Goal: Task Accomplishment & Management: Complete application form

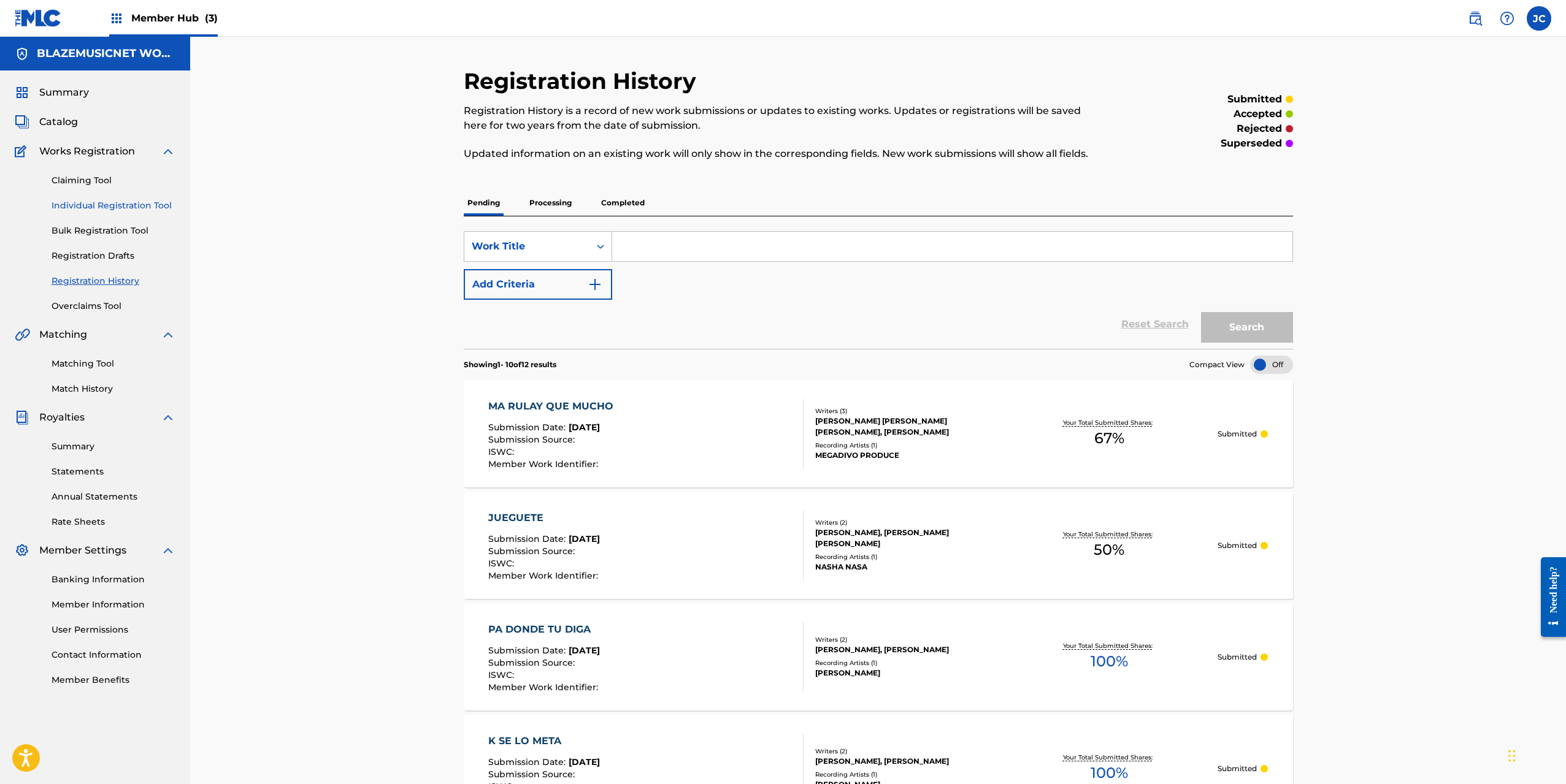
click at [142, 203] on link "Individual Registration Tool" at bounding box center [114, 206] width 124 height 13
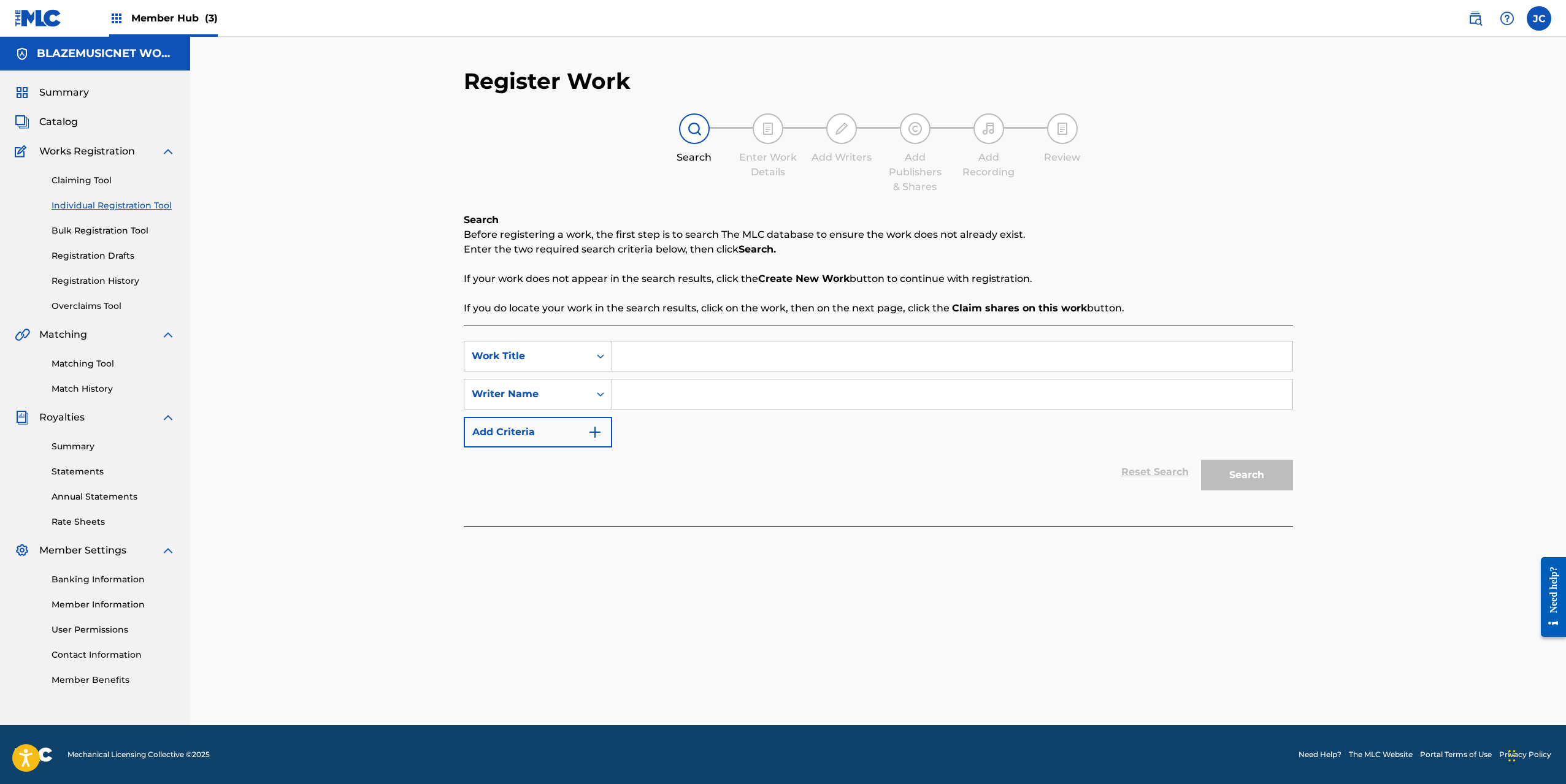
click at [692, 351] on input "Search Form" at bounding box center [953, 356] width 680 height 29
type input "UNICA"
click at [673, 399] on input "Search Form" at bounding box center [953, 394] width 680 height 29
type input "[PERSON_NAME]"
click at [1201, 460] on button "Search" at bounding box center [1247, 475] width 92 height 31
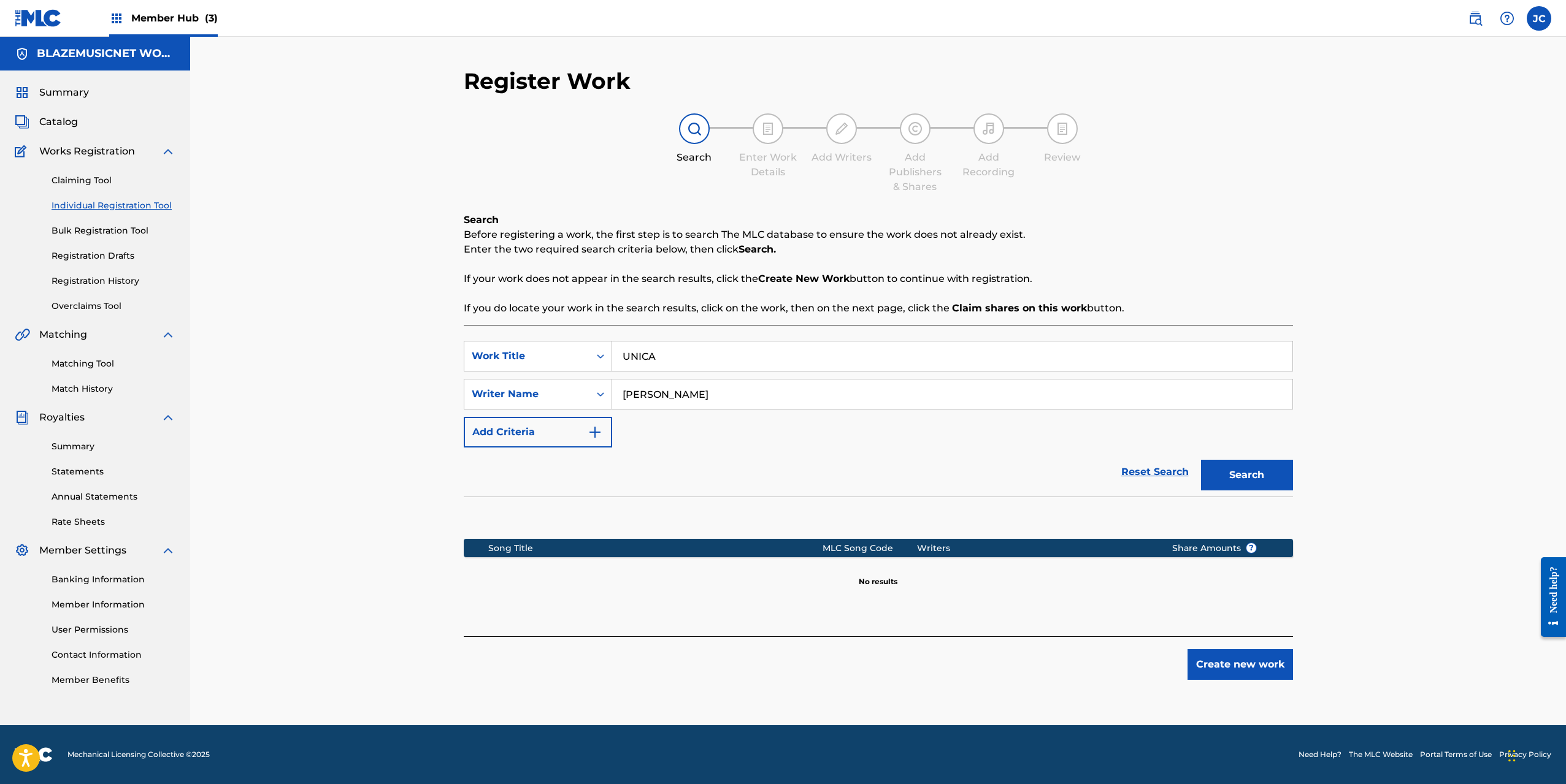
click at [673, 399] on input "[PERSON_NAME]" at bounding box center [953, 394] width 680 height 29
click at [1249, 467] on button "Search" at bounding box center [1247, 475] width 92 height 31
click at [1247, 670] on button "Create new work" at bounding box center [1240, 665] width 106 height 31
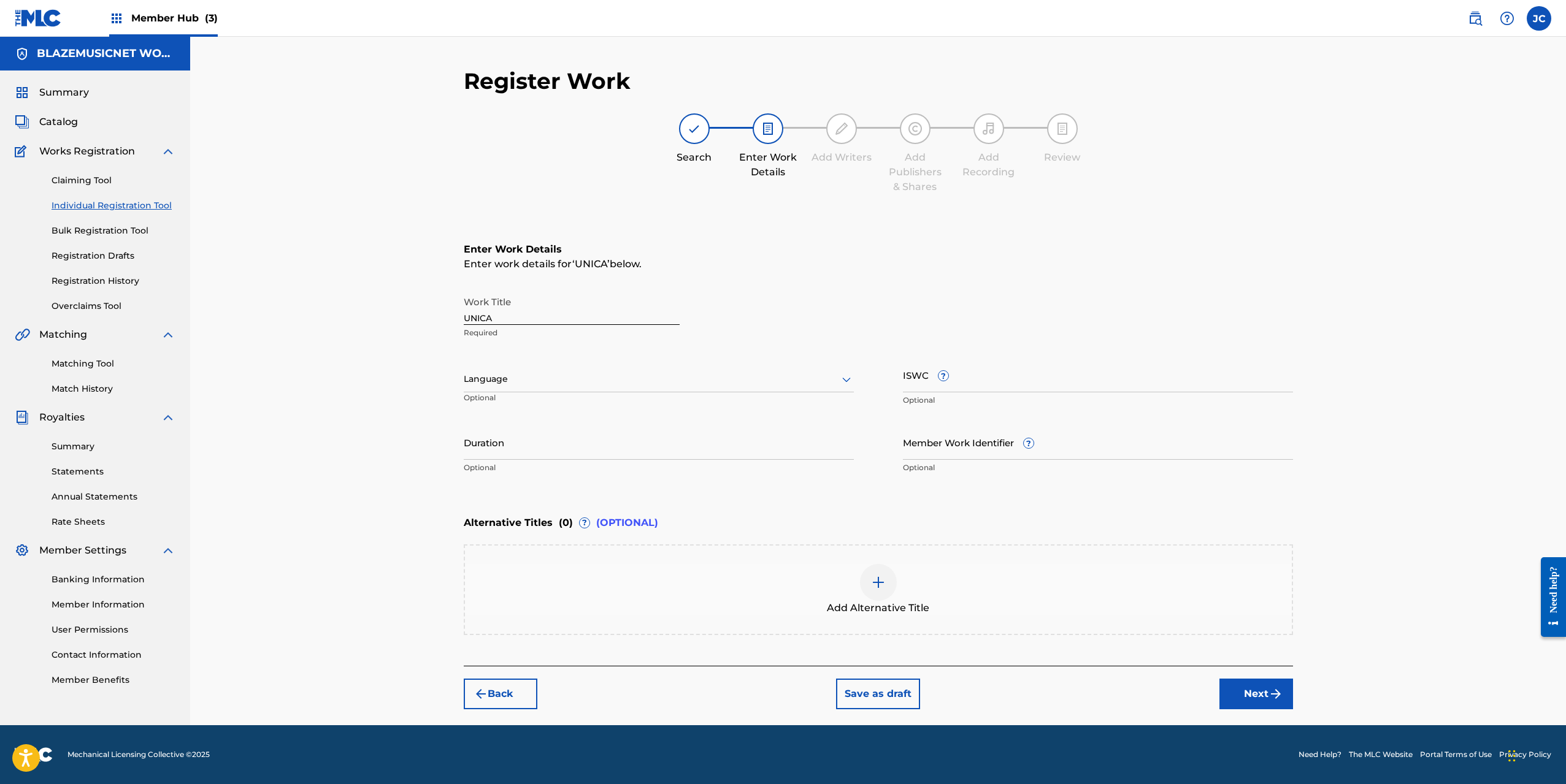
click at [606, 379] on div at bounding box center [659, 379] width 390 height 15
click at [510, 423] on div "Spanish" at bounding box center [659, 434] width 389 height 27
click at [487, 451] on input "Duration" at bounding box center [659, 442] width 390 height 35
type input "02:41"
click at [400, 478] on div "Register Work Search Enter Work Details Add Writers Add Publishers & Shares Add…" at bounding box center [879, 381] width 1376 height 688
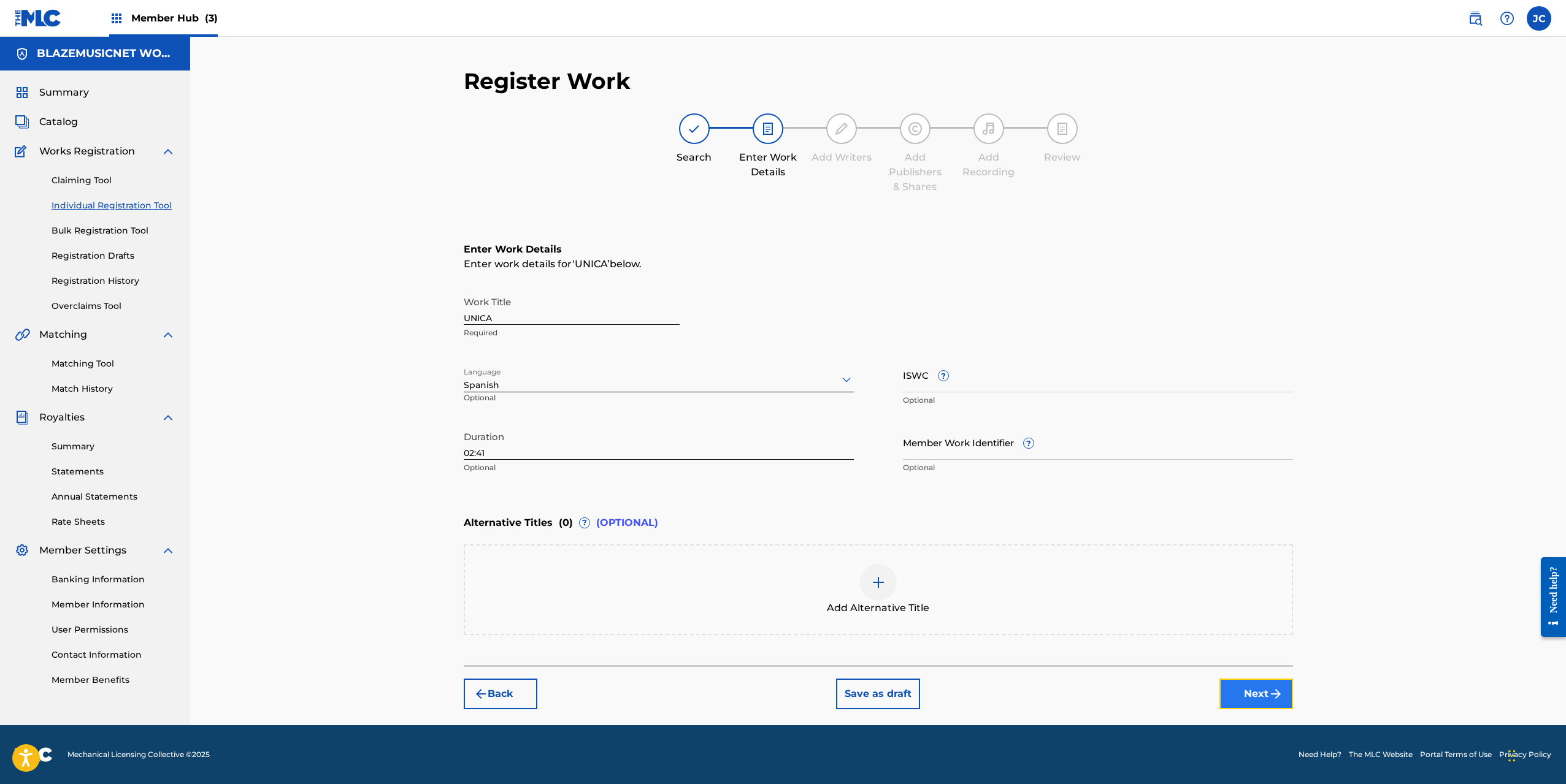
click at [1244, 684] on button "Next" at bounding box center [1256, 694] width 73 height 31
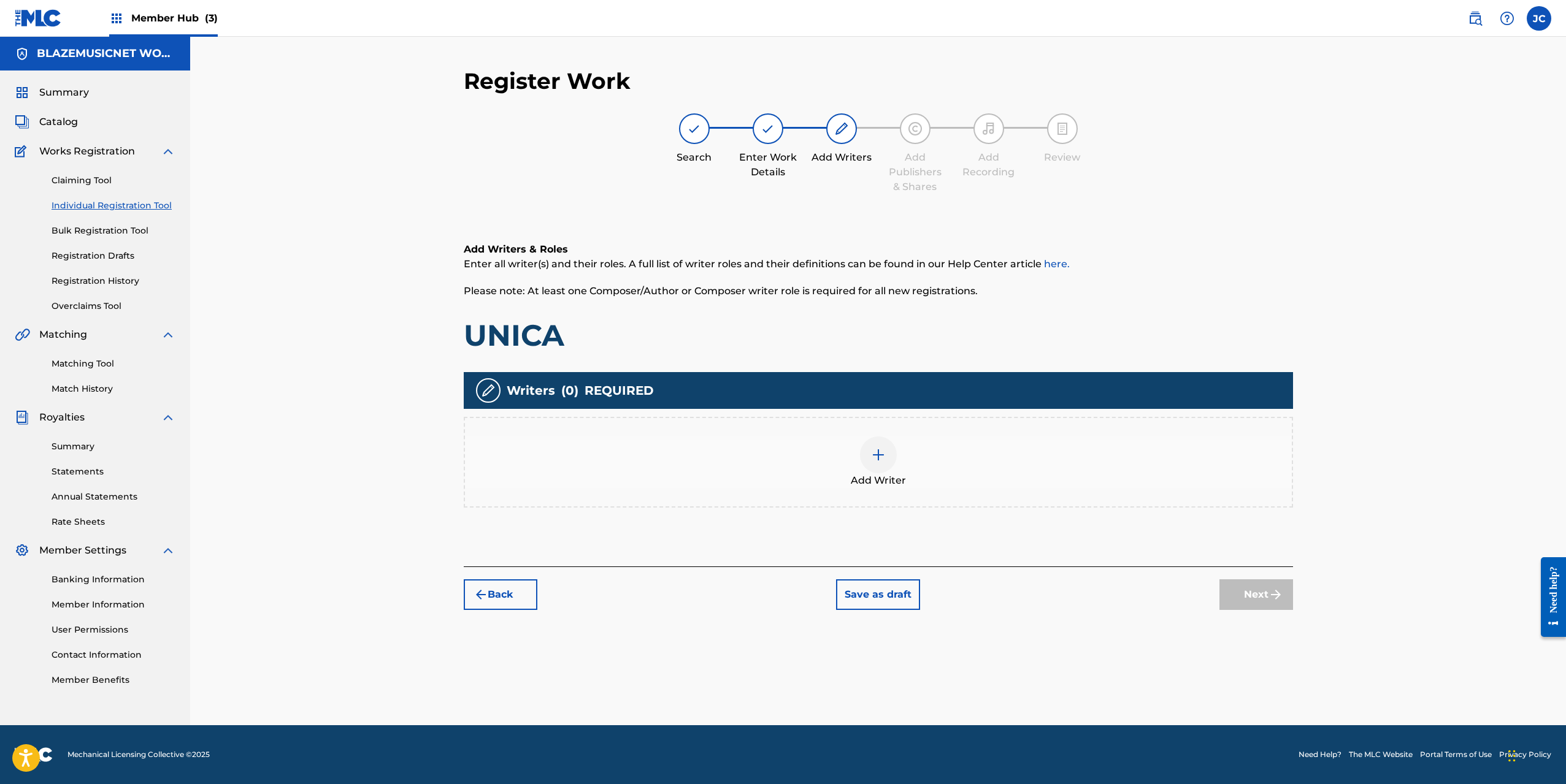
click at [833, 461] on div "Add Writer" at bounding box center [879, 463] width 827 height 52
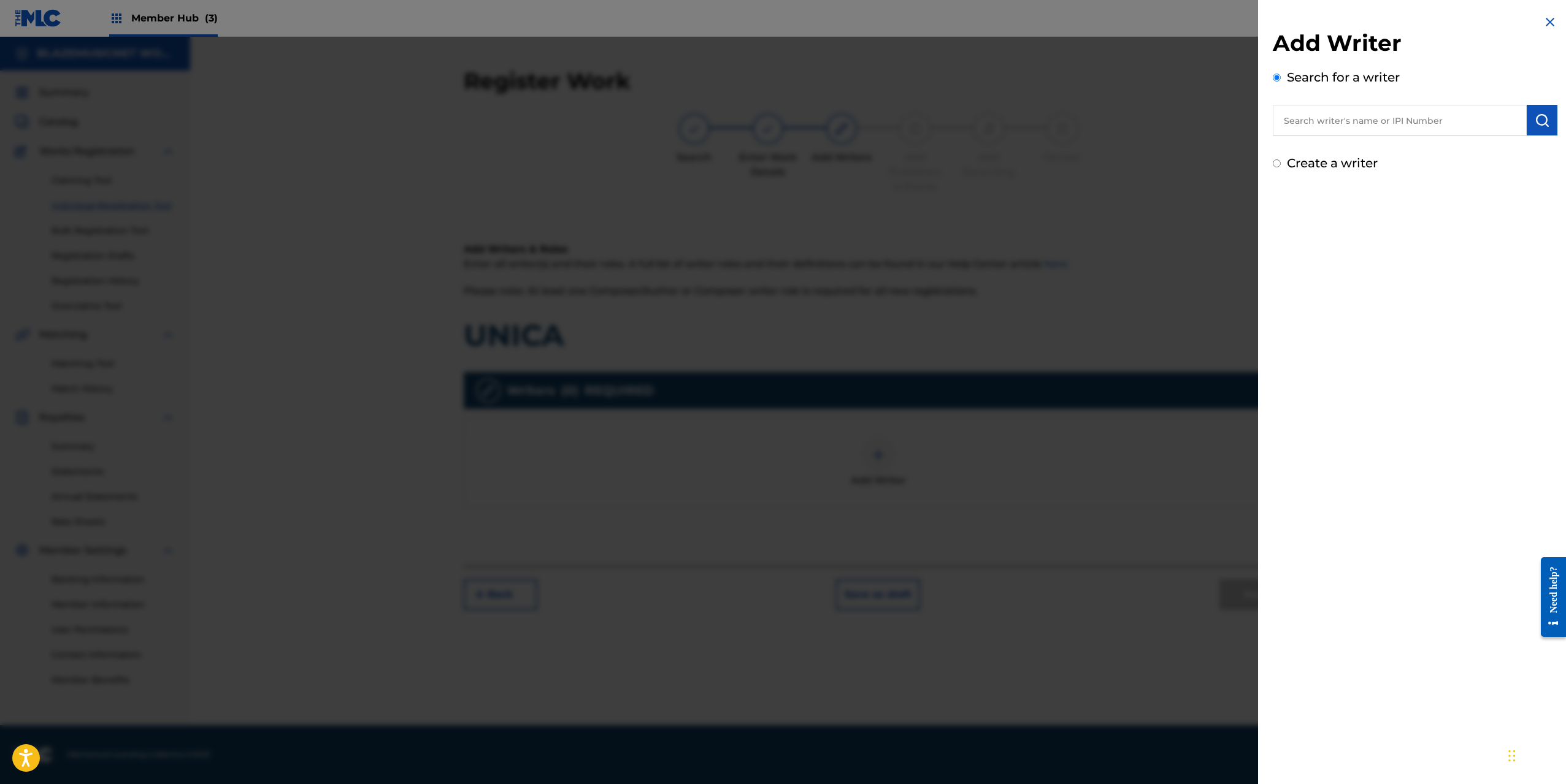
click at [1335, 114] on input "text" at bounding box center [1400, 120] width 254 height 31
paste input "[PERSON_NAME]"
type input "[PERSON_NAME]"
click at [1535, 116] on img "submit" at bounding box center [1542, 120] width 14 height 14
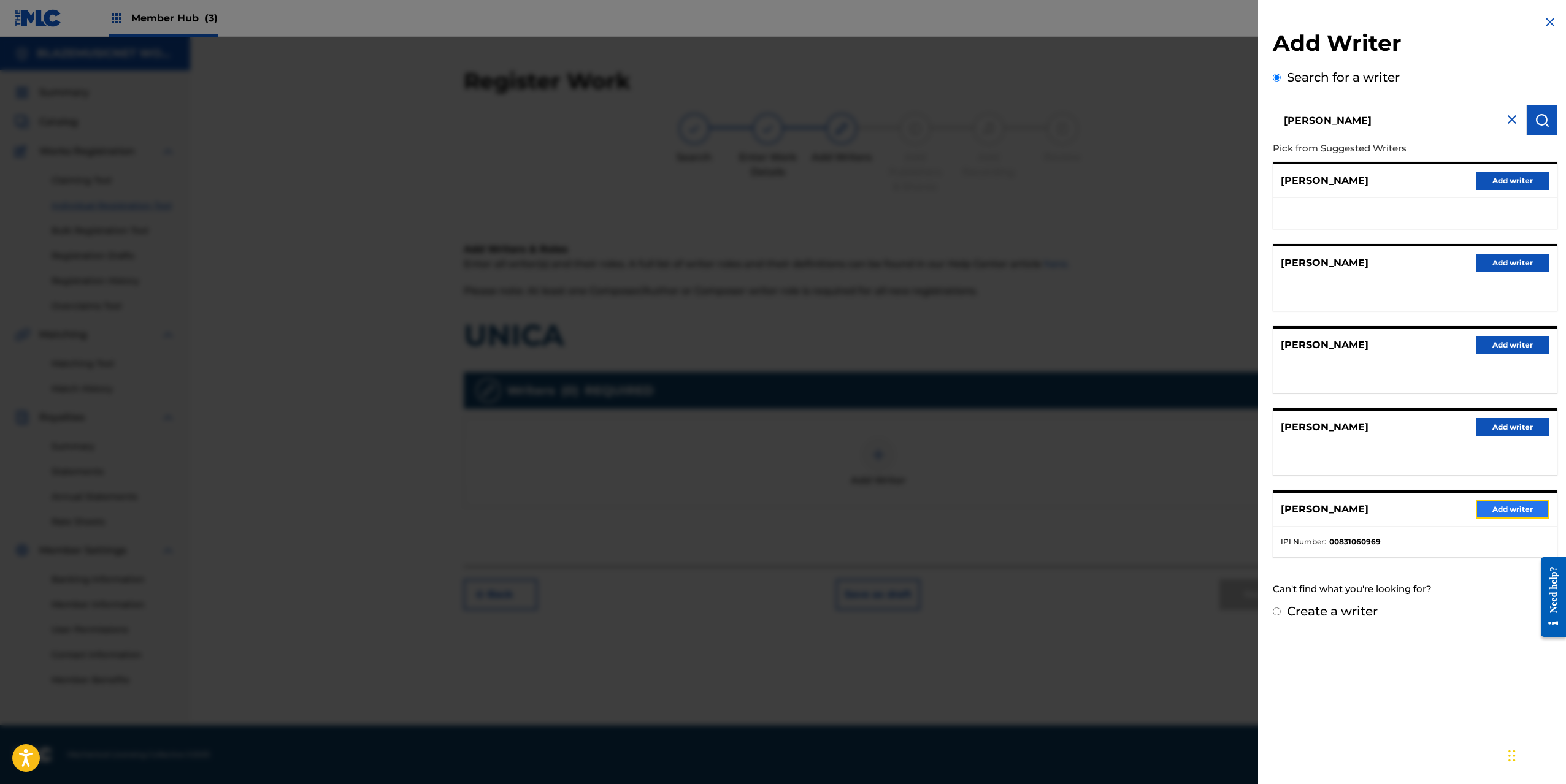
click at [1524, 502] on button "Add writer" at bounding box center [1513, 509] width 73 height 19
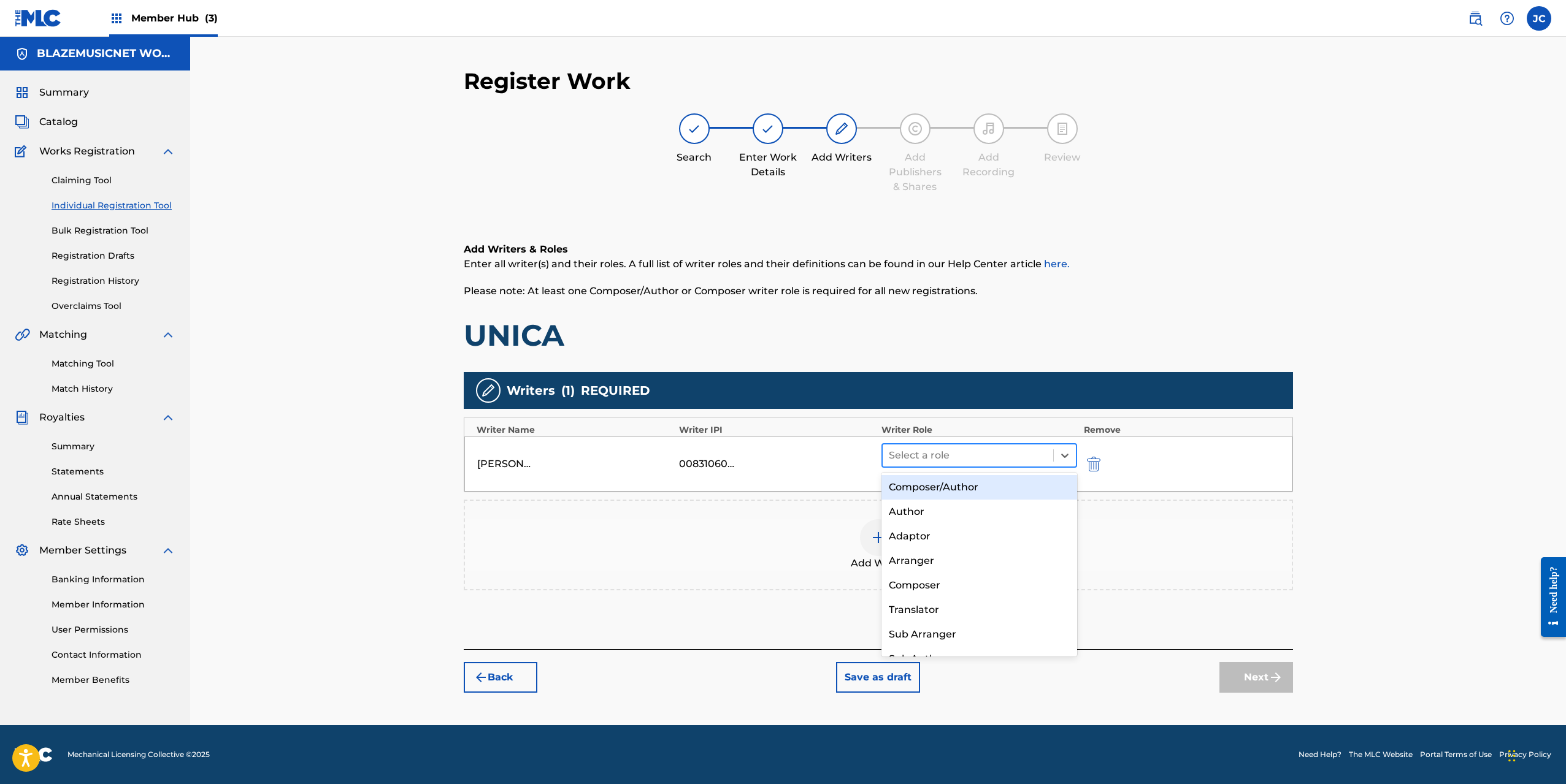
click at [936, 458] on div at bounding box center [968, 456] width 159 height 17
click at [935, 485] on div "Composer/Author" at bounding box center [979, 487] width 196 height 24
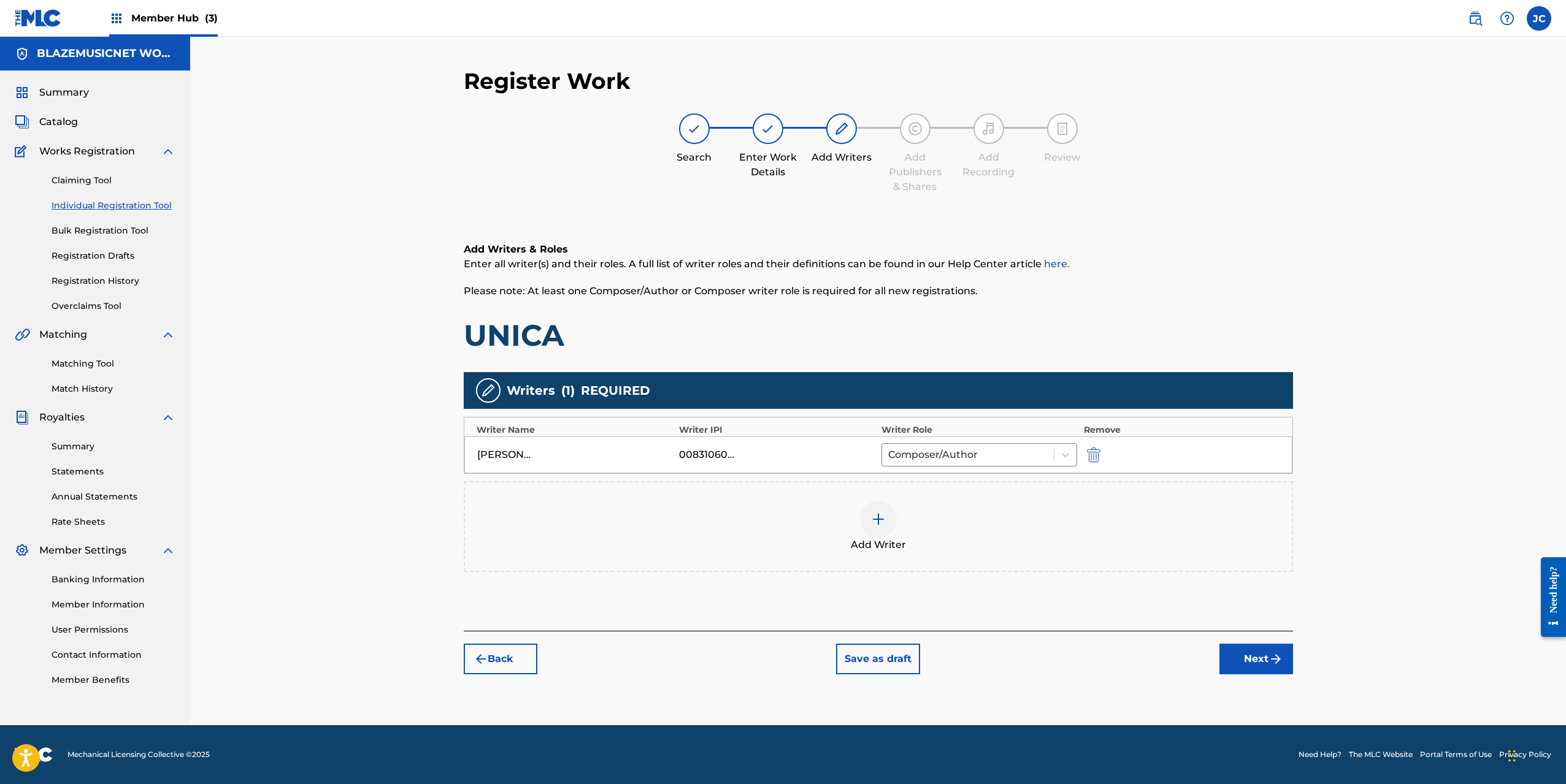
click at [880, 513] on img at bounding box center [879, 520] width 14 height 14
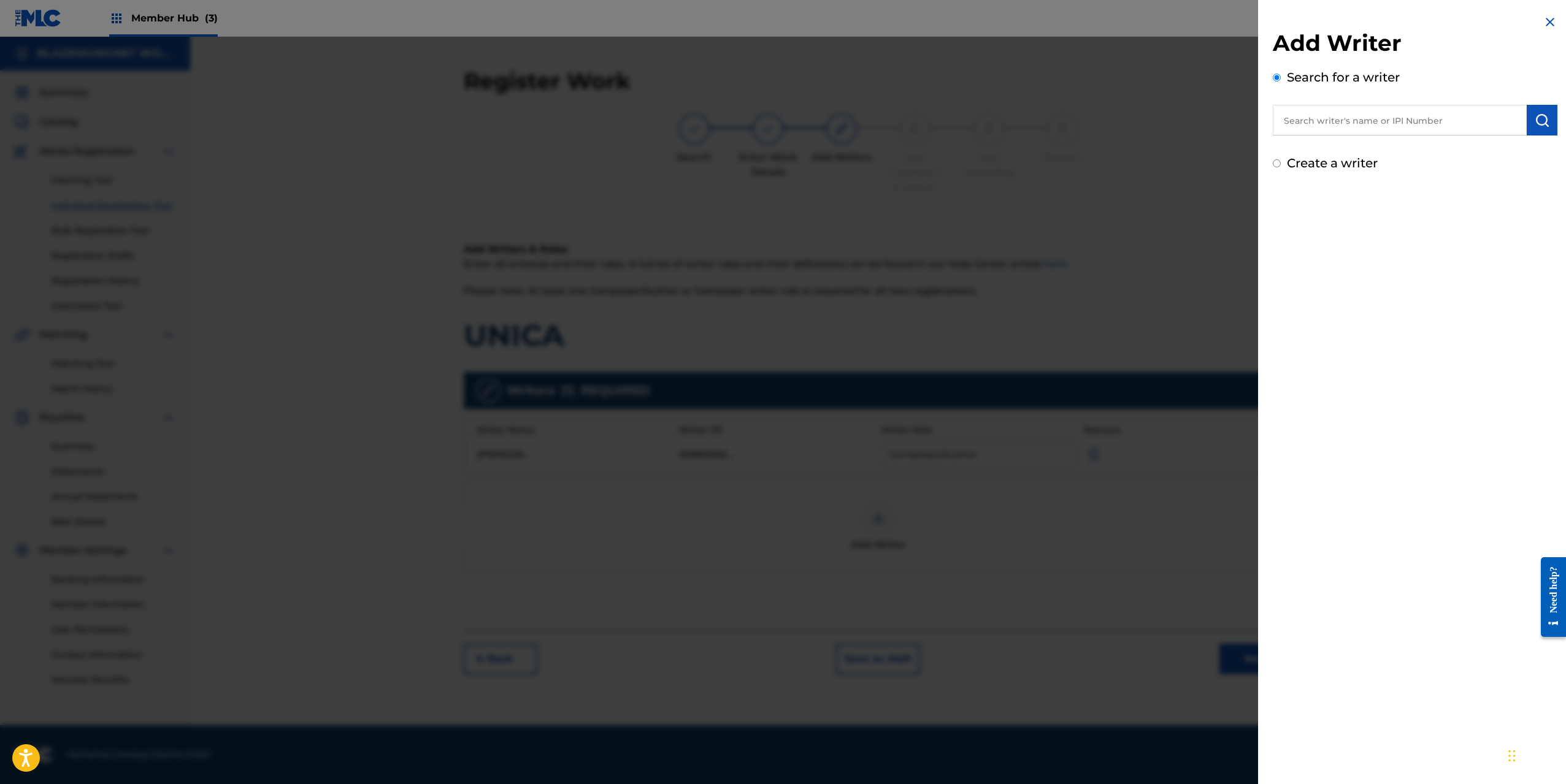
click at [1324, 111] on input "text" at bounding box center [1400, 120] width 254 height 31
type input "00481187050"
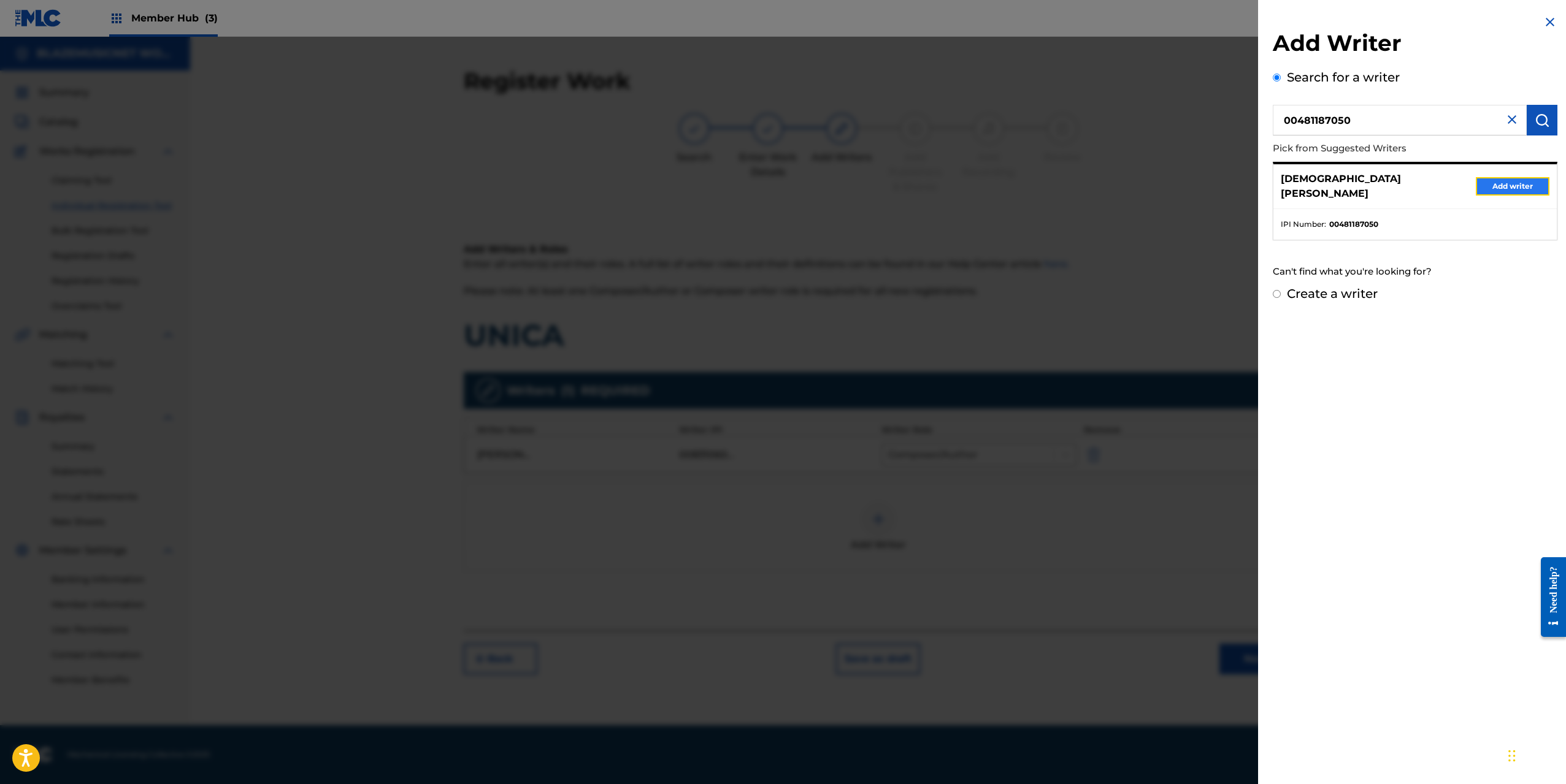
click at [1496, 181] on button "Add writer" at bounding box center [1513, 187] width 73 height 19
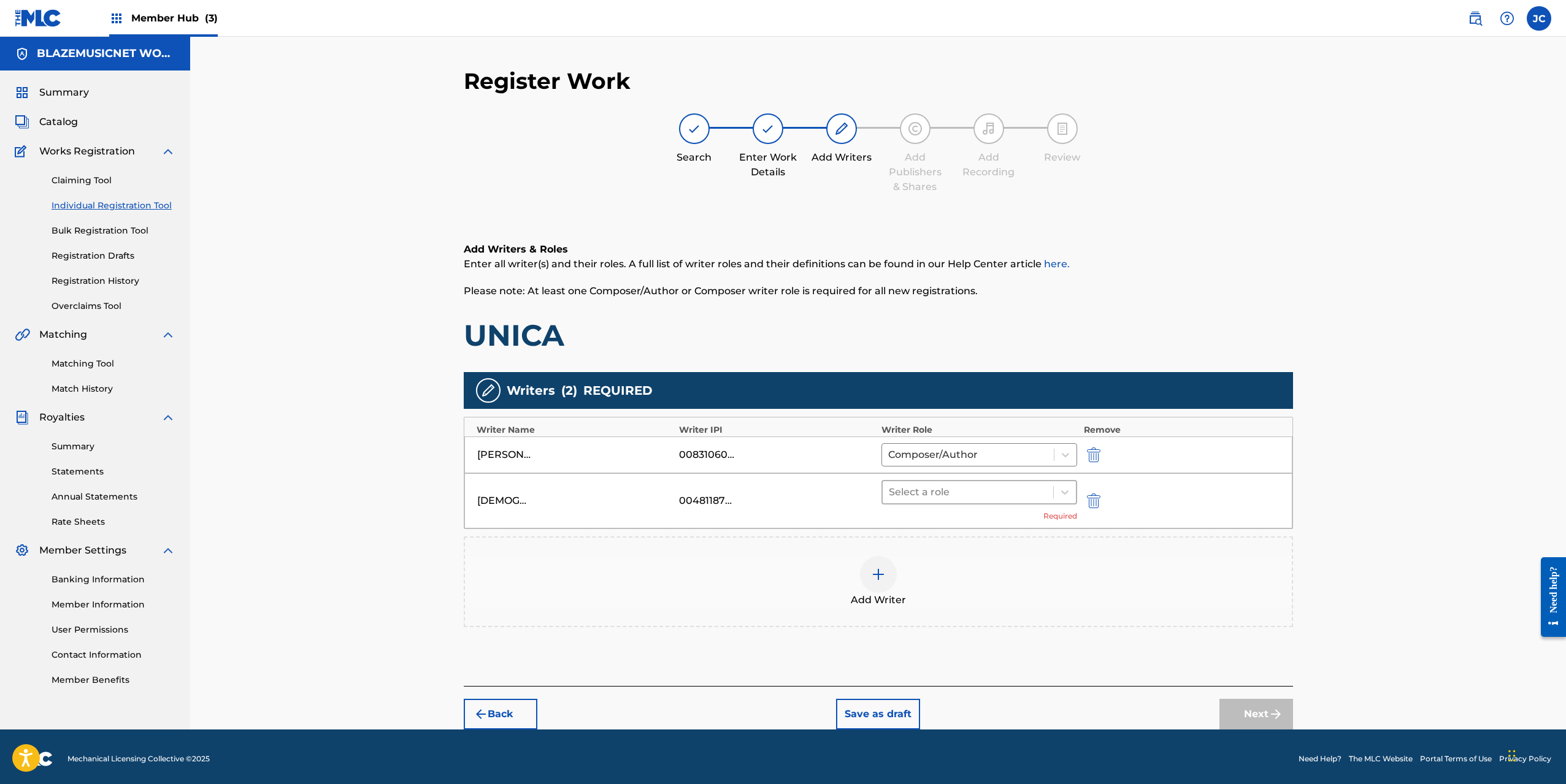
click at [935, 489] on div at bounding box center [968, 492] width 159 height 17
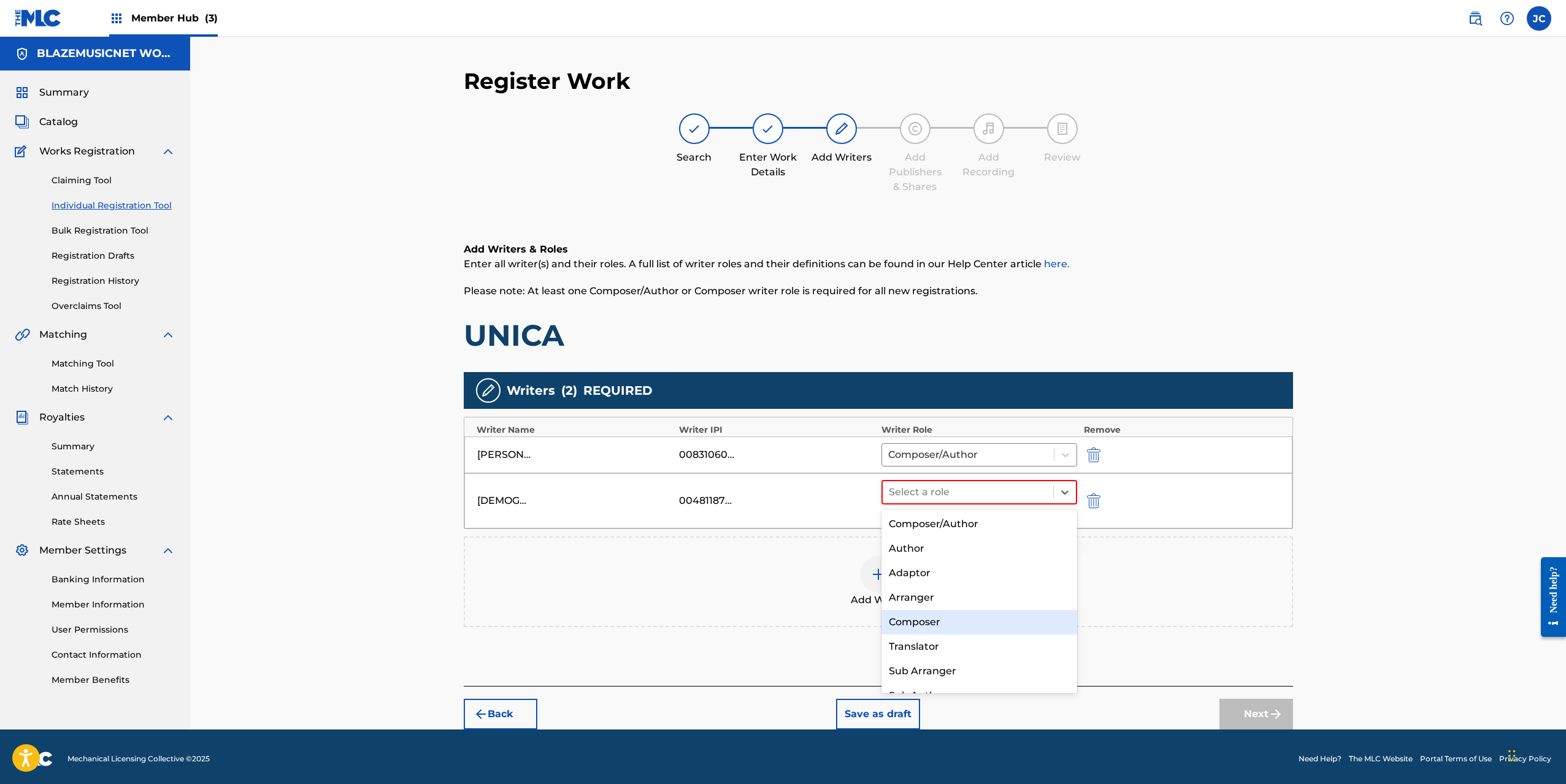
click at [935, 626] on div "Composer" at bounding box center [979, 622] width 196 height 24
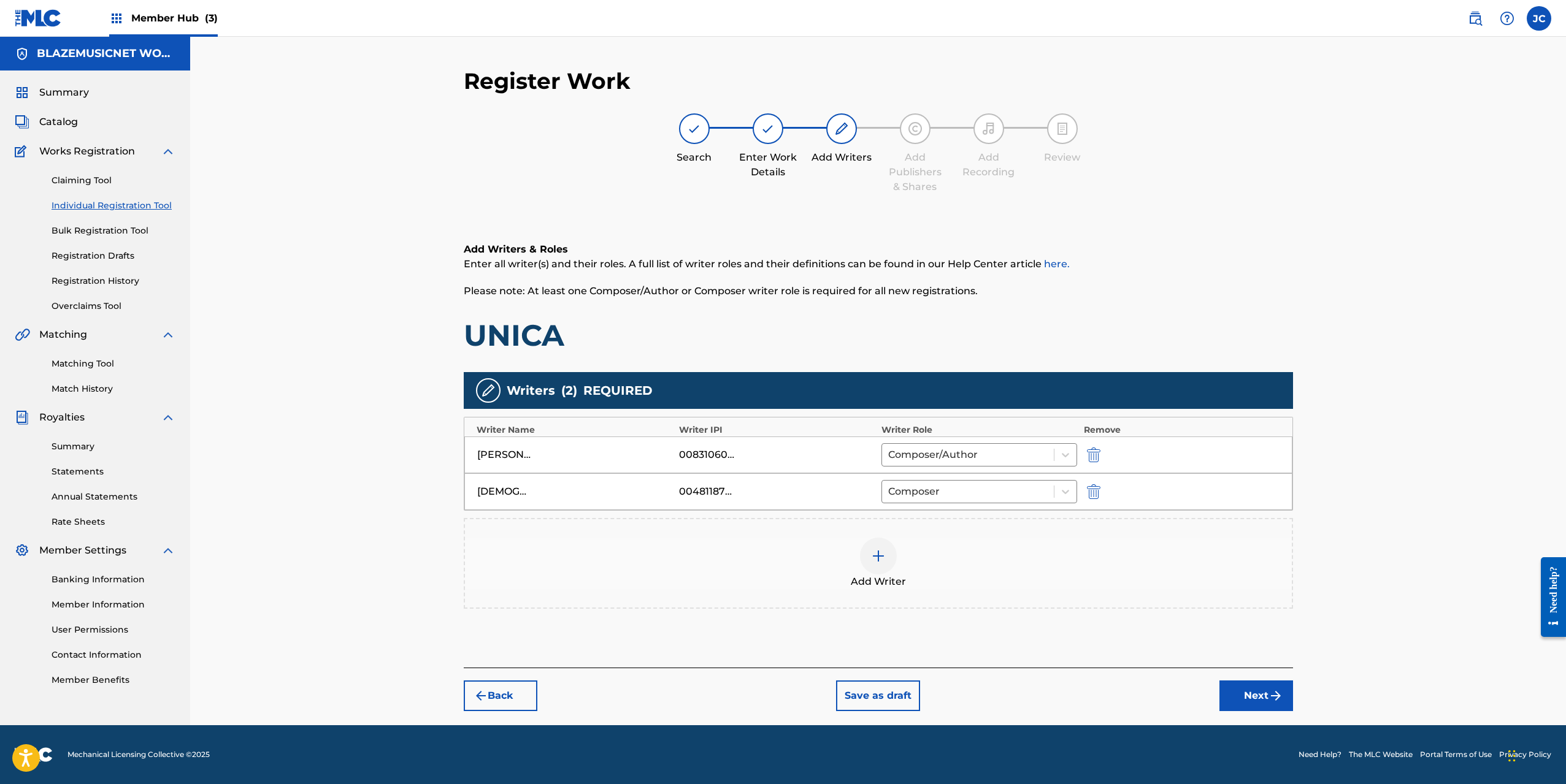
click at [884, 549] on img at bounding box center [879, 556] width 14 height 14
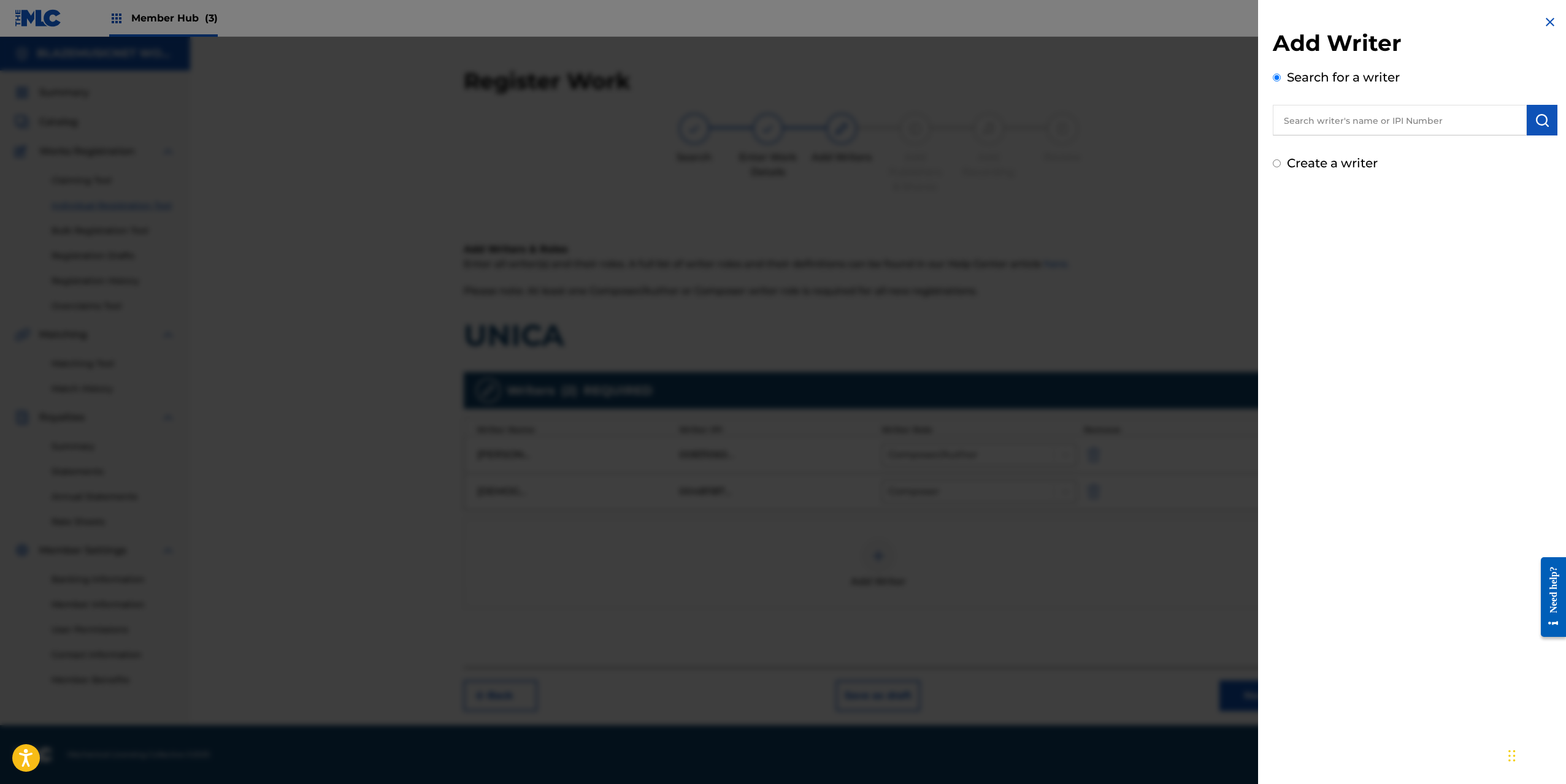
click at [1319, 129] on input "text" at bounding box center [1400, 120] width 254 height 31
type input "01034849065"
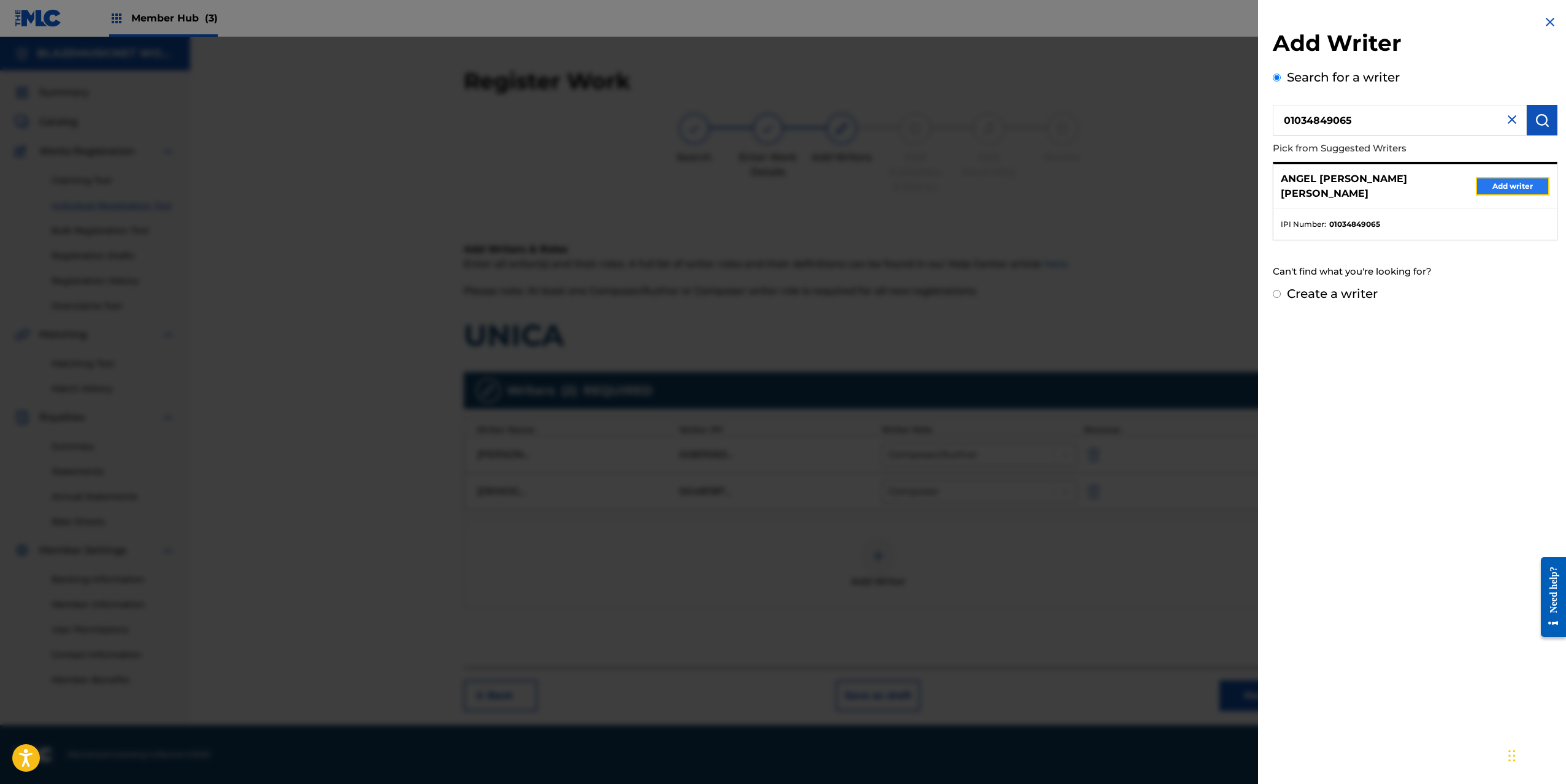
click at [1511, 182] on button "Add writer" at bounding box center [1513, 187] width 73 height 19
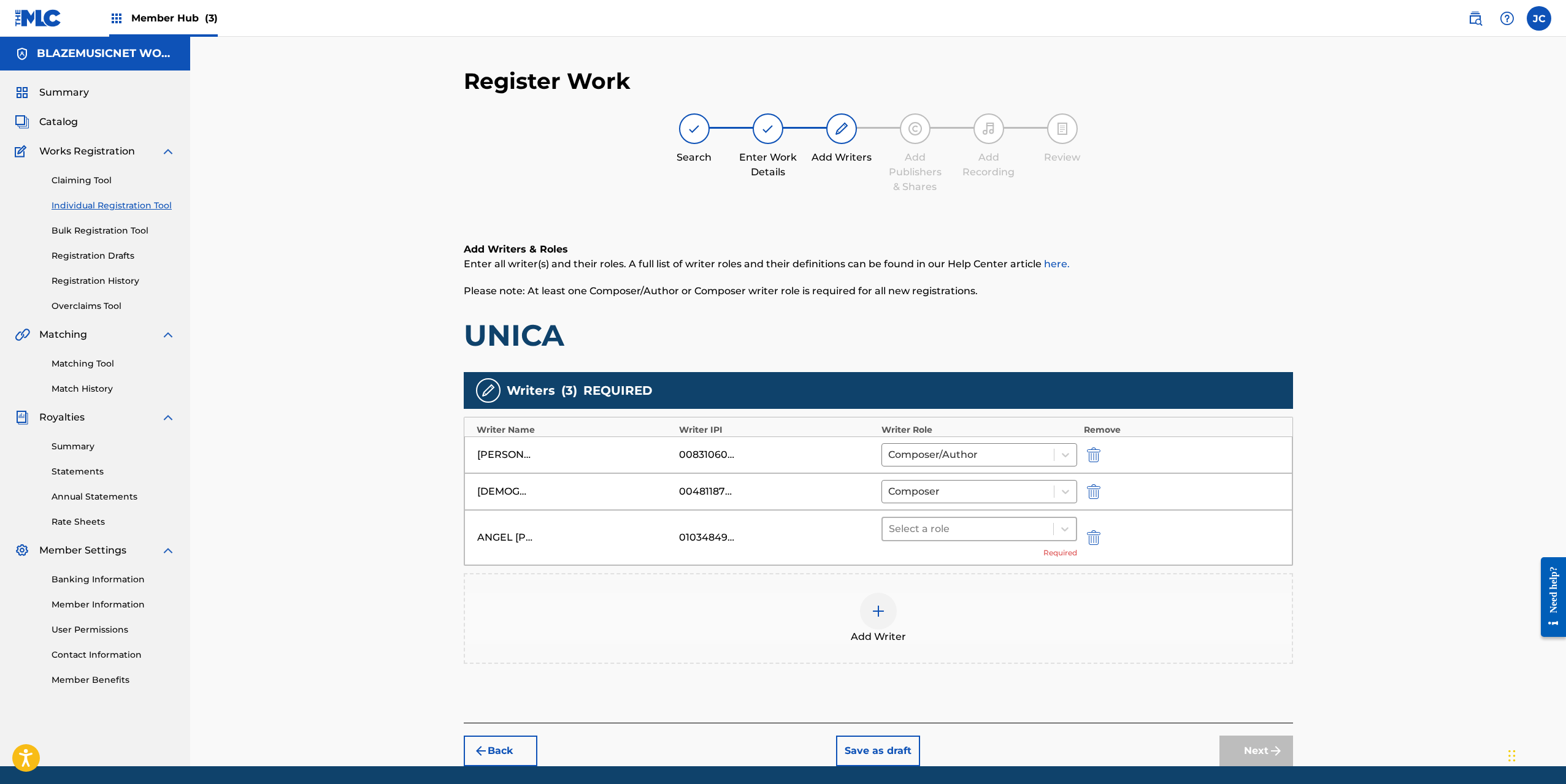
click at [907, 530] on div at bounding box center [968, 529] width 159 height 17
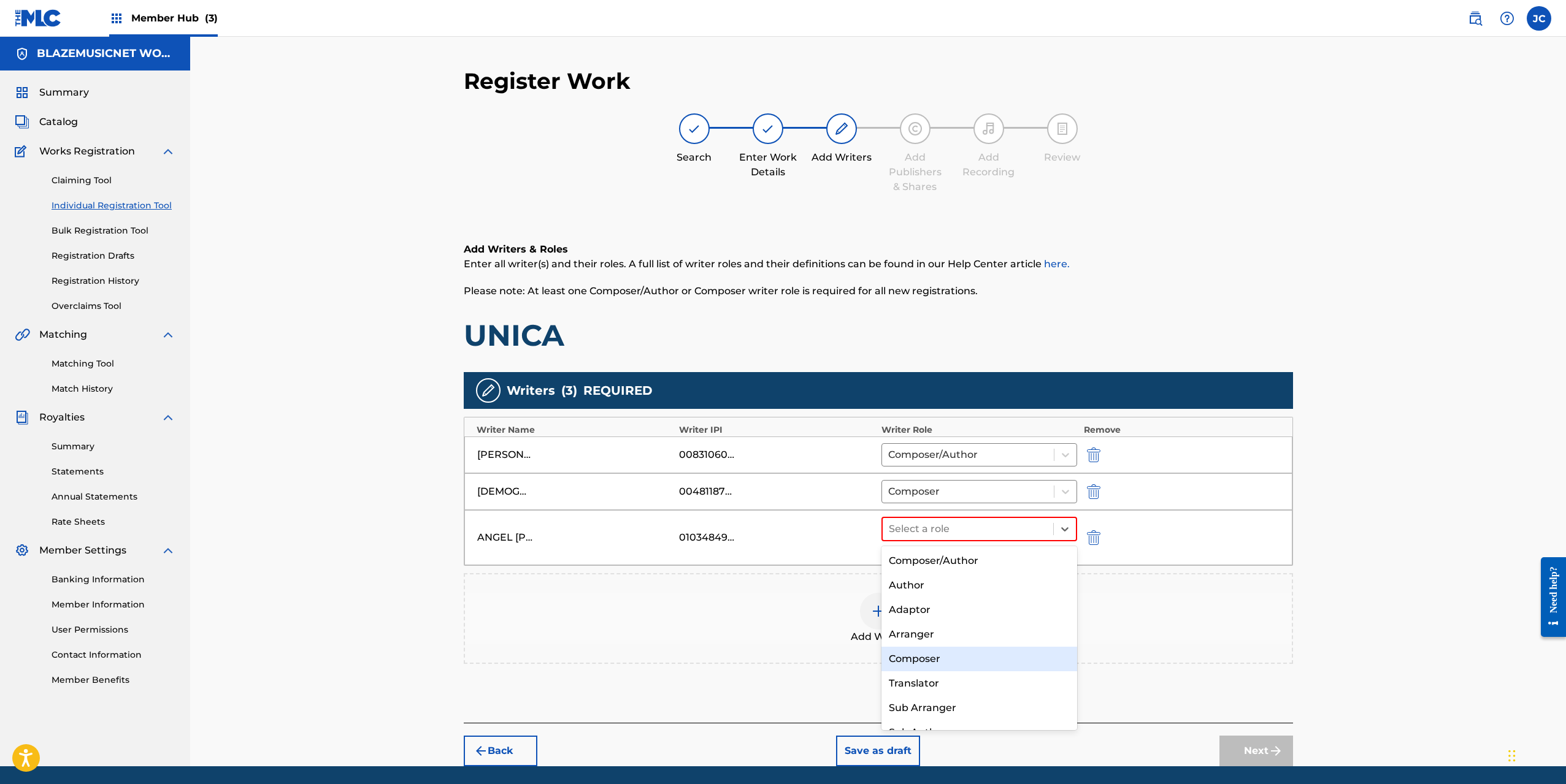
click at [926, 667] on div "Composer" at bounding box center [979, 659] width 196 height 24
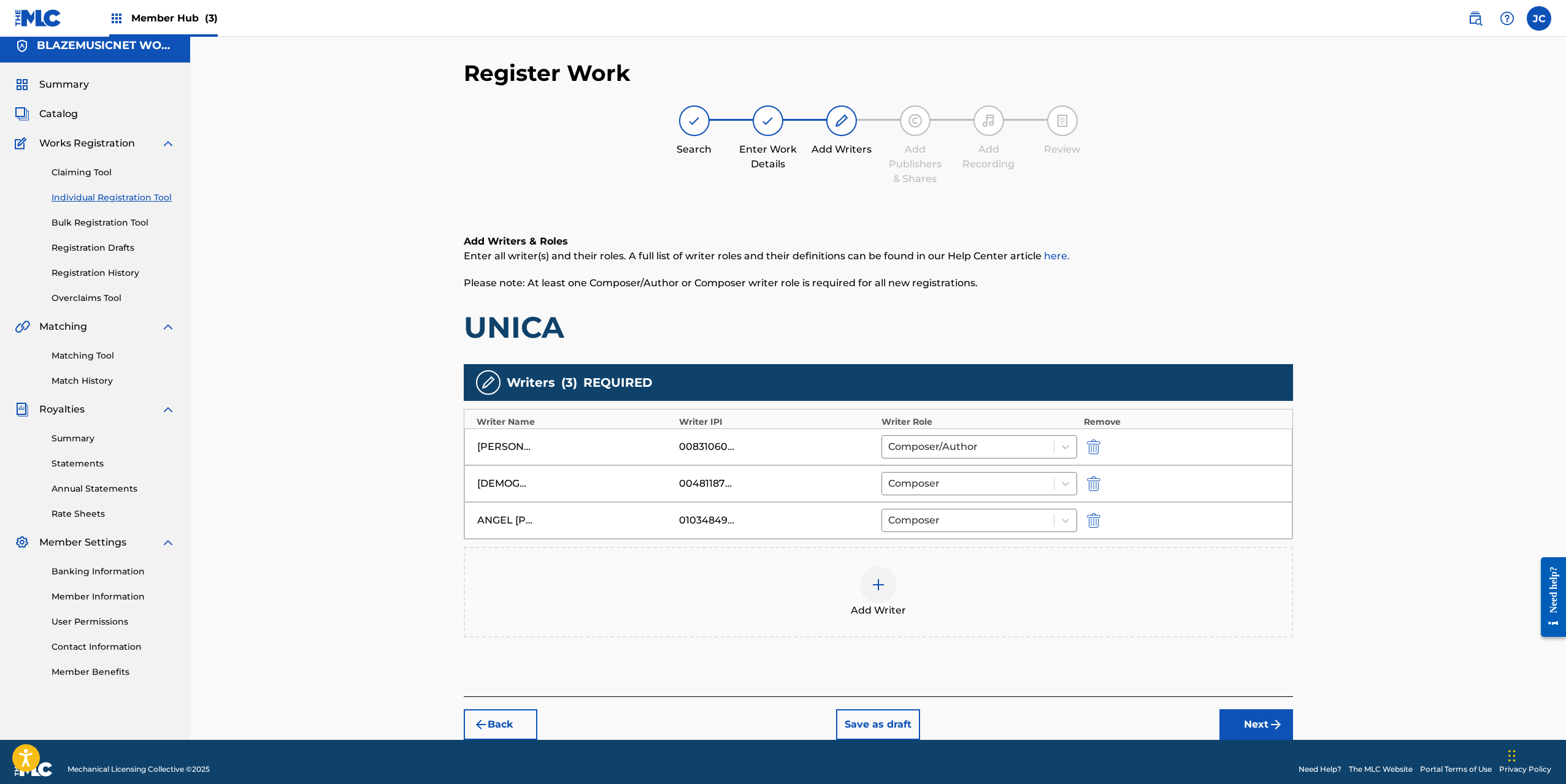
scroll to position [23, 0]
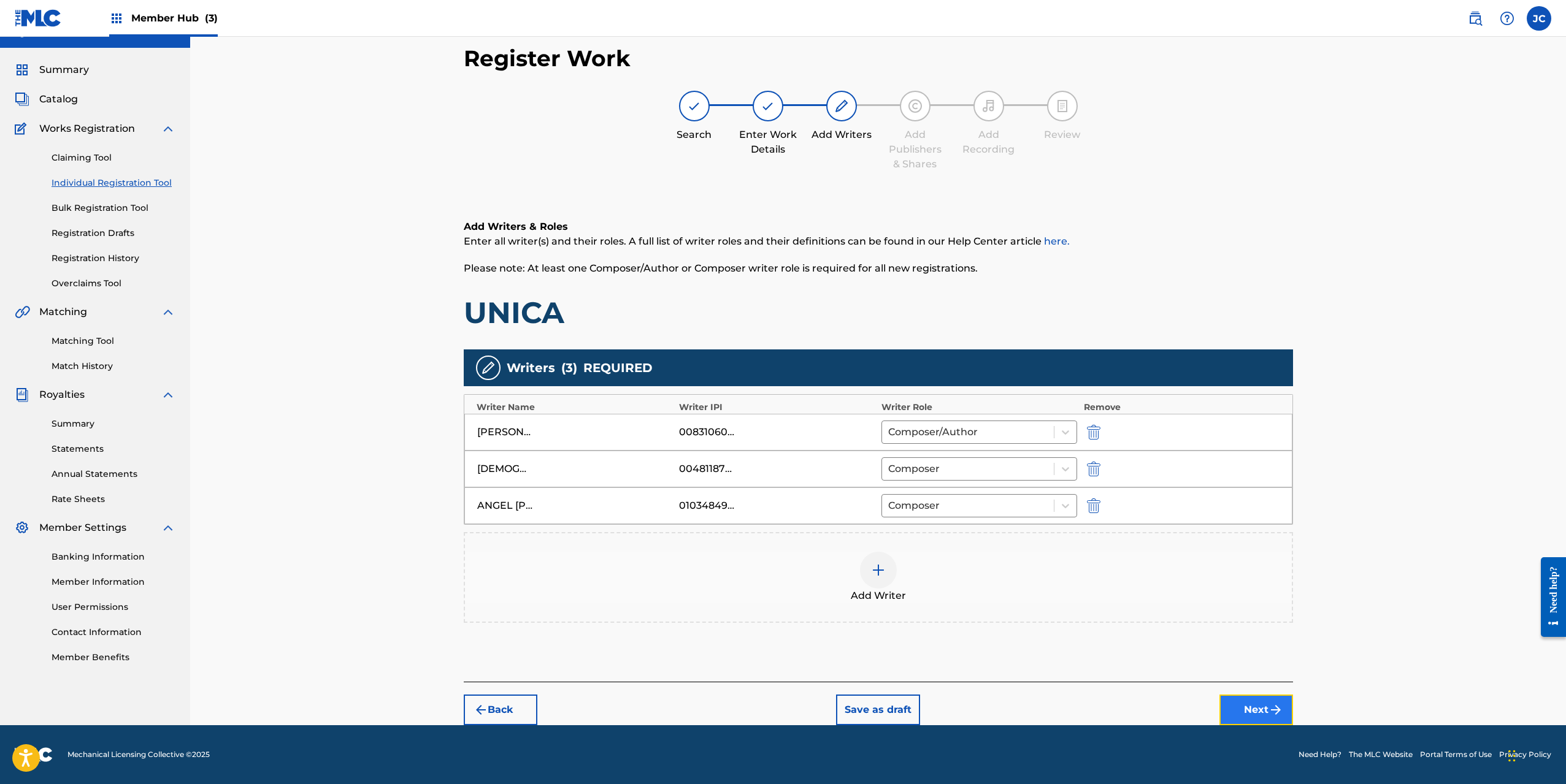
click at [1264, 713] on button "Next" at bounding box center [1256, 710] width 73 height 31
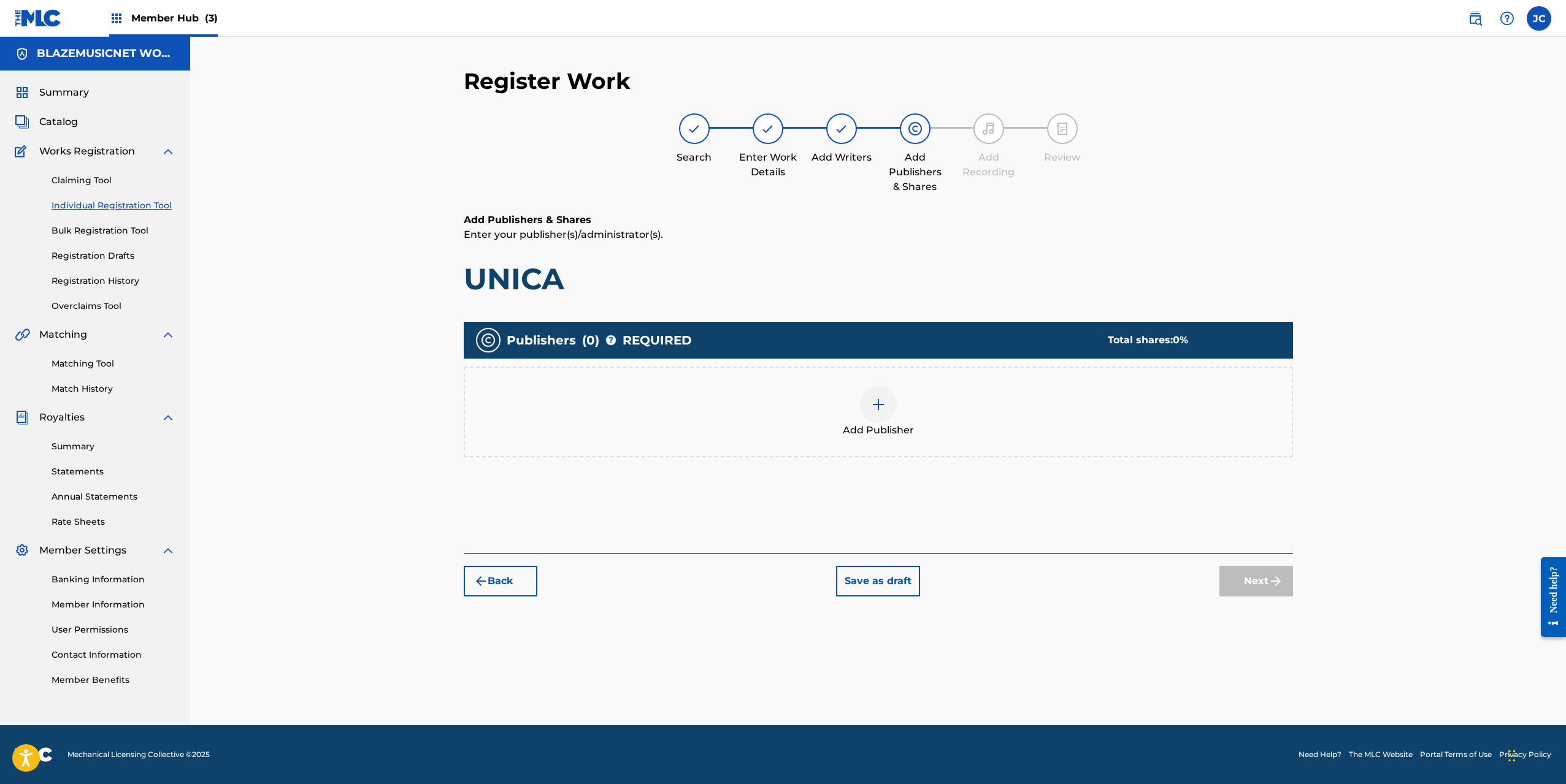
click at [874, 406] on img at bounding box center [879, 405] width 14 height 14
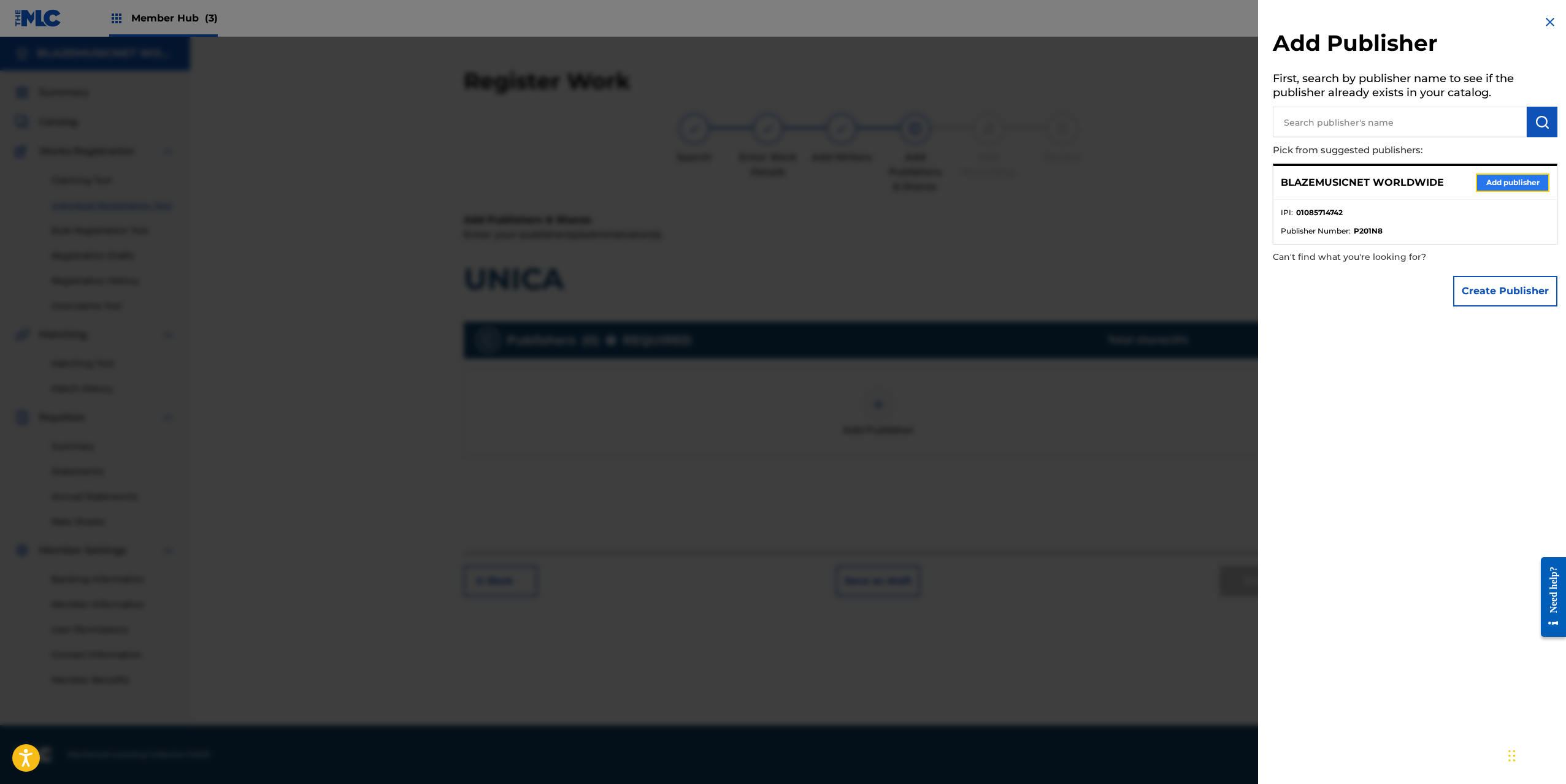
click at [1503, 188] on button "Add publisher" at bounding box center [1513, 183] width 73 height 19
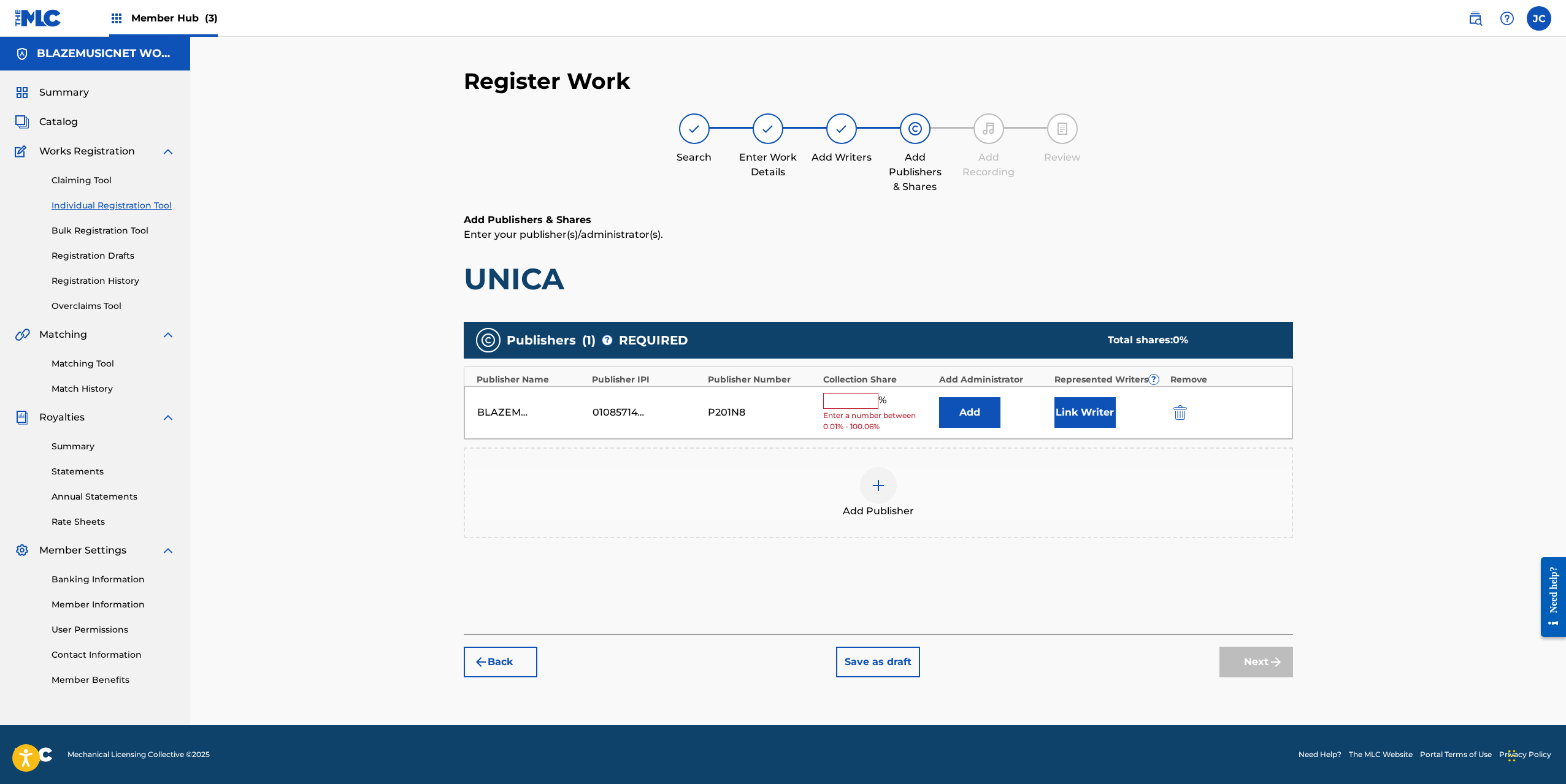
click at [847, 404] on input "text" at bounding box center [851, 401] width 55 height 16
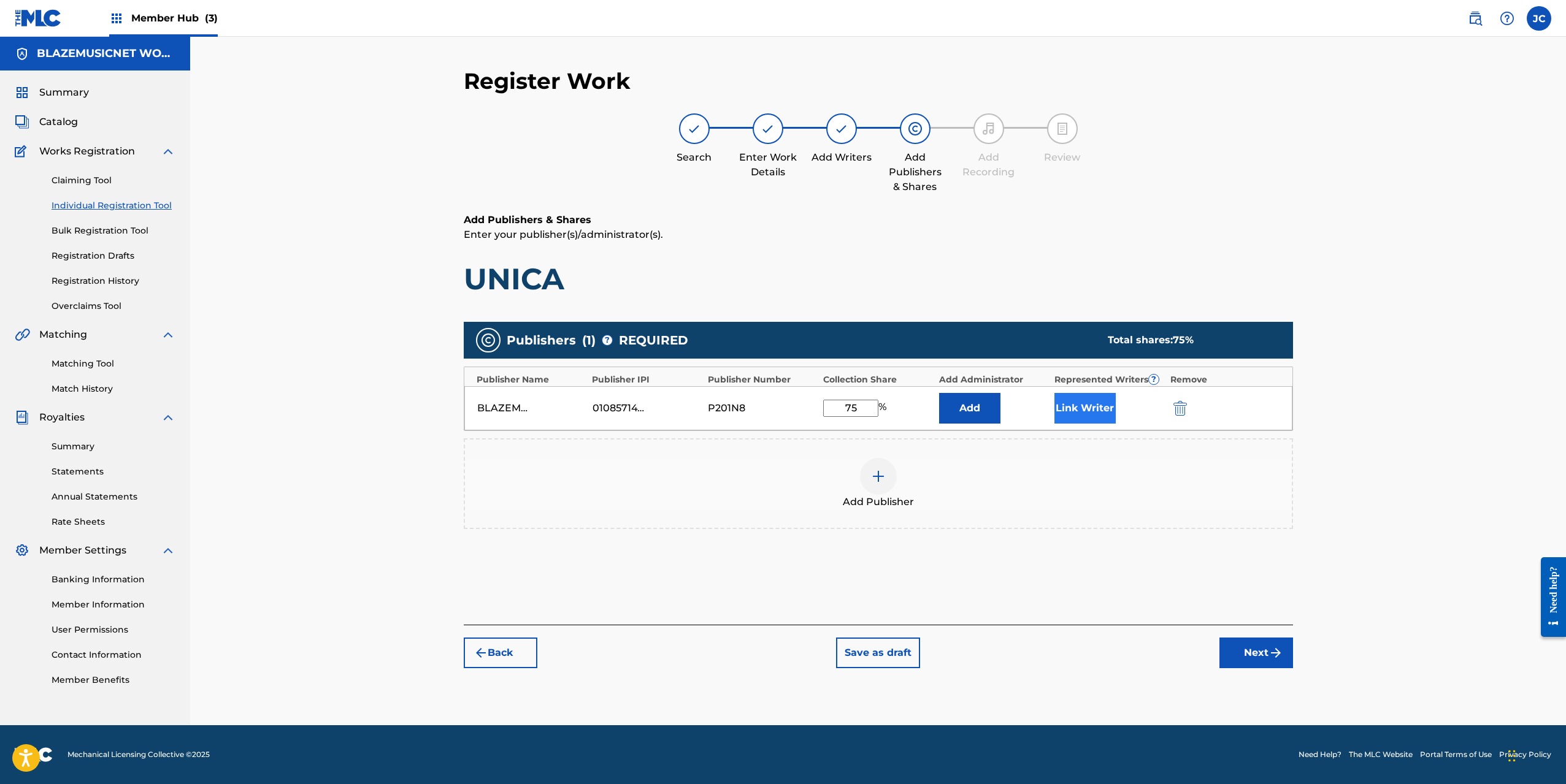
type input "75"
click at [1084, 403] on button "Link Writer" at bounding box center [1085, 408] width 61 height 31
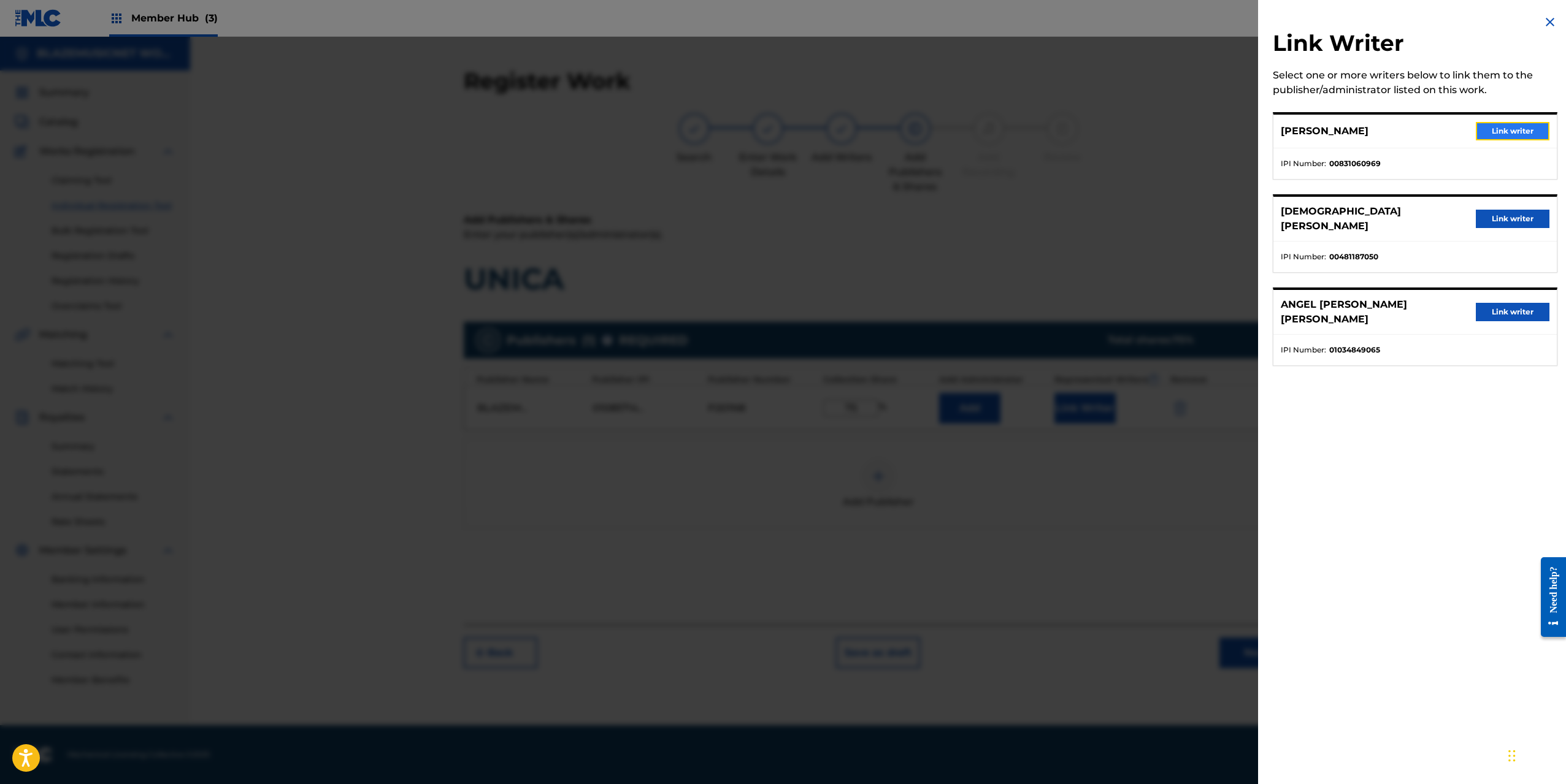
click at [1516, 135] on button "Link writer" at bounding box center [1513, 132] width 73 height 19
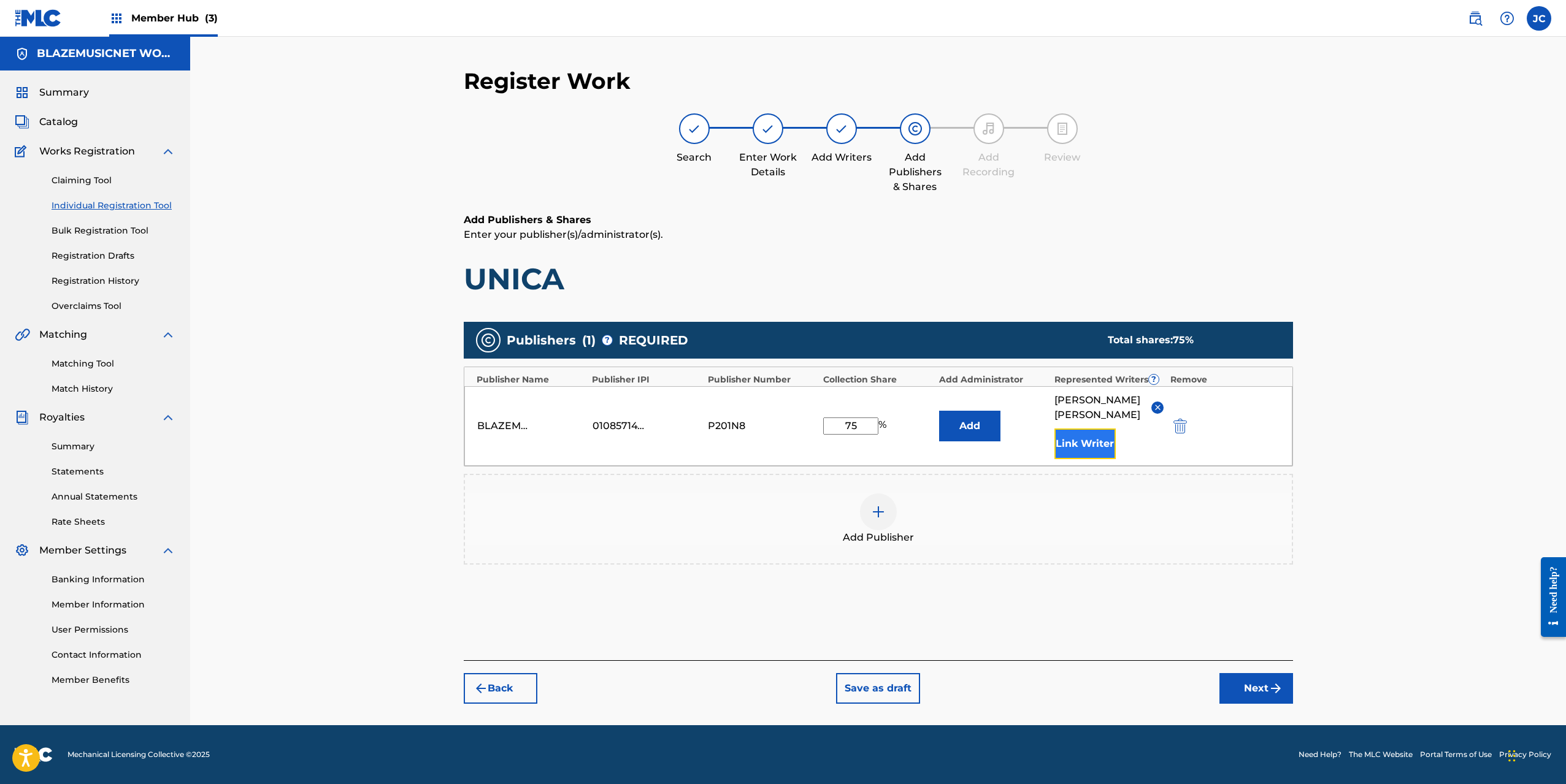
click at [1081, 441] on button "Link Writer" at bounding box center [1085, 443] width 61 height 31
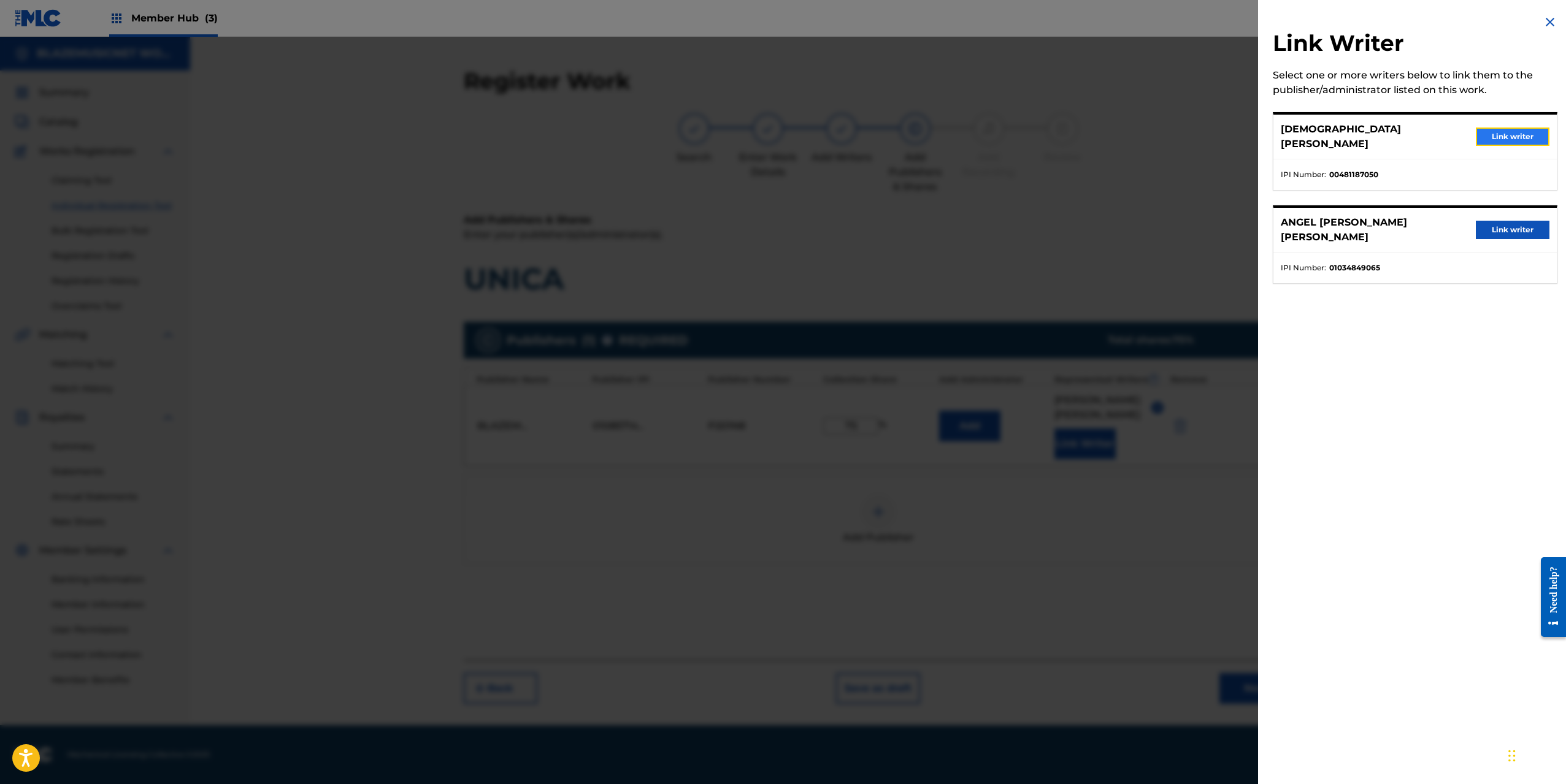
click at [1510, 132] on button "Link writer" at bounding box center [1513, 137] width 73 height 19
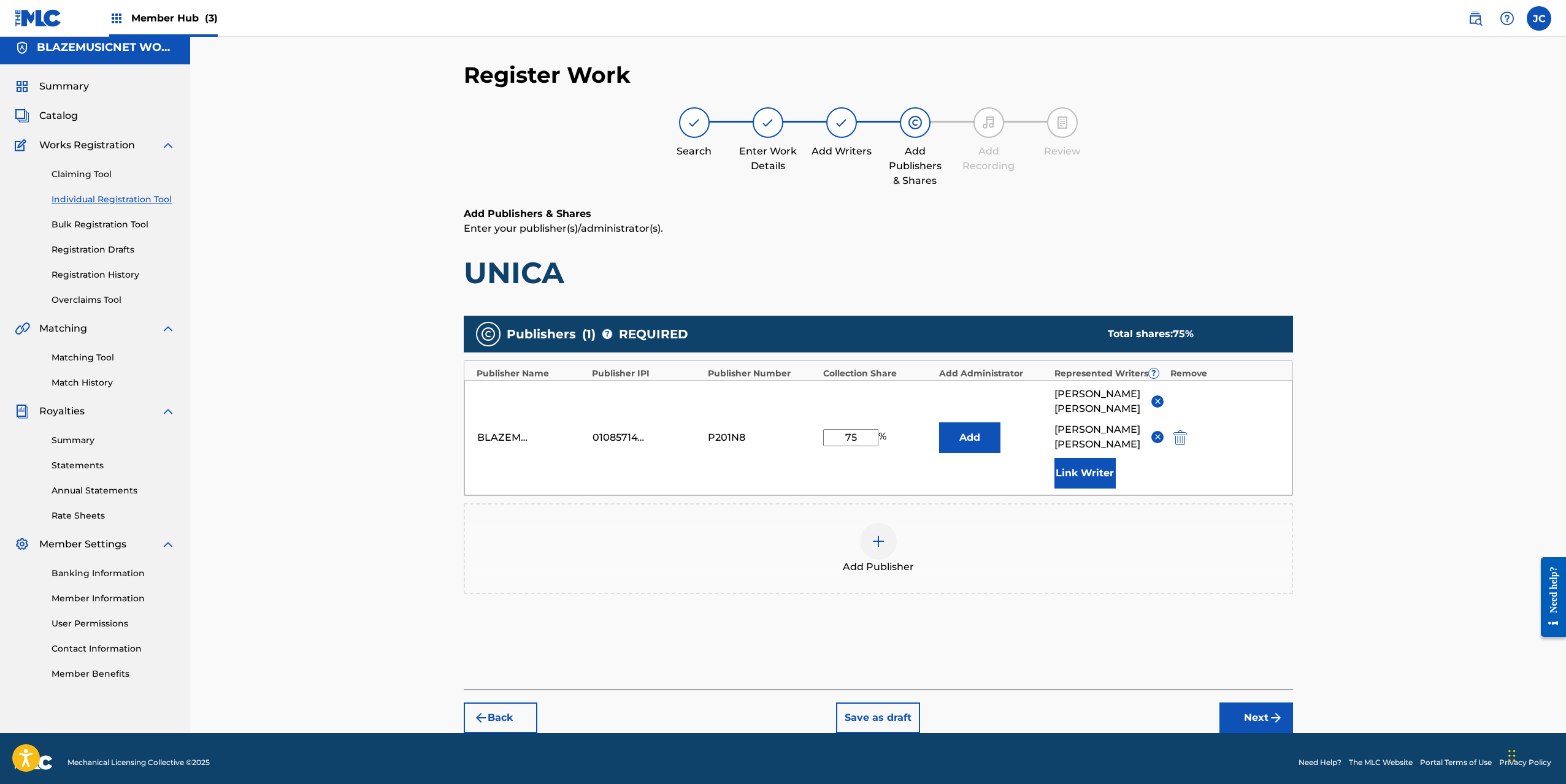
scroll to position [14, 0]
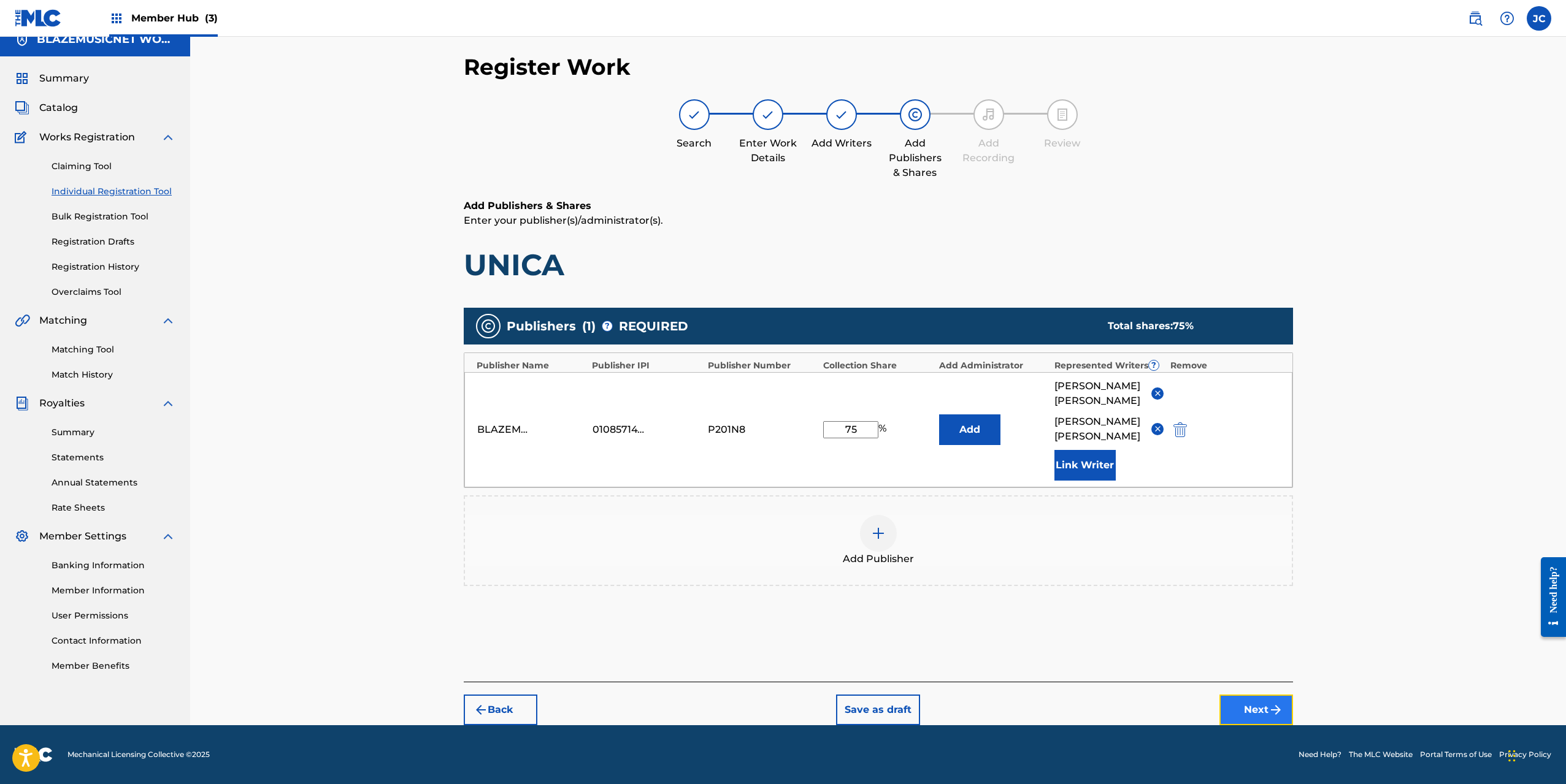
click at [1269, 715] on img "submit" at bounding box center [1276, 710] width 14 height 14
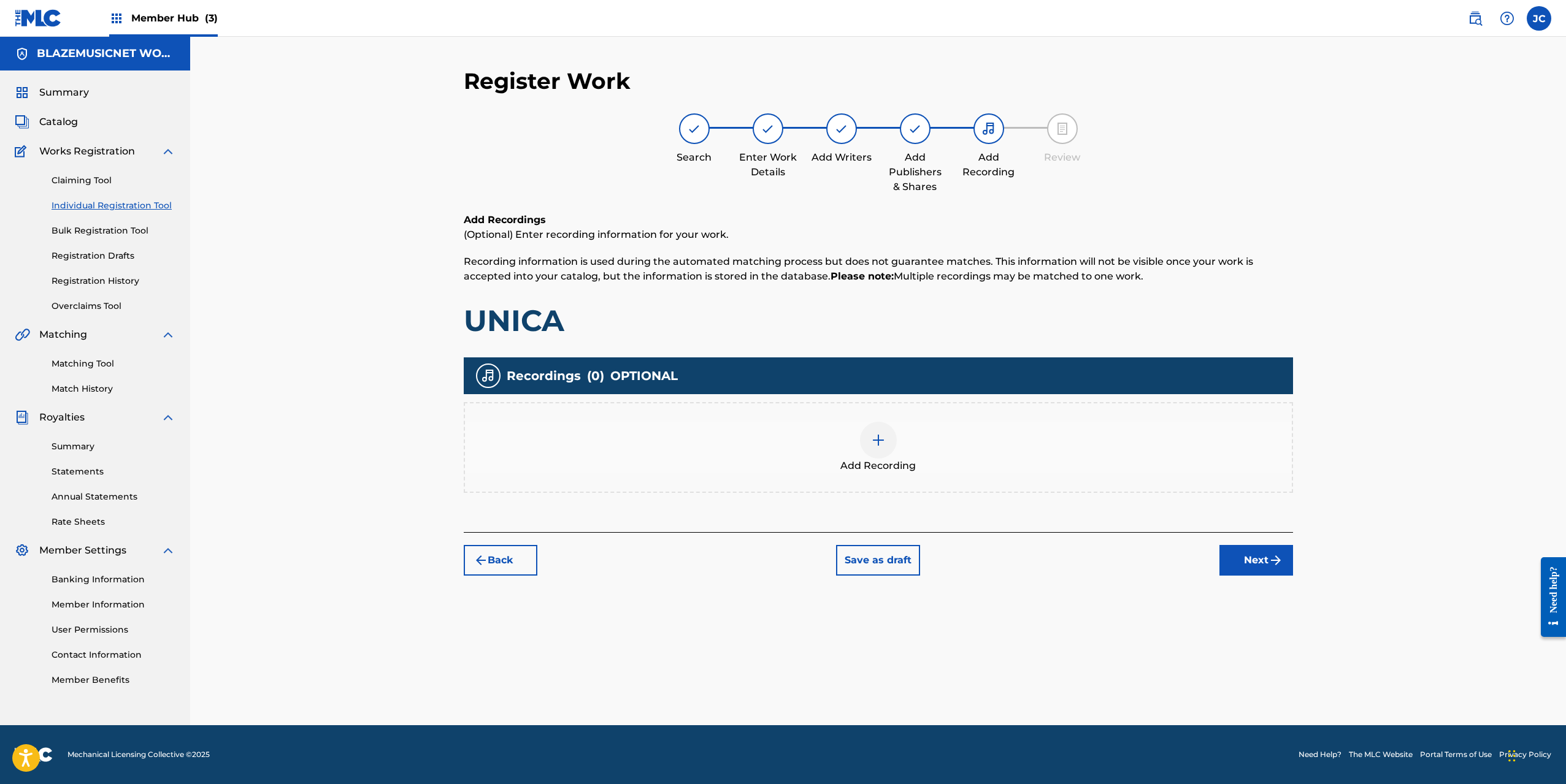
scroll to position [0, 0]
click at [861, 431] on div "Add Recording" at bounding box center [879, 448] width 827 height 52
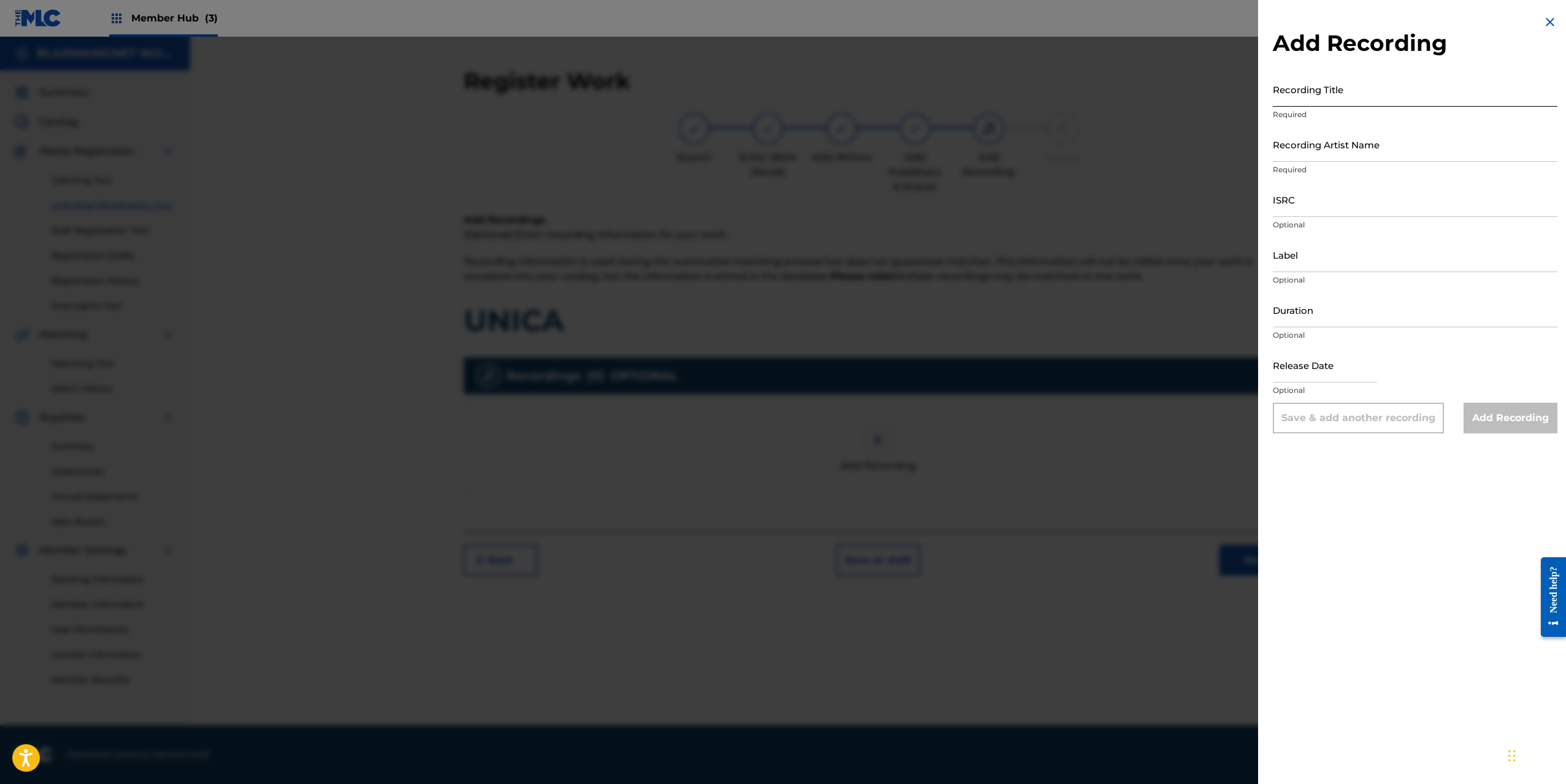
click at [1358, 89] on input "Recording Title" at bounding box center [1416, 89] width 285 height 35
type input "UNICA"
click at [1328, 146] on input "Recording Artist Name" at bounding box center [1416, 144] width 285 height 35
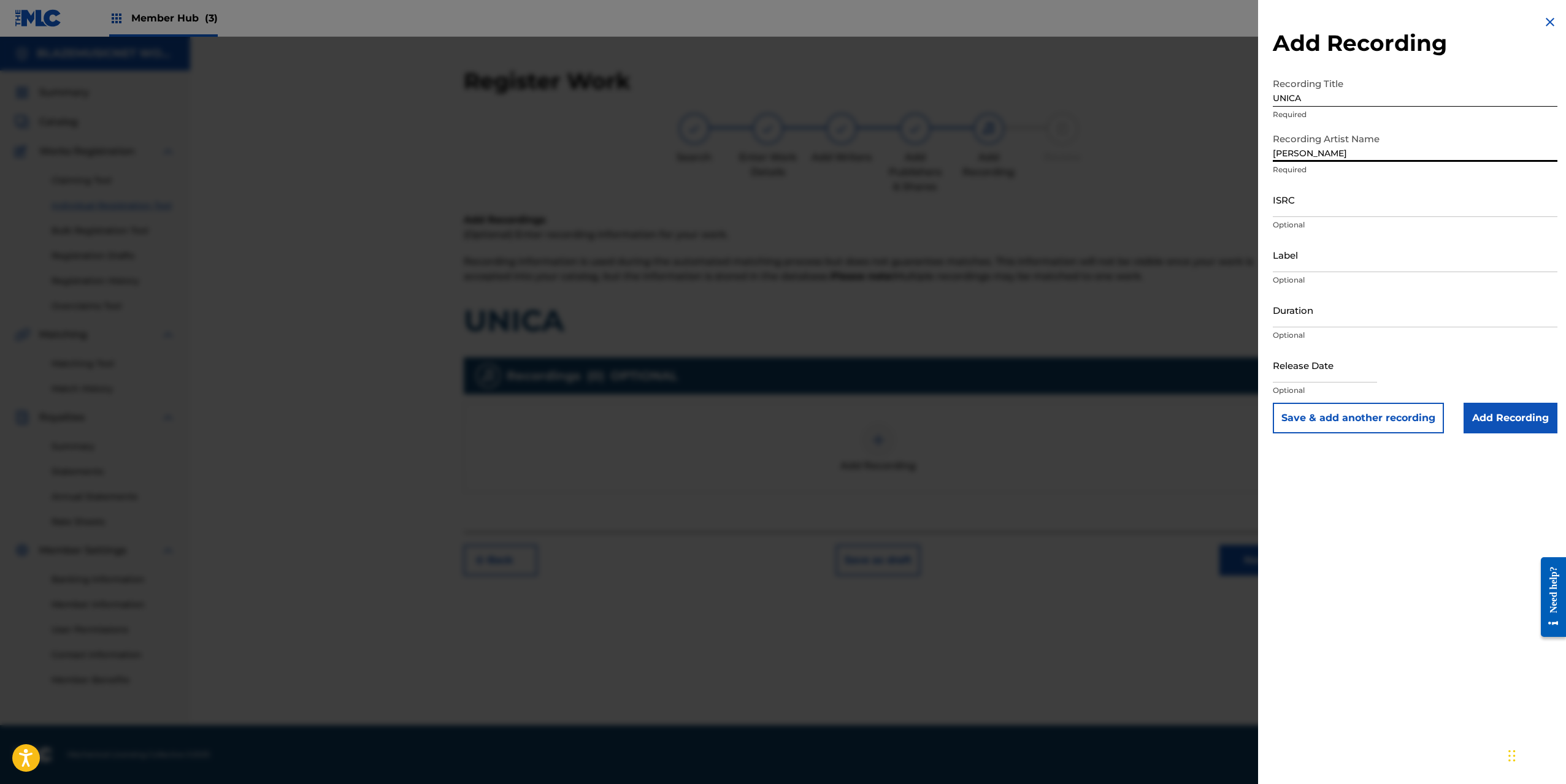
type input "[PERSON_NAME]"
click at [1298, 208] on input "ISRC" at bounding box center [1416, 199] width 285 height 35
paste input "QZS7J2509398"
type input "QZS7J2509398"
click at [1303, 262] on input "Label" at bounding box center [1416, 254] width 285 height 35
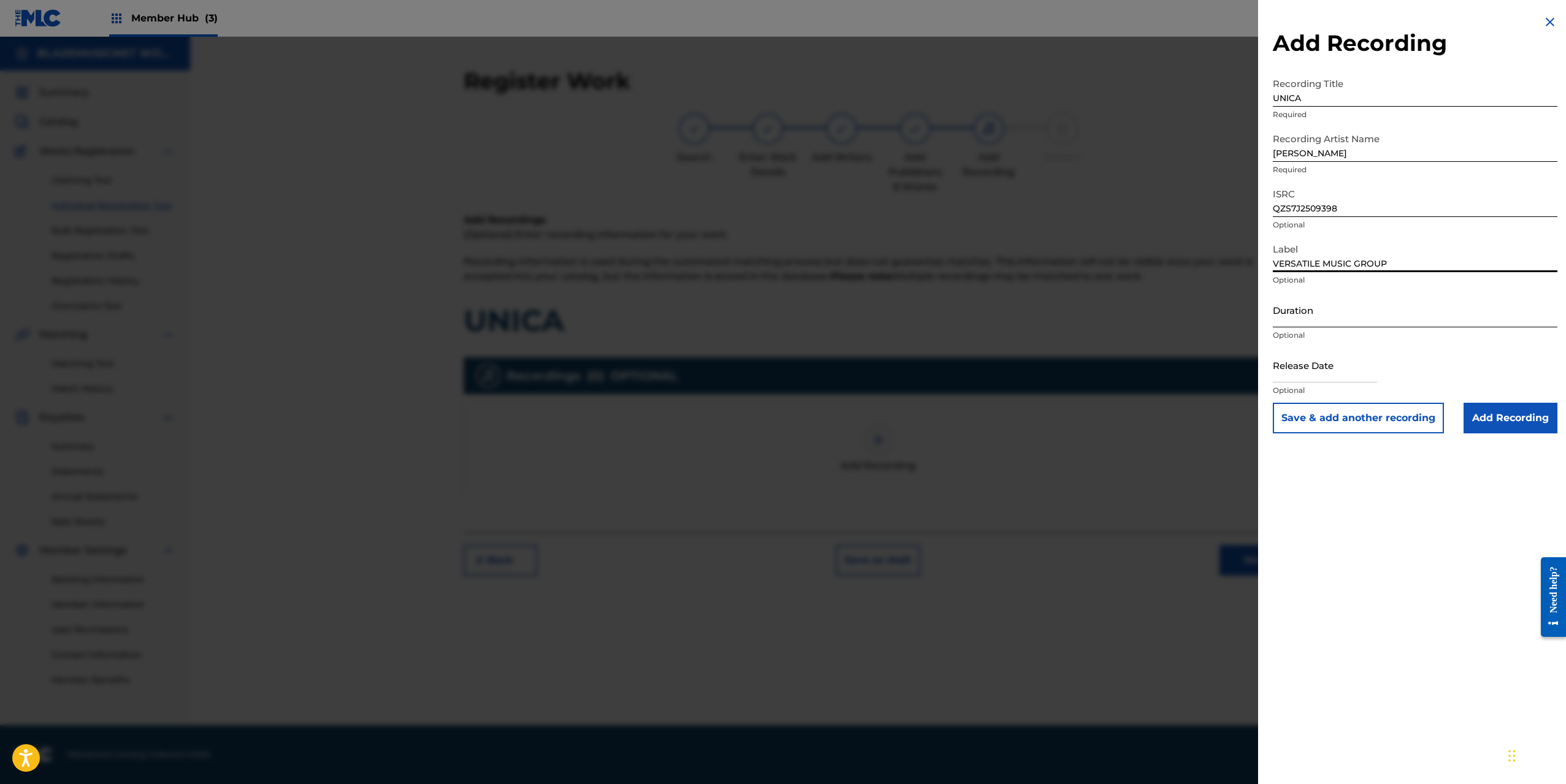
type input "VERSATILE MUSIC GROUP"
click at [1291, 308] on input "Duration" at bounding box center [1416, 310] width 285 height 35
type input "02:41"
click at [1278, 372] on input "text" at bounding box center [1325, 365] width 104 height 35
select select "8"
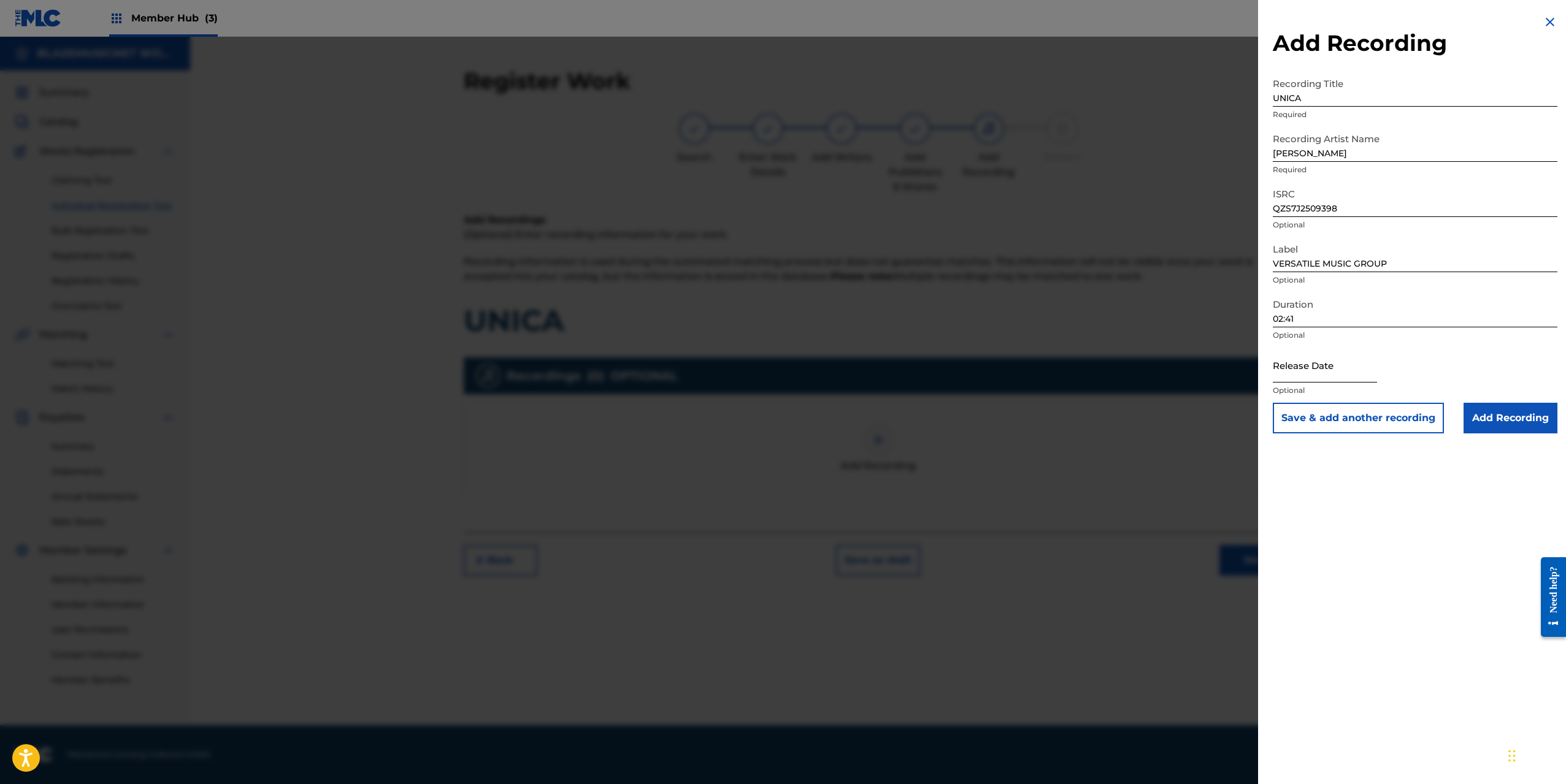
select select "2025"
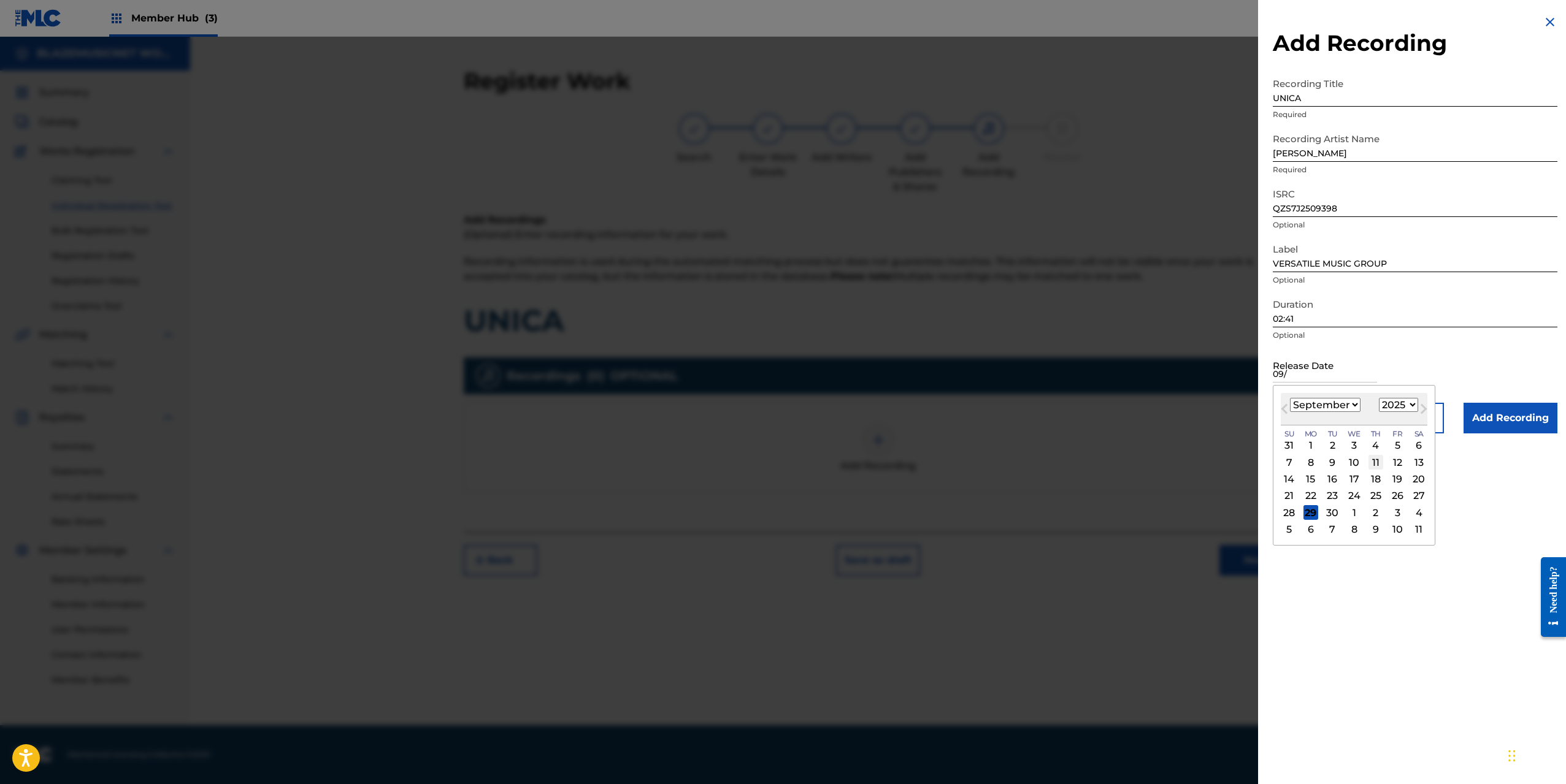
type input "09/"
click at [1376, 463] on div "11" at bounding box center [1376, 462] width 14 height 14
type input "[DATE]"
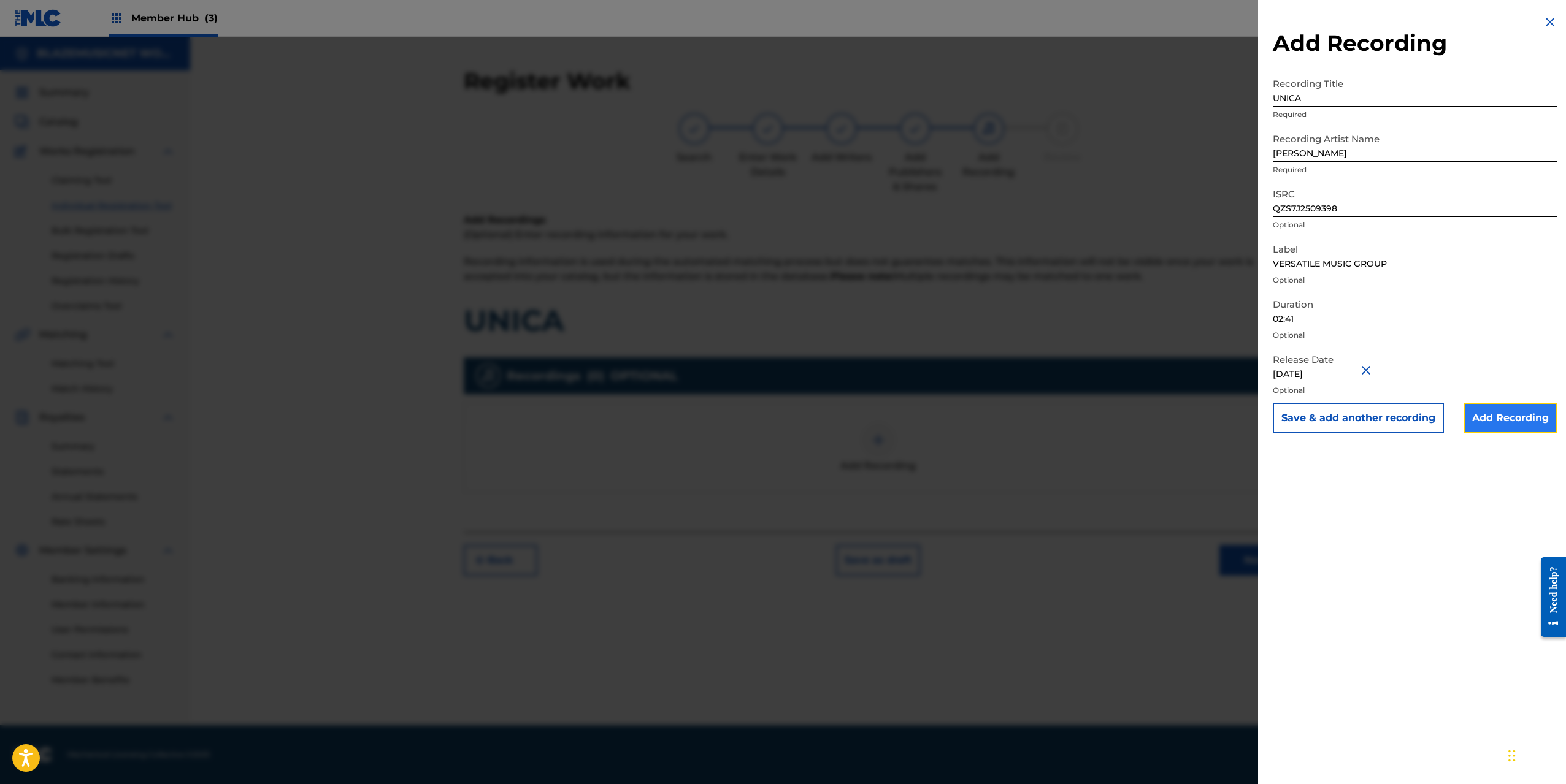
click at [1498, 413] on input "Add Recording" at bounding box center [1511, 418] width 94 height 31
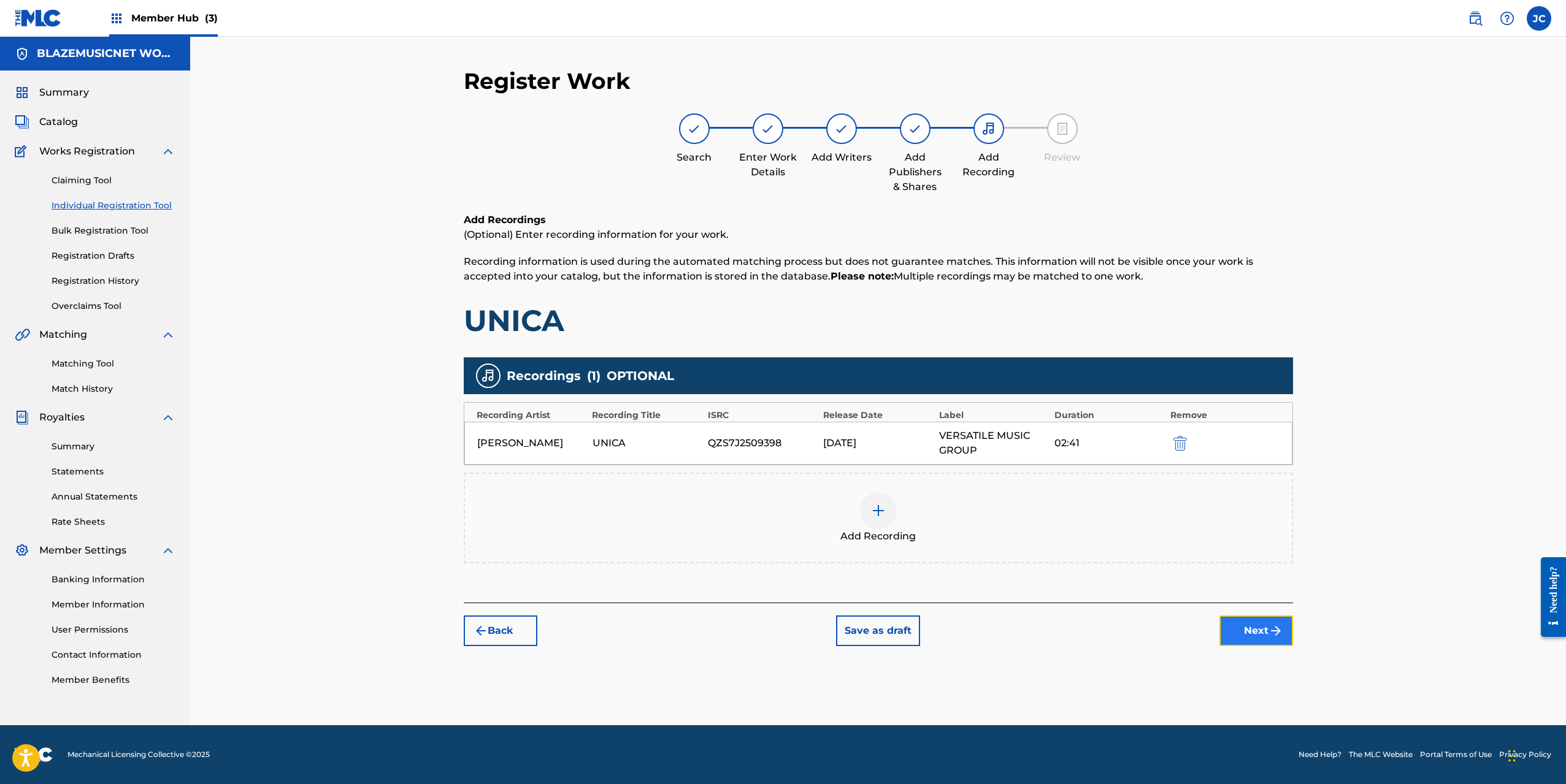
click at [1264, 619] on button "Next" at bounding box center [1256, 631] width 73 height 31
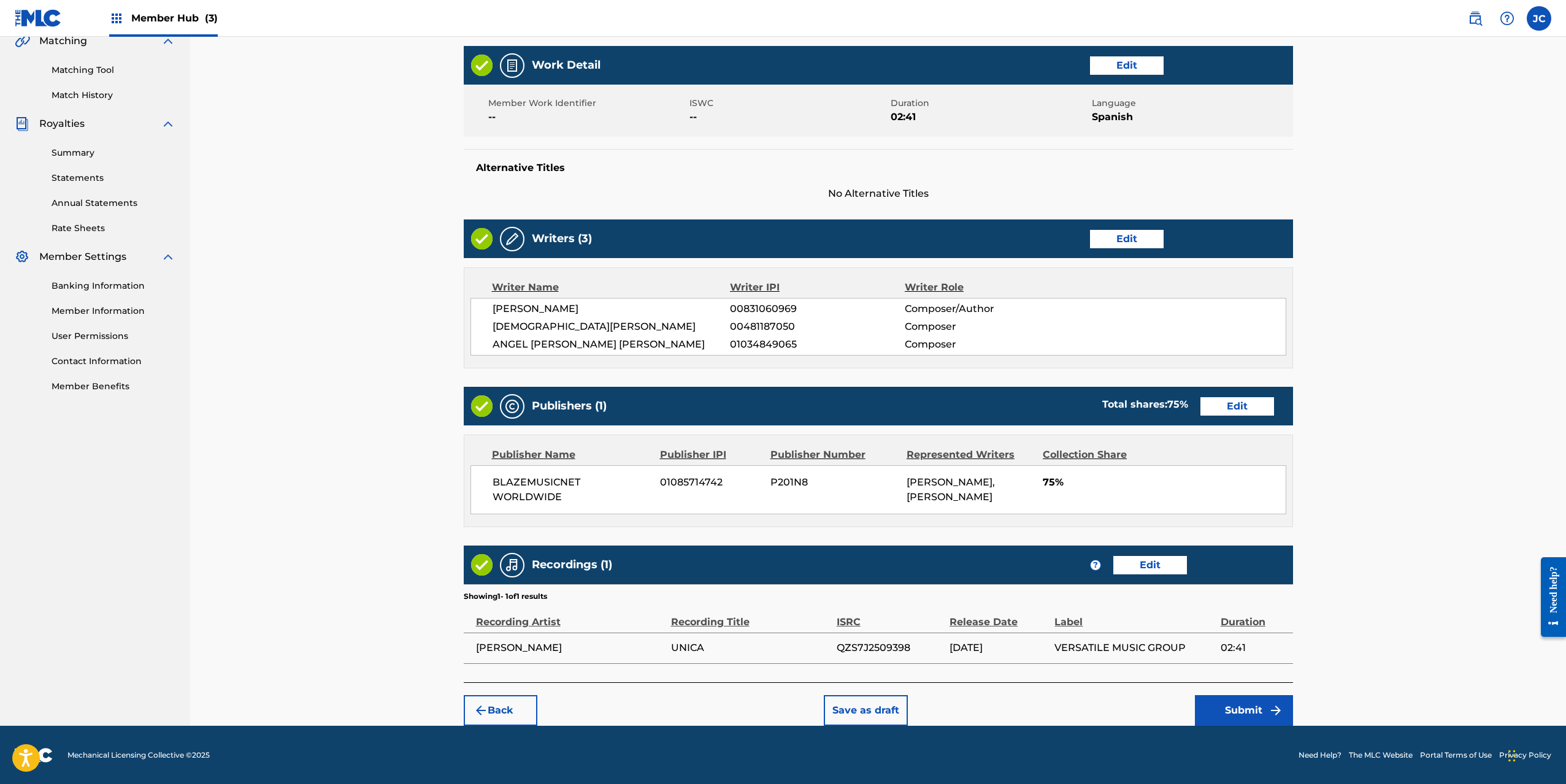
scroll to position [295, 0]
click at [1232, 707] on button "Submit" at bounding box center [1244, 710] width 99 height 31
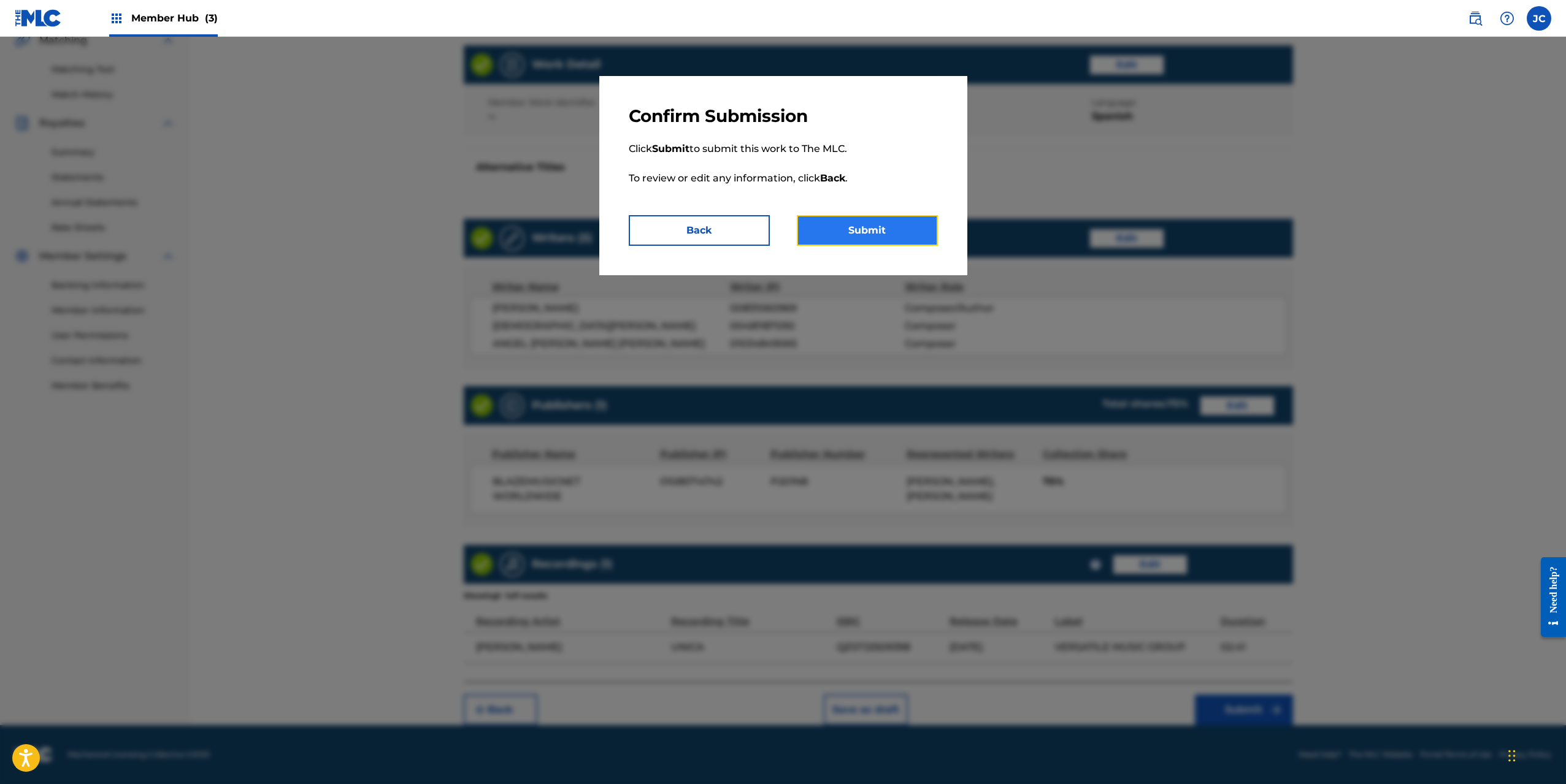
click at [902, 226] on button "Submit" at bounding box center [867, 231] width 141 height 31
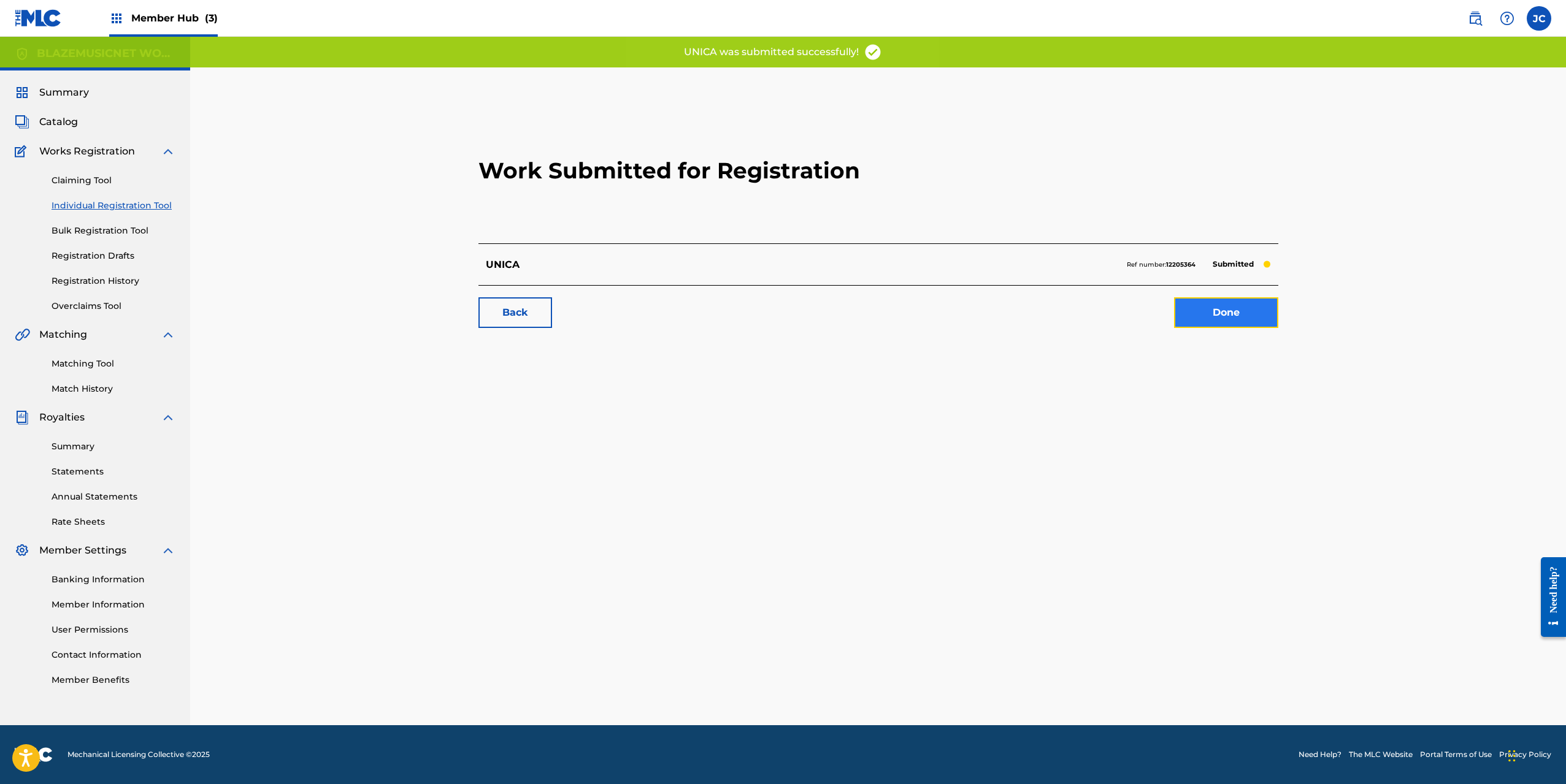
click at [1237, 313] on link "Done" at bounding box center [1226, 313] width 104 height 31
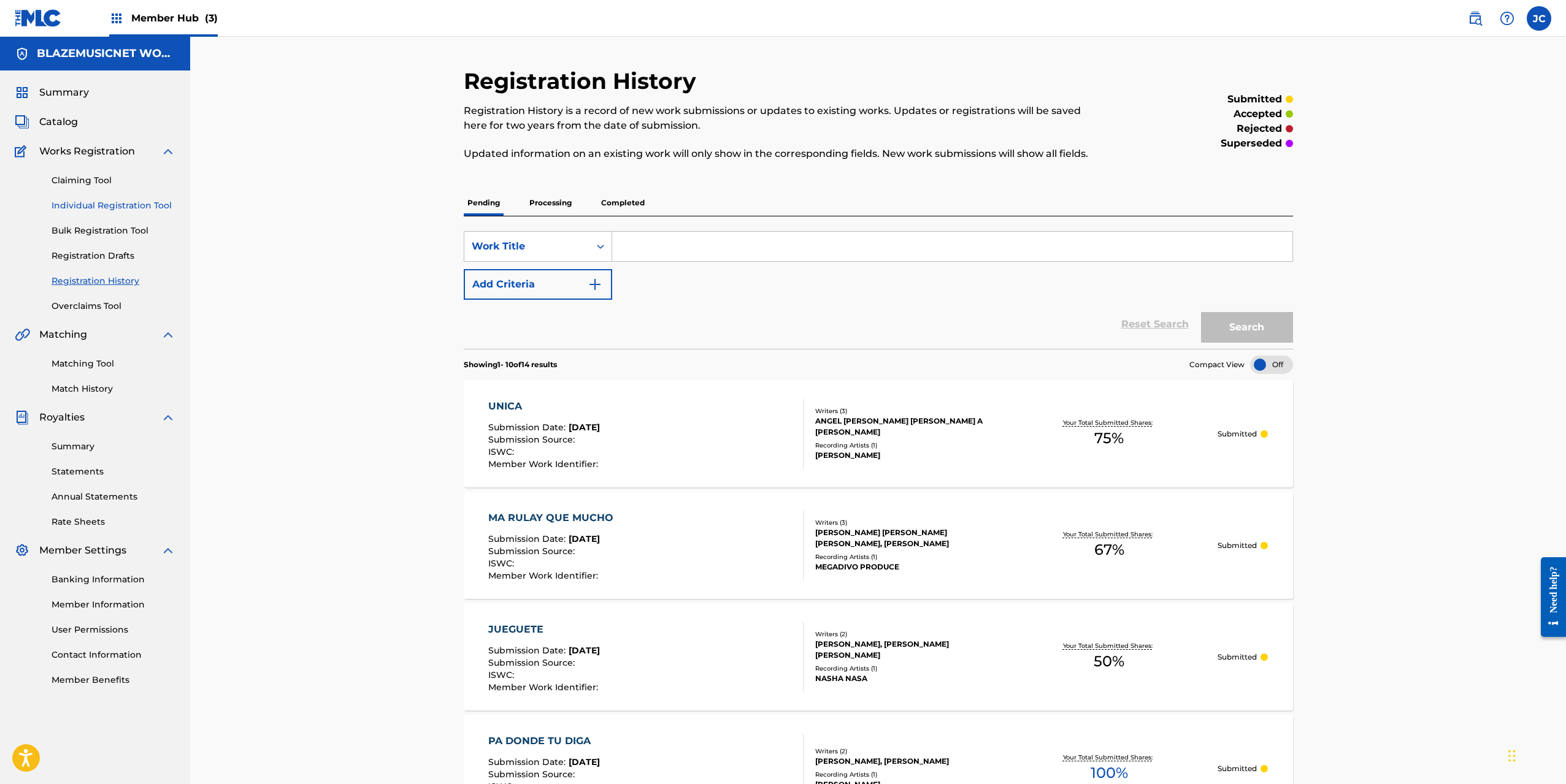
click at [124, 205] on link "Individual Registration Tool" at bounding box center [114, 206] width 124 height 13
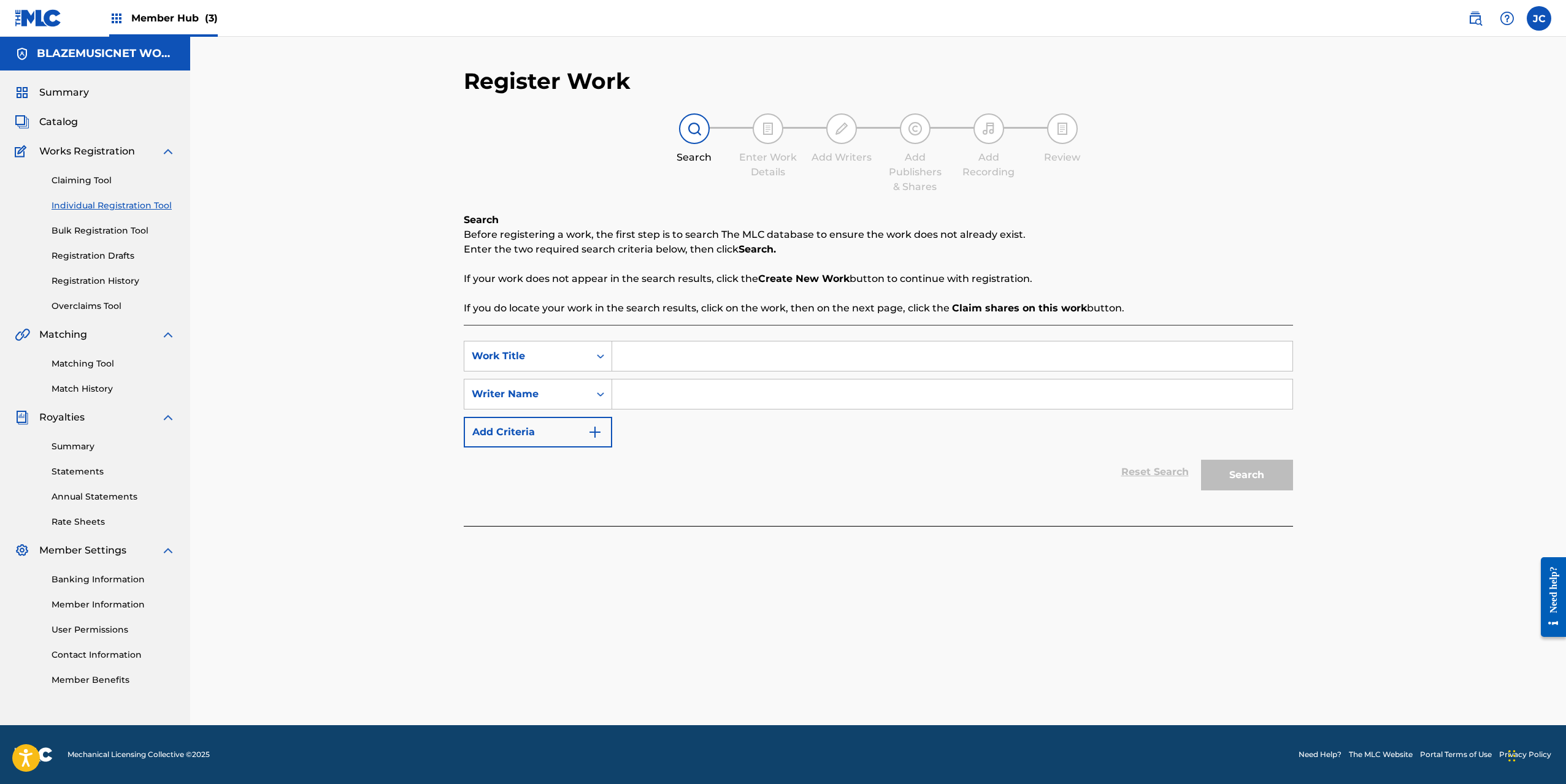
click at [654, 359] on input "Search Form" at bounding box center [953, 356] width 680 height 29
type input "MANDAME LA UBI"
click at [666, 391] on input "Search Form" at bounding box center [953, 394] width 680 height 29
click at [643, 397] on input "Search Form" at bounding box center [953, 394] width 680 height 29
paste input "[PERSON_NAME] [PERSON_NAME]"
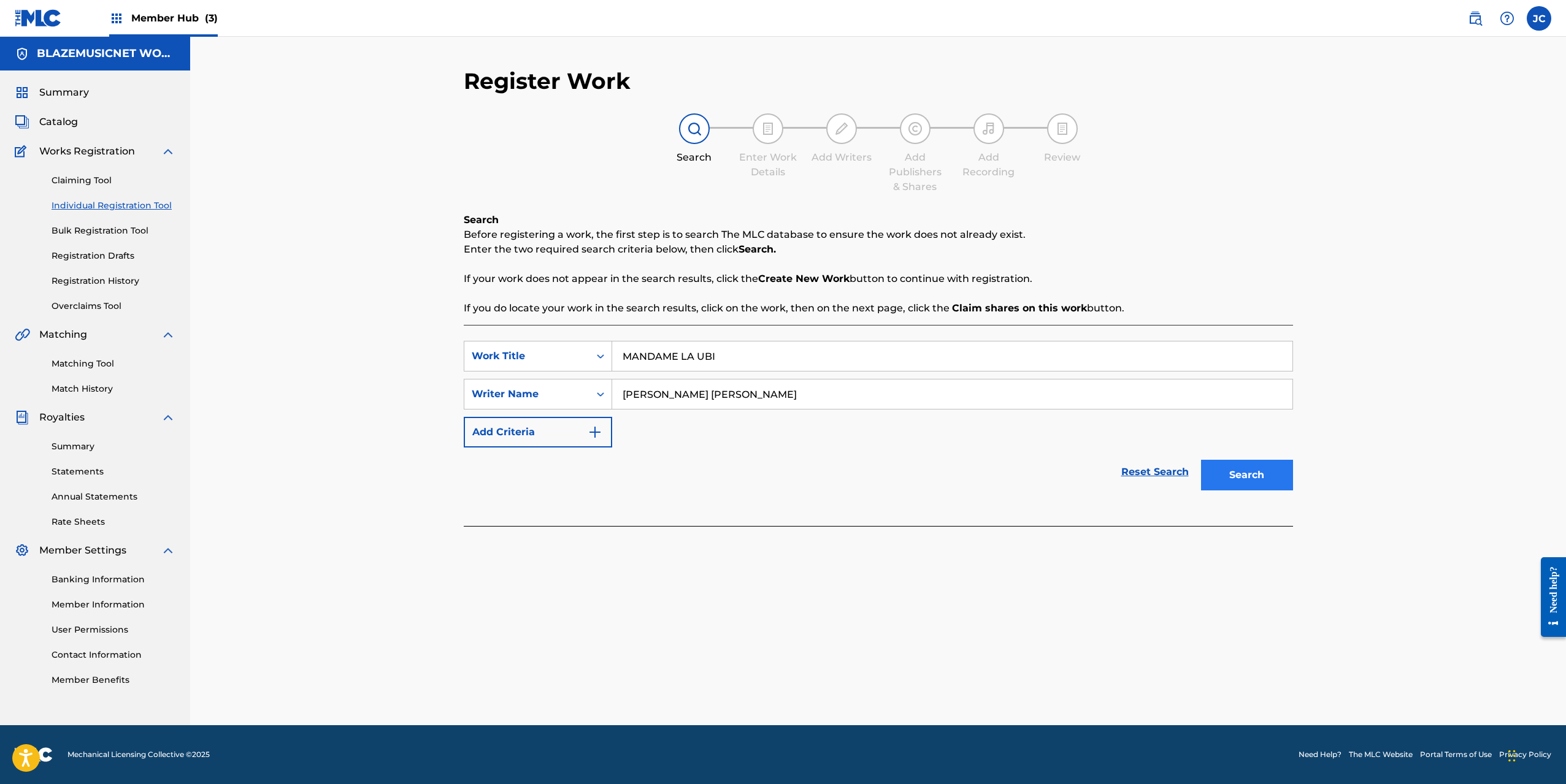
type input "[PERSON_NAME] [PERSON_NAME]"
click at [1269, 468] on button "Search" at bounding box center [1247, 475] width 92 height 31
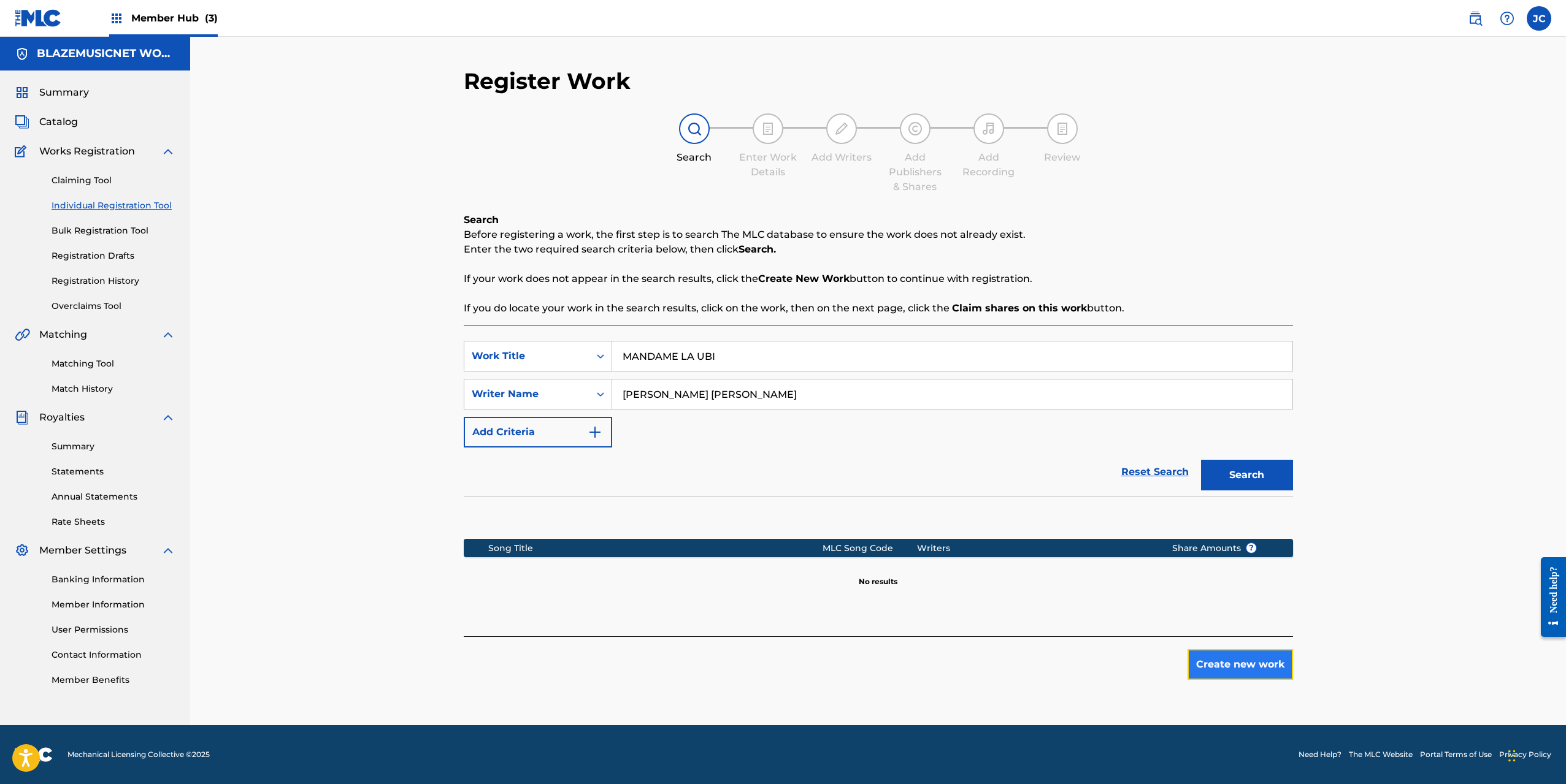
click at [1222, 663] on button "Create new work" at bounding box center [1240, 665] width 106 height 31
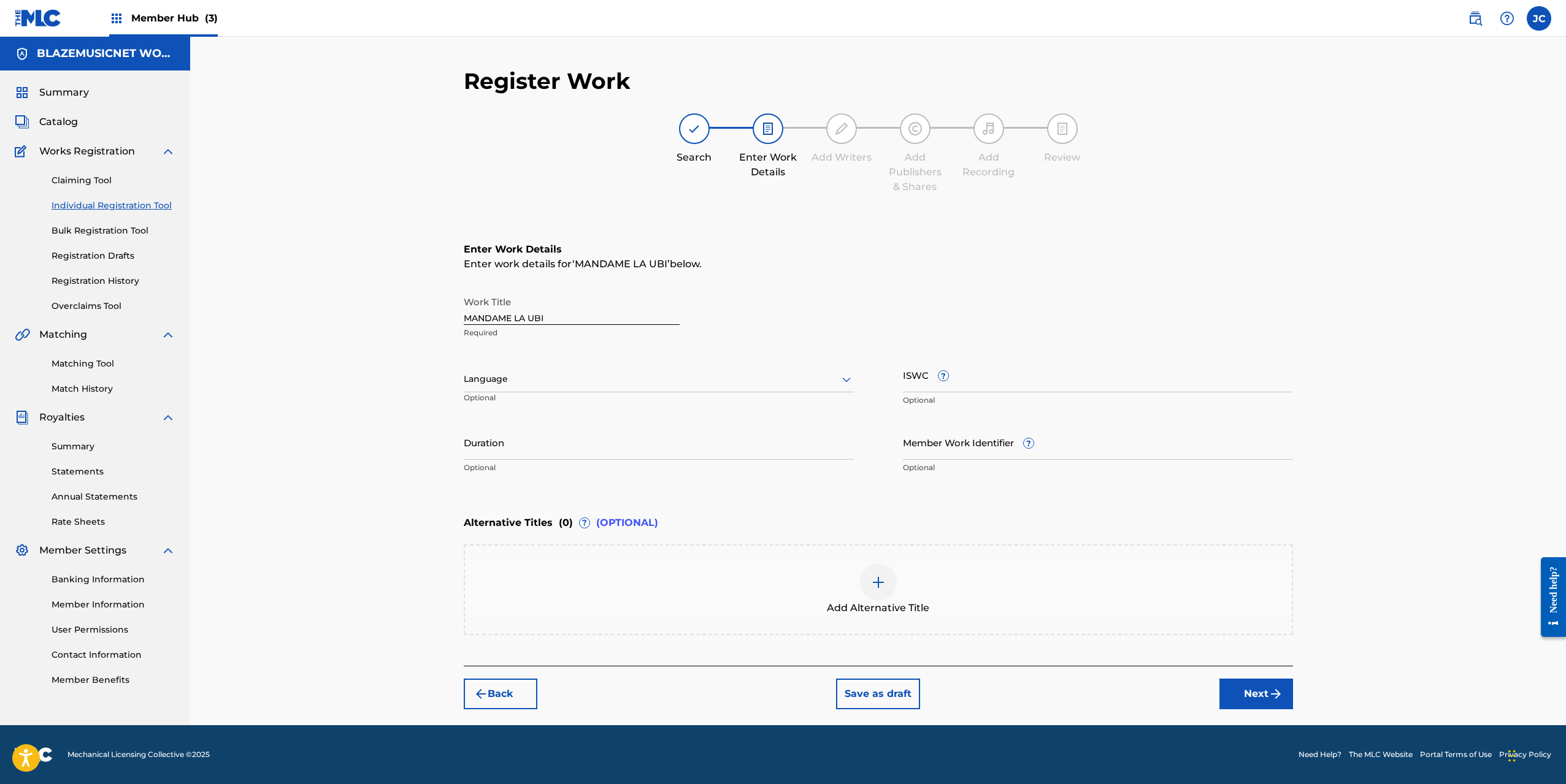
click at [516, 366] on div "Language Optional" at bounding box center [659, 384] width 390 height 55
click at [518, 377] on div at bounding box center [659, 379] width 390 height 15
click at [516, 431] on div "Spanish" at bounding box center [659, 434] width 389 height 27
click at [500, 435] on input "Duration" at bounding box center [659, 442] width 390 height 35
type input "03:07"
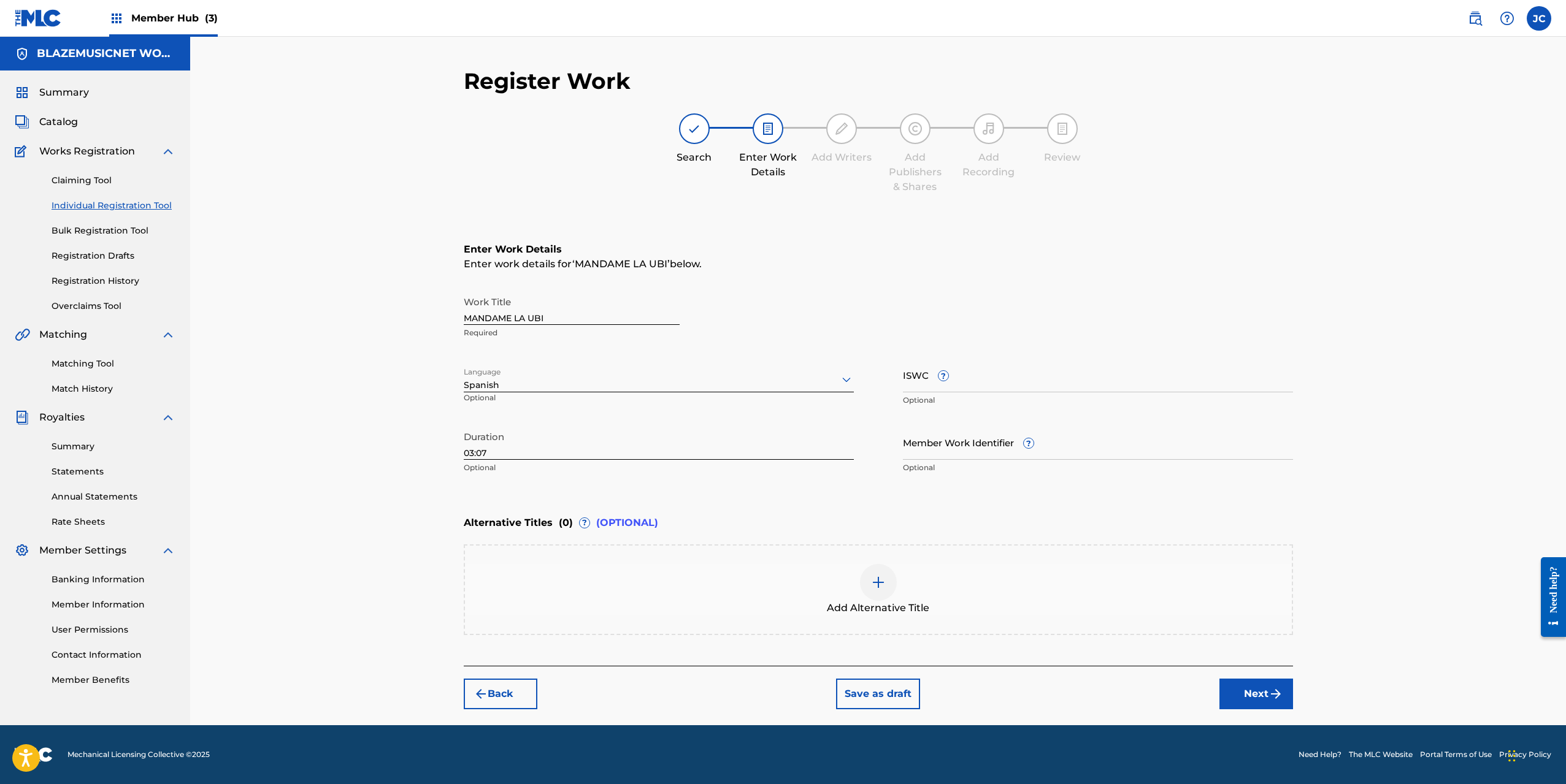
click at [429, 466] on div "Register Work Search Enter Work Details Add Writers Add Publishers & Shares Add…" at bounding box center [879, 381] width 1376 height 688
click at [1250, 690] on button "Next" at bounding box center [1256, 694] width 73 height 31
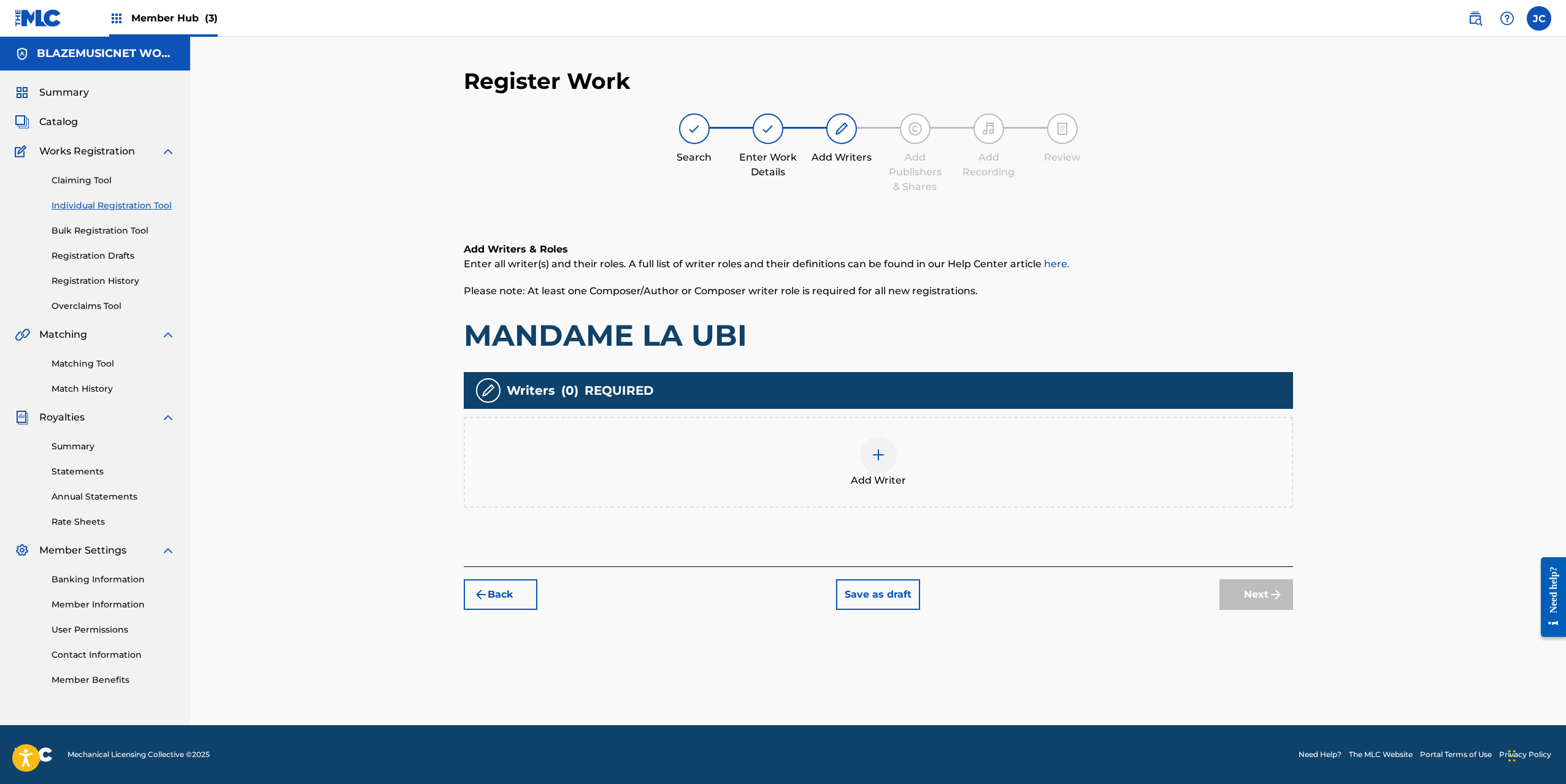
click at [851, 489] on div "Add Writer" at bounding box center [879, 462] width 830 height 91
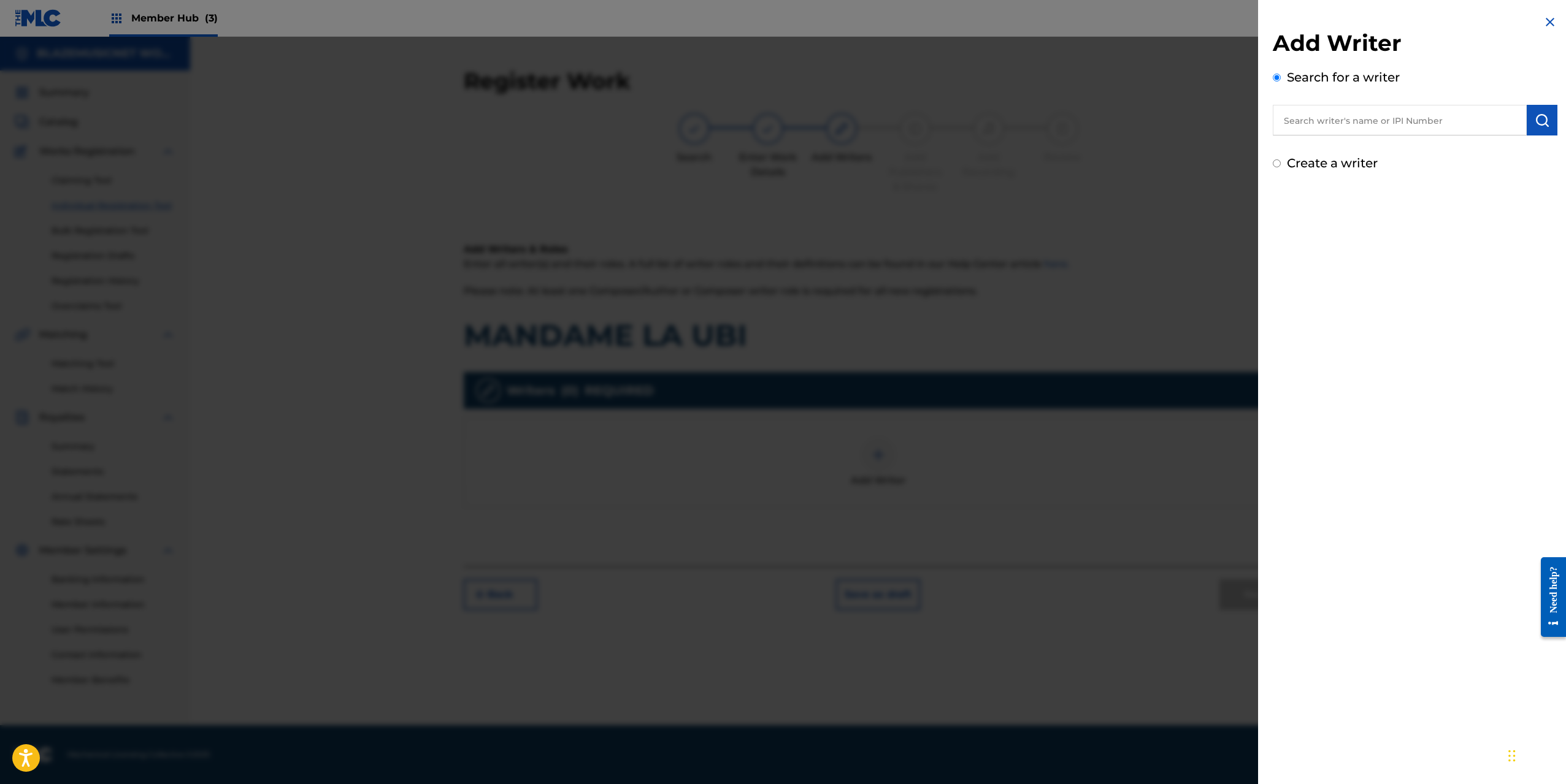
click at [1294, 117] on input "text" at bounding box center [1400, 120] width 254 height 31
paste input "[PERSON_NAME] [PERSON_NAME]"
type input "[PERSON_NAME] [PERSON_NAME]"
click at [1538, 119] on img "submit" at bounding box center [1542, 120] width 14 height 14
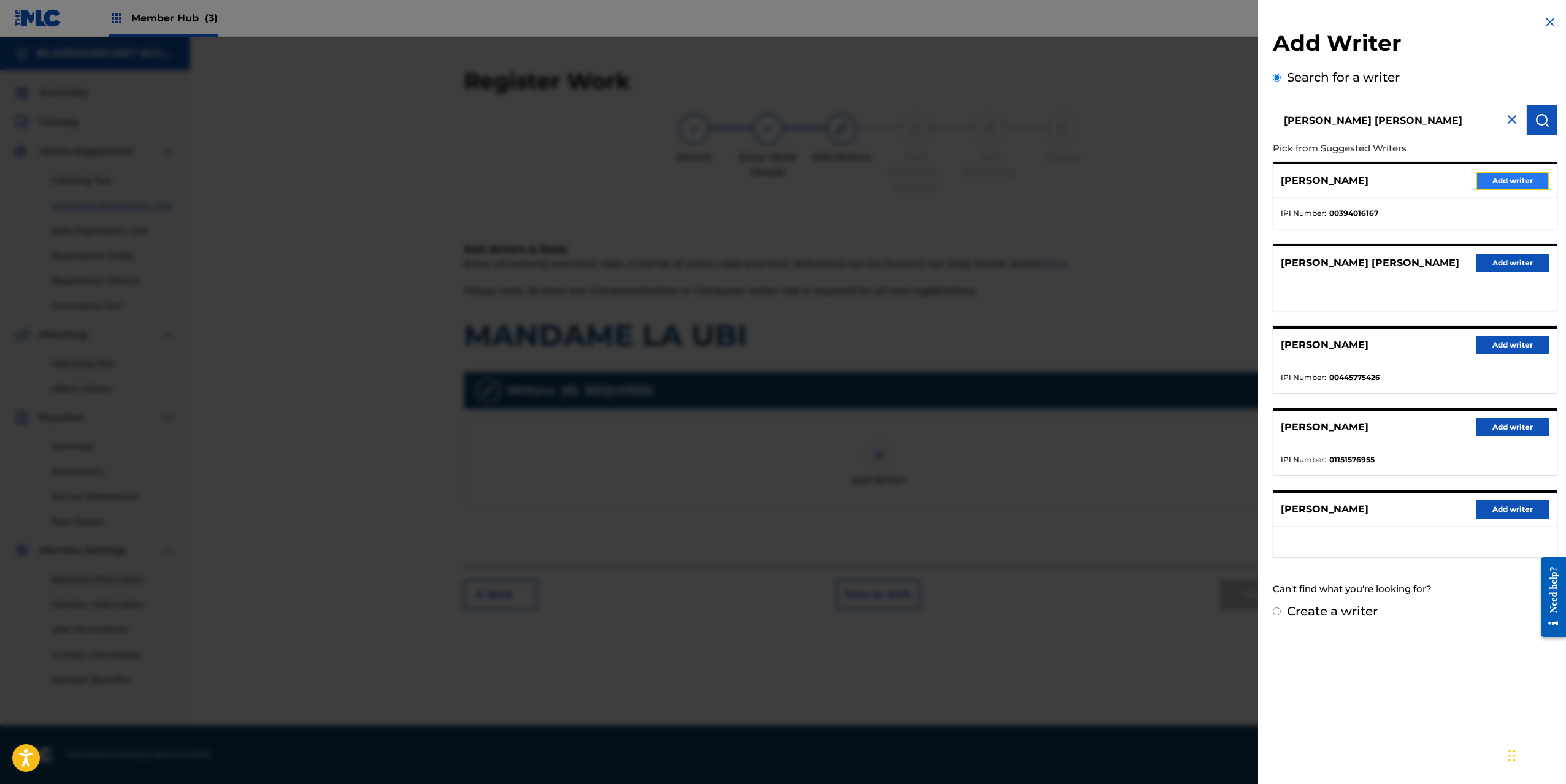
click at [1516, 179] on button "Add writer" at bounding box center [1513, 181] width 73 height 19
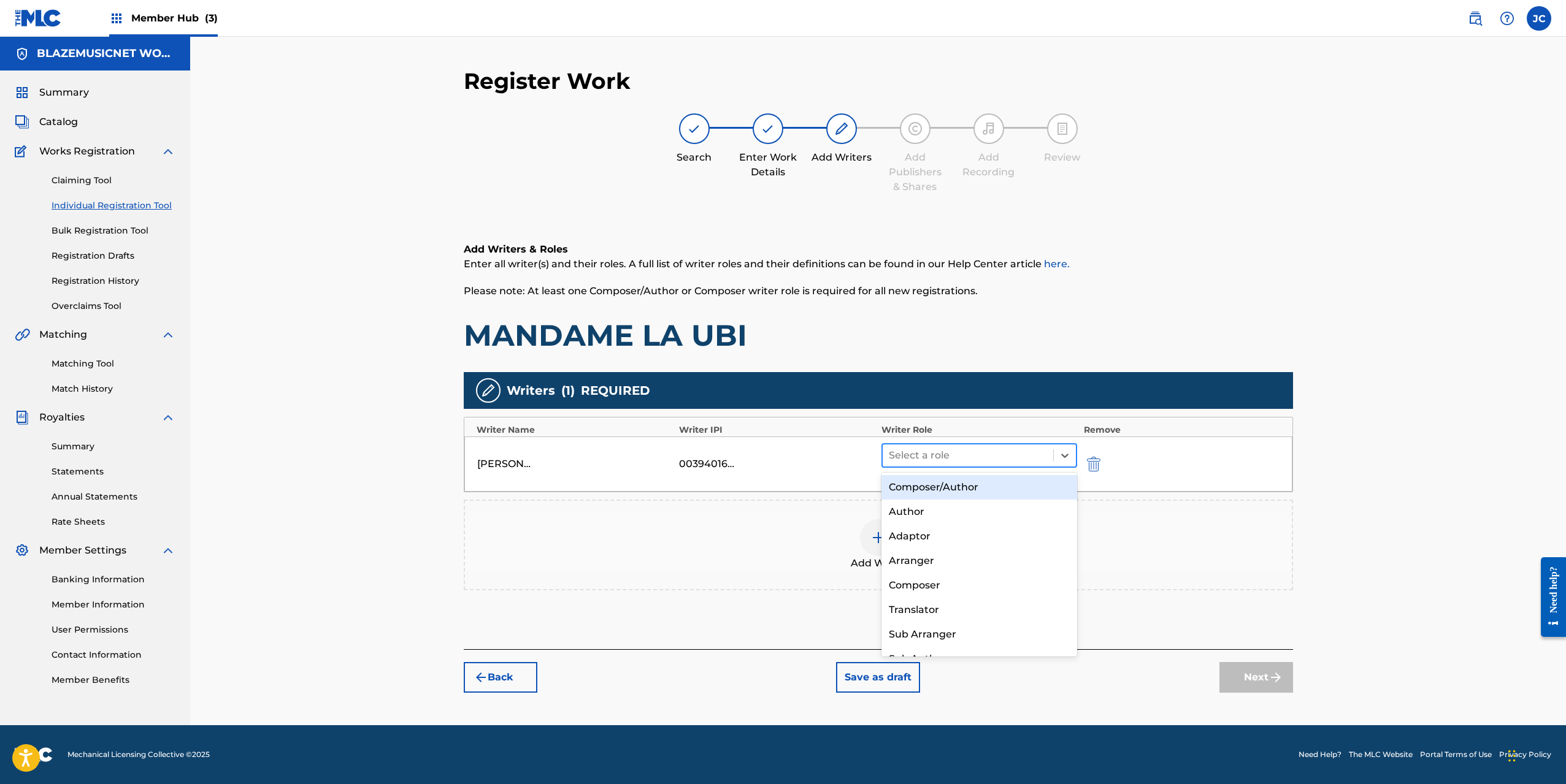
click at [931, 452] on div at bounding box center [968, 456] width 159 height 17
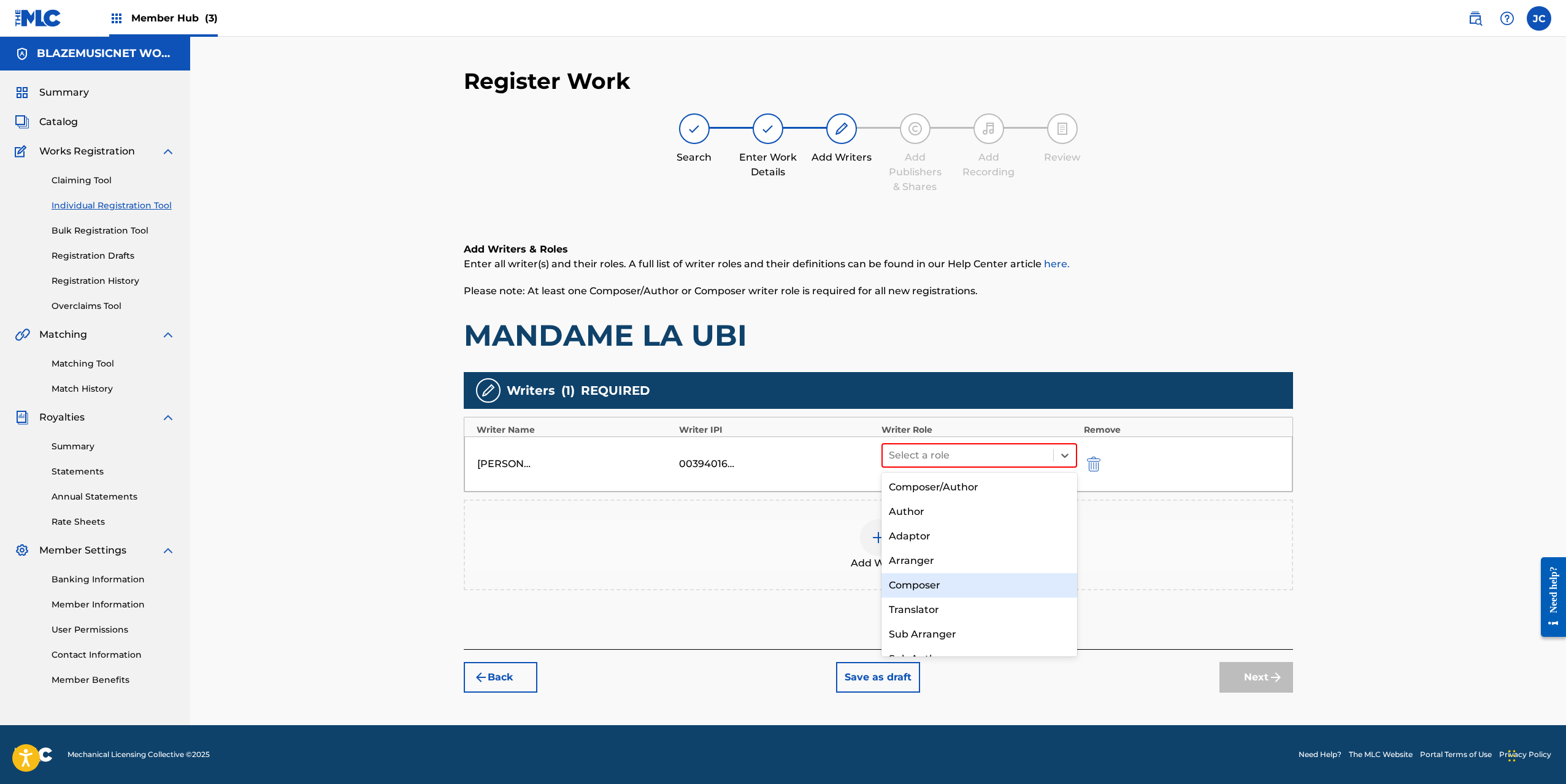
click at [930, 577] on div "Composer" at bounding box center [979, 586] width 196 height 24
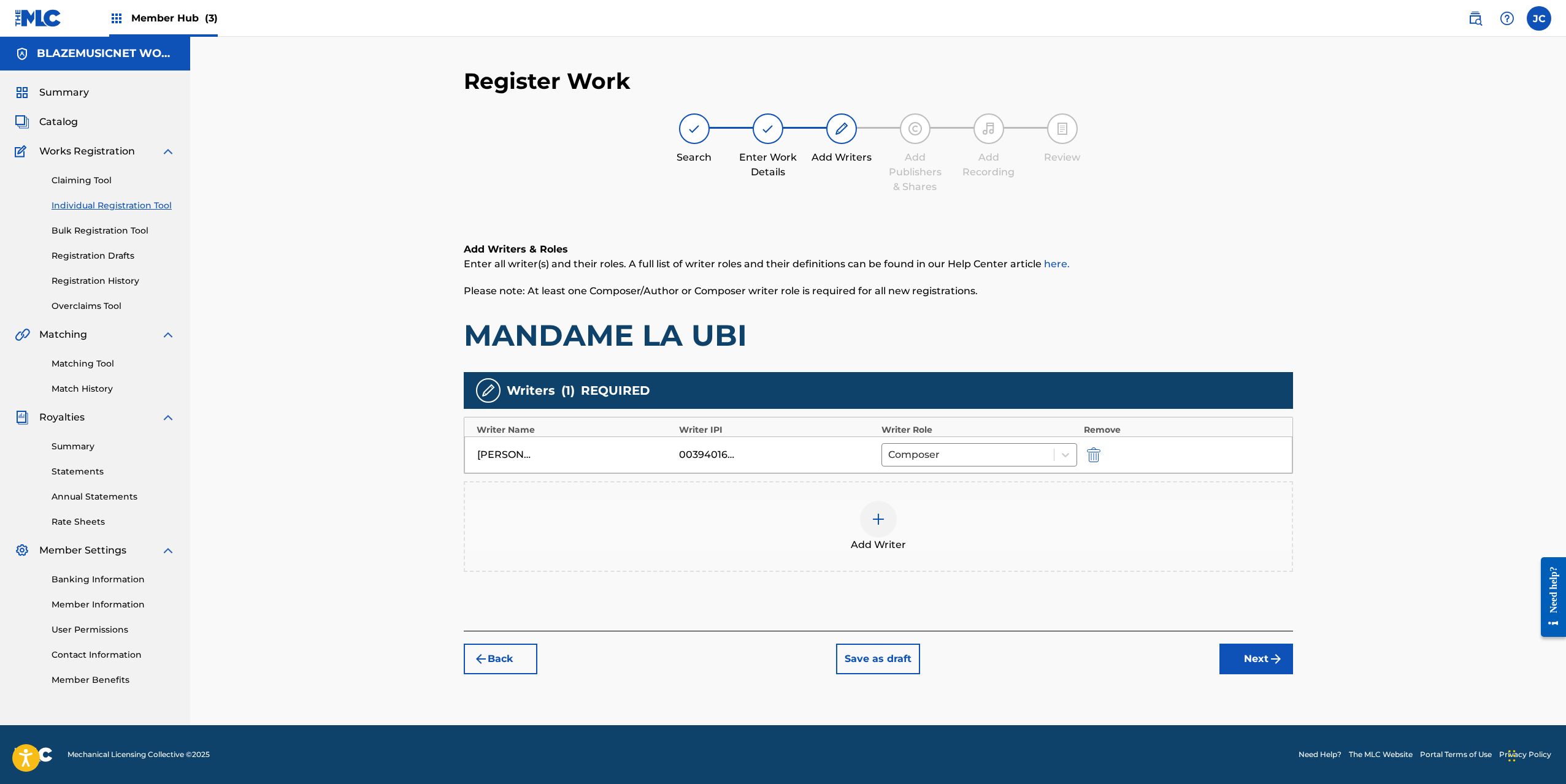
click at [881, 522] on img at bounding box center [879, 520] width 14 height 14
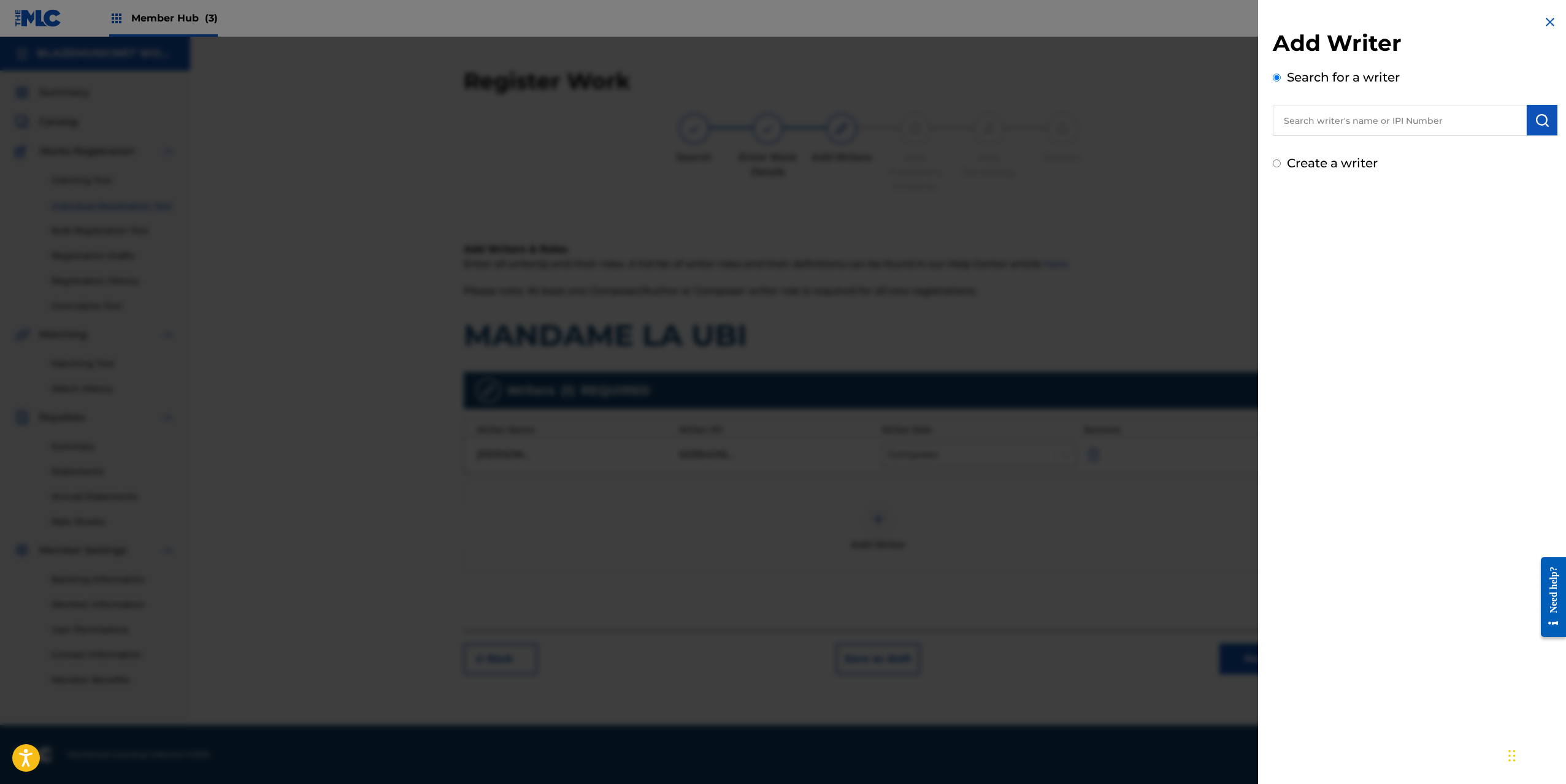
click at [1343, 116] on input "text" at bounding box center [1400, 120] width 254 height 31
type input "[PERSON_NAME]"
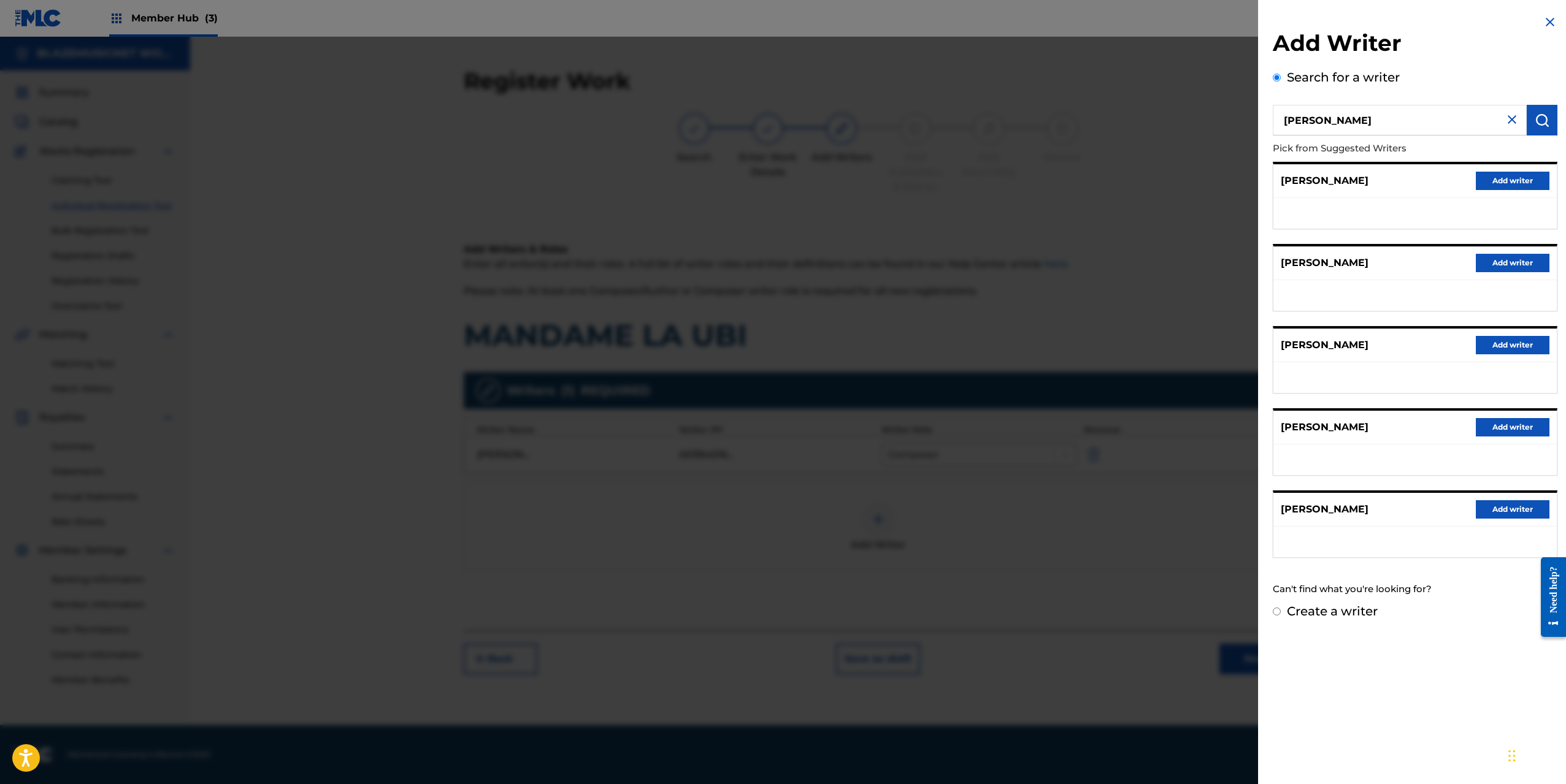
click at [1330, 609] on label "Create a writer" at bounding box center [1332, 611] width 91 height 14
radio input "true"
click at [1281, 609] on input "Create a writer" at bounding box center [1277, 612] width 8 height 8
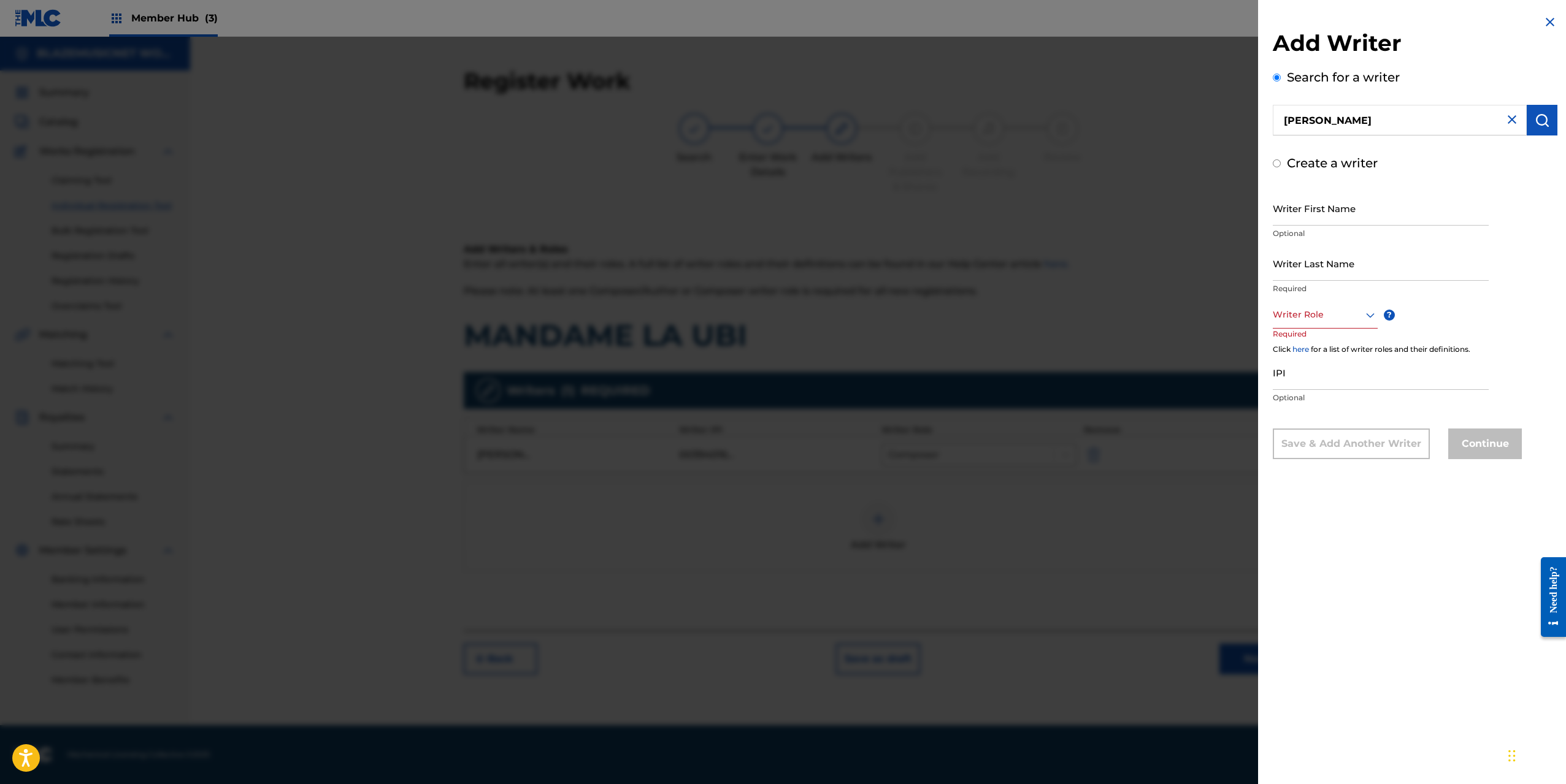
radio input "false"
radio input "true"
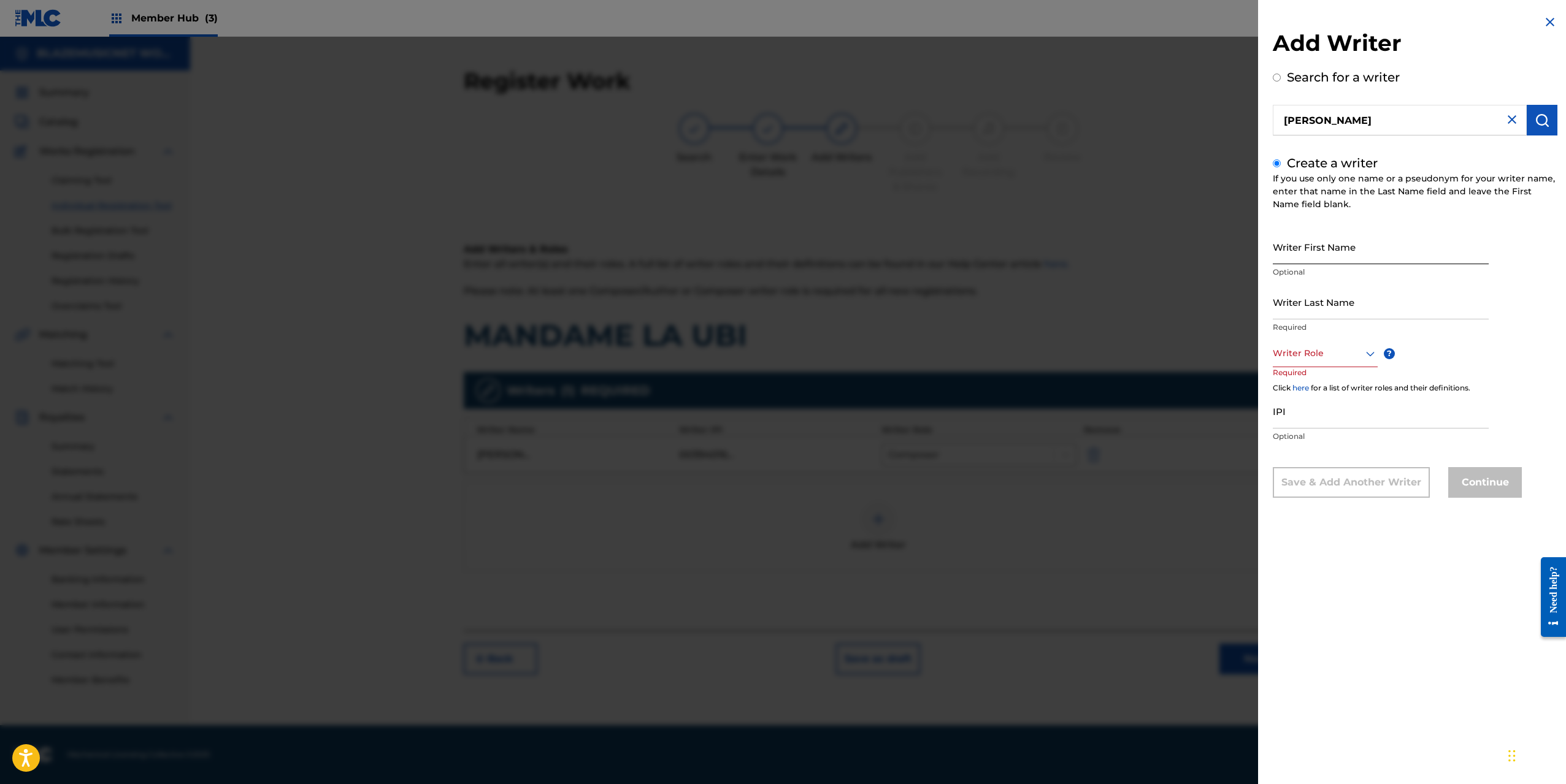
click at [1329, 249] on input "Writer First Name" at bounding box center [1381, 246] width 216 height 35
type input "[PERSON_NAME]"
click at [1298, 305] on input "Writer Last Name" at bounding box center [1381, 302] width 216 height 35
type input "[PERSON_NAME]"
click at [1337, 352] on div at bounding box center [1326, 353] width 105 height 15
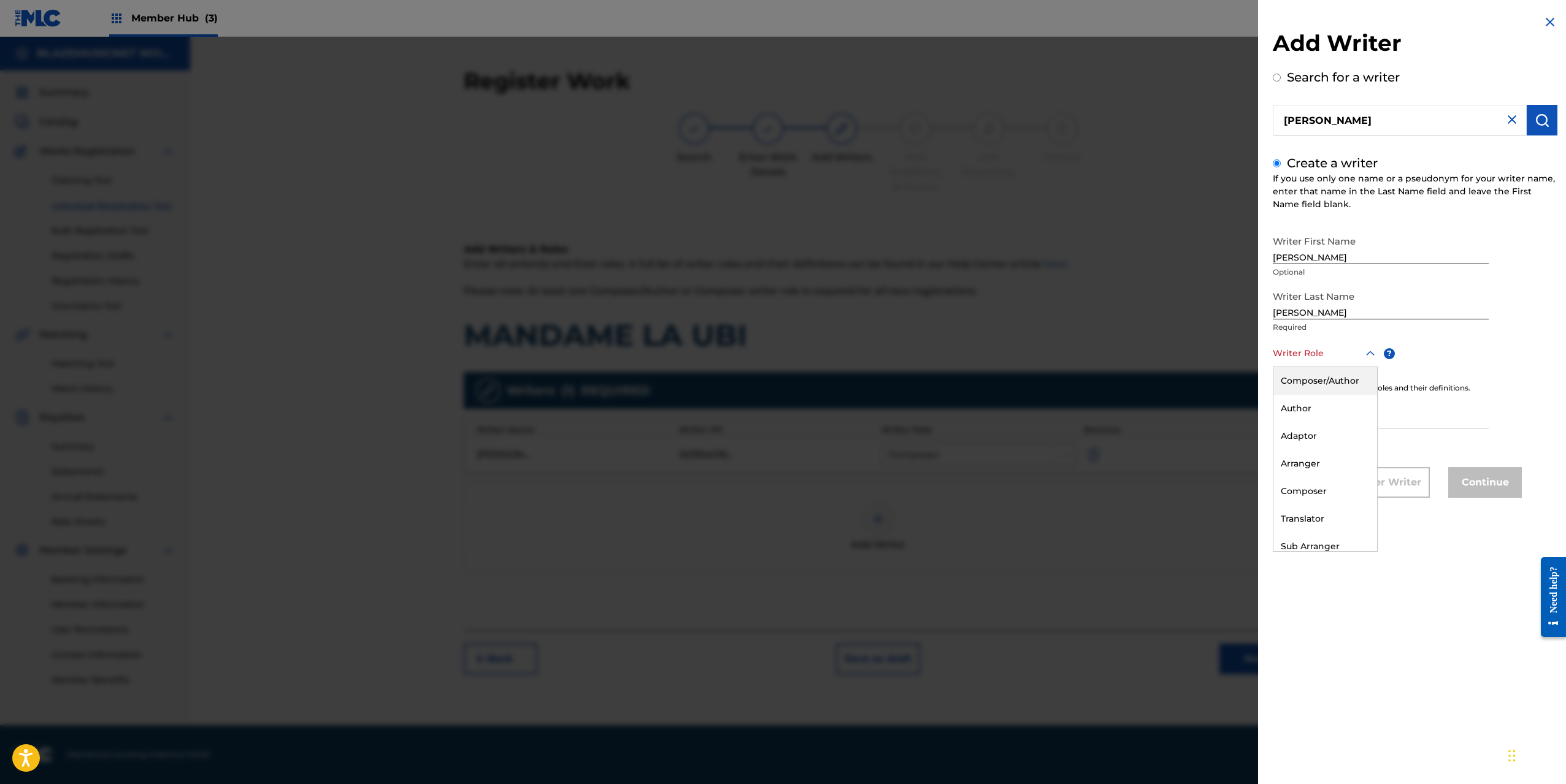
click at [1321, 380] on div "Composer/Author" at bounding box center [1325, 381] width 104 height 27
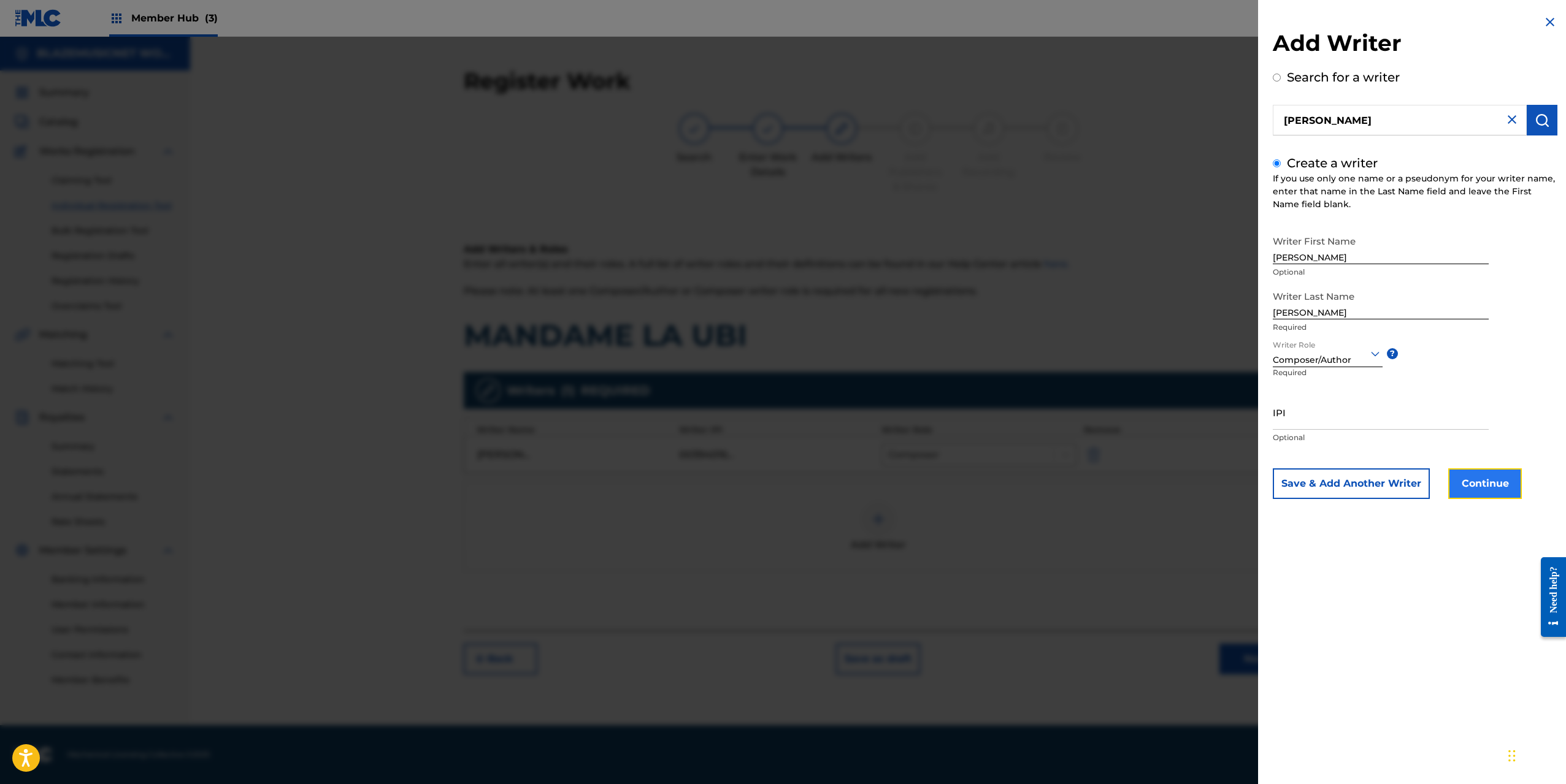
click at [1479, 479] on button "Continue" at bounding box center [1485, 484] width 73 height 31
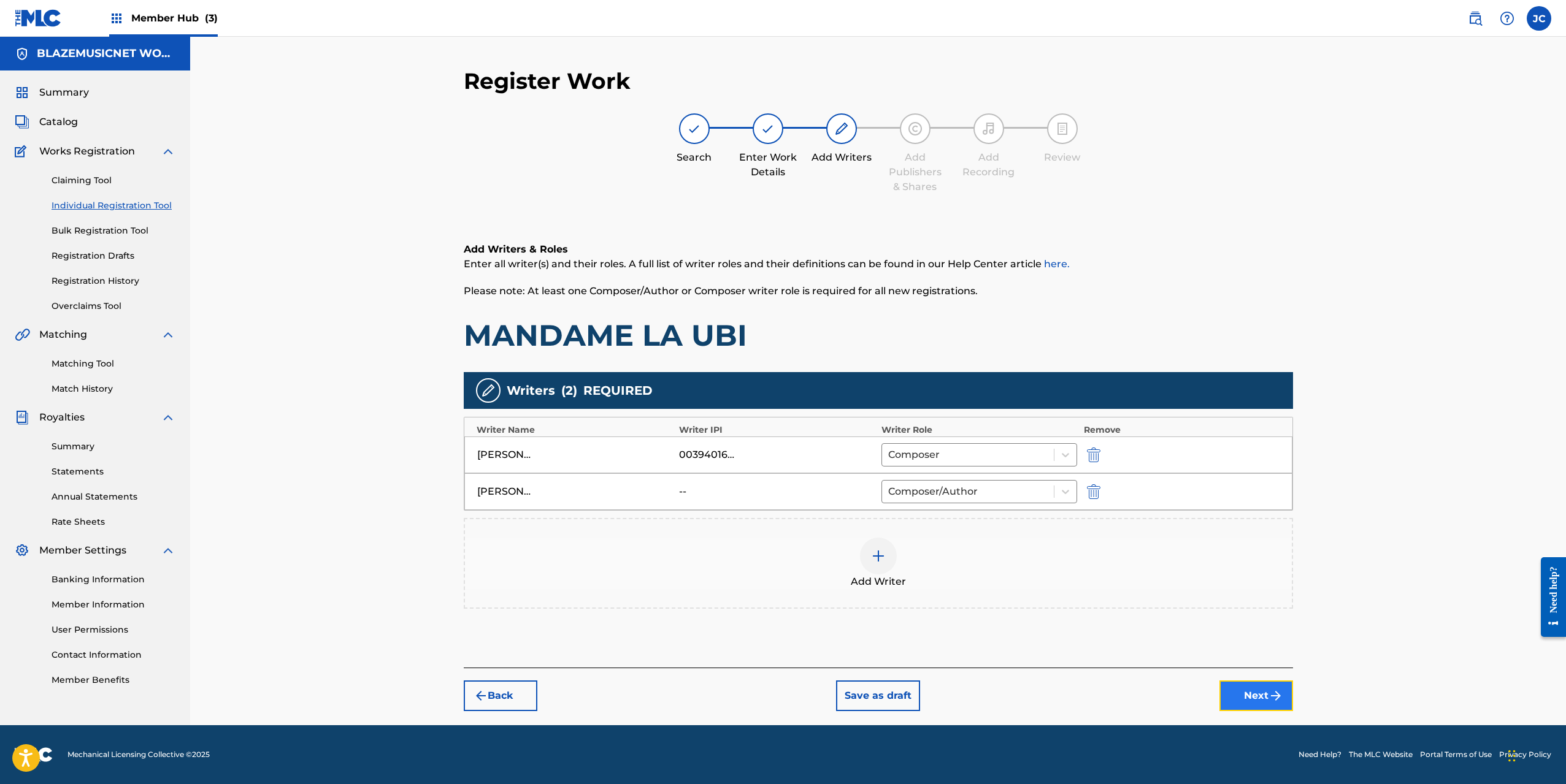
click at [1240, 695] on button "Next" at bounding box center [1256, 696] width 73 height 31
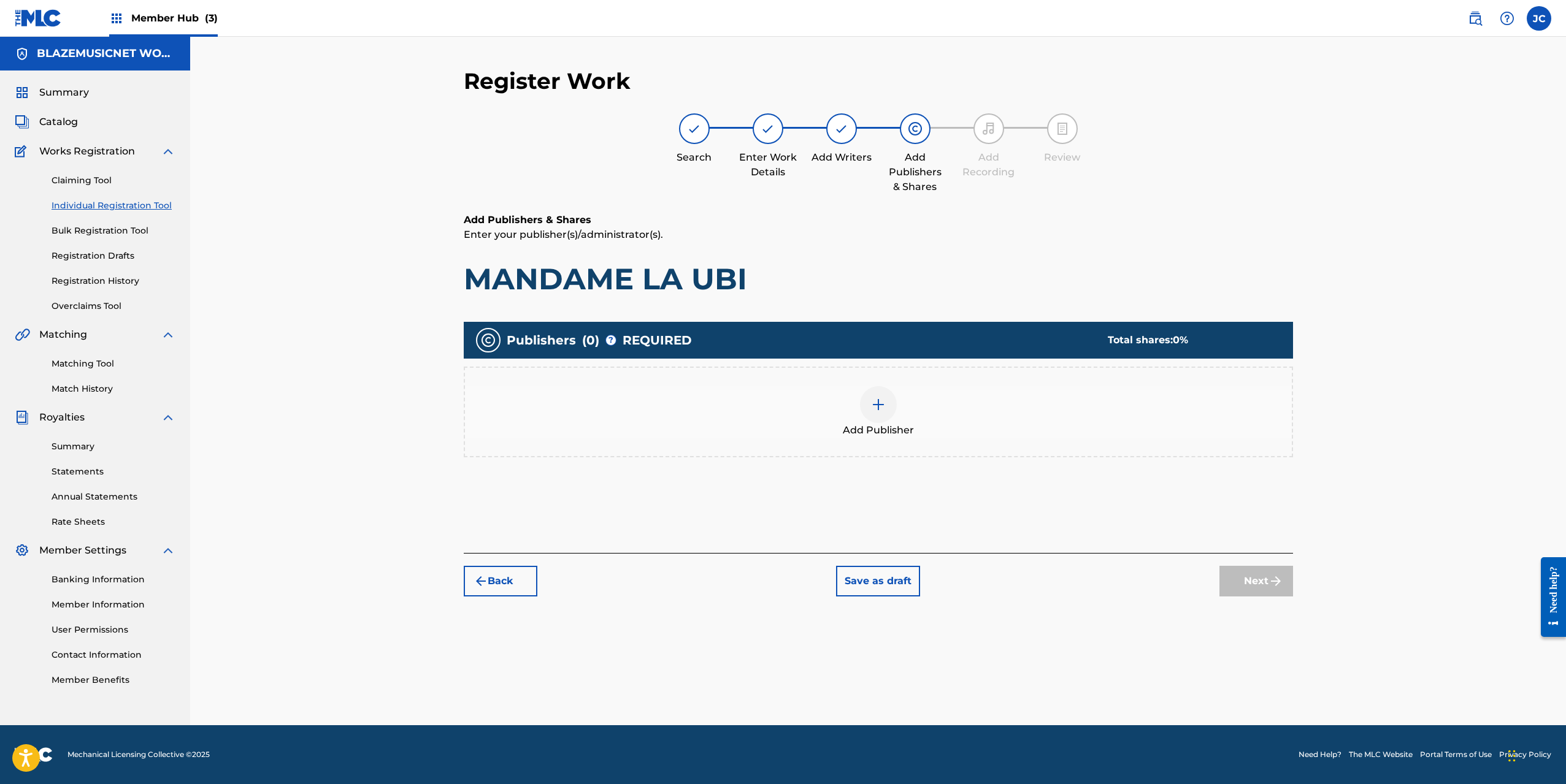
click at [869, 402] on div at bounding box center [878, 405] width 37 height 37
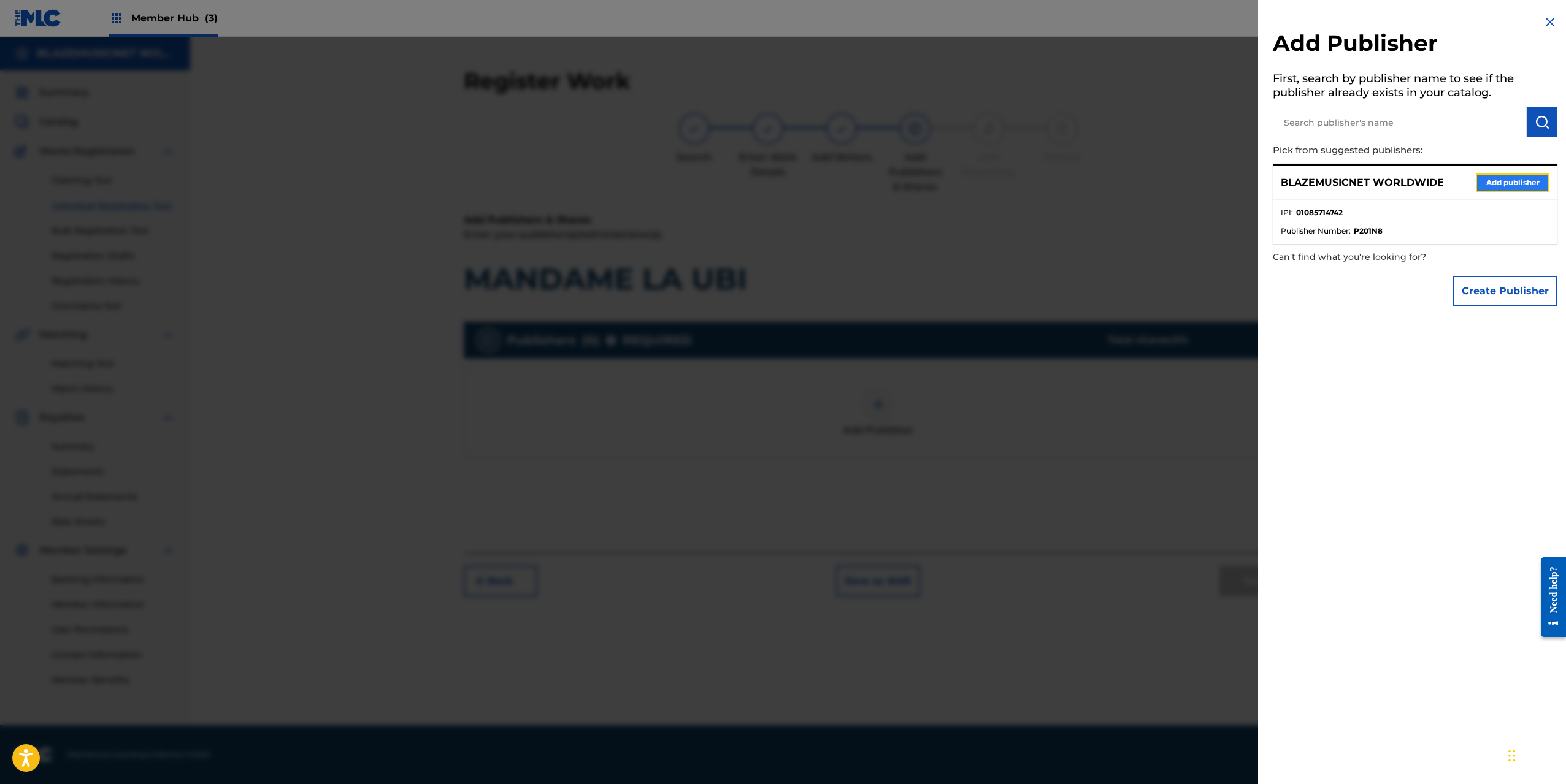
click at [1491, 187] on button "Add publisher" at bounding box center [1513, 183] width 73 height 19
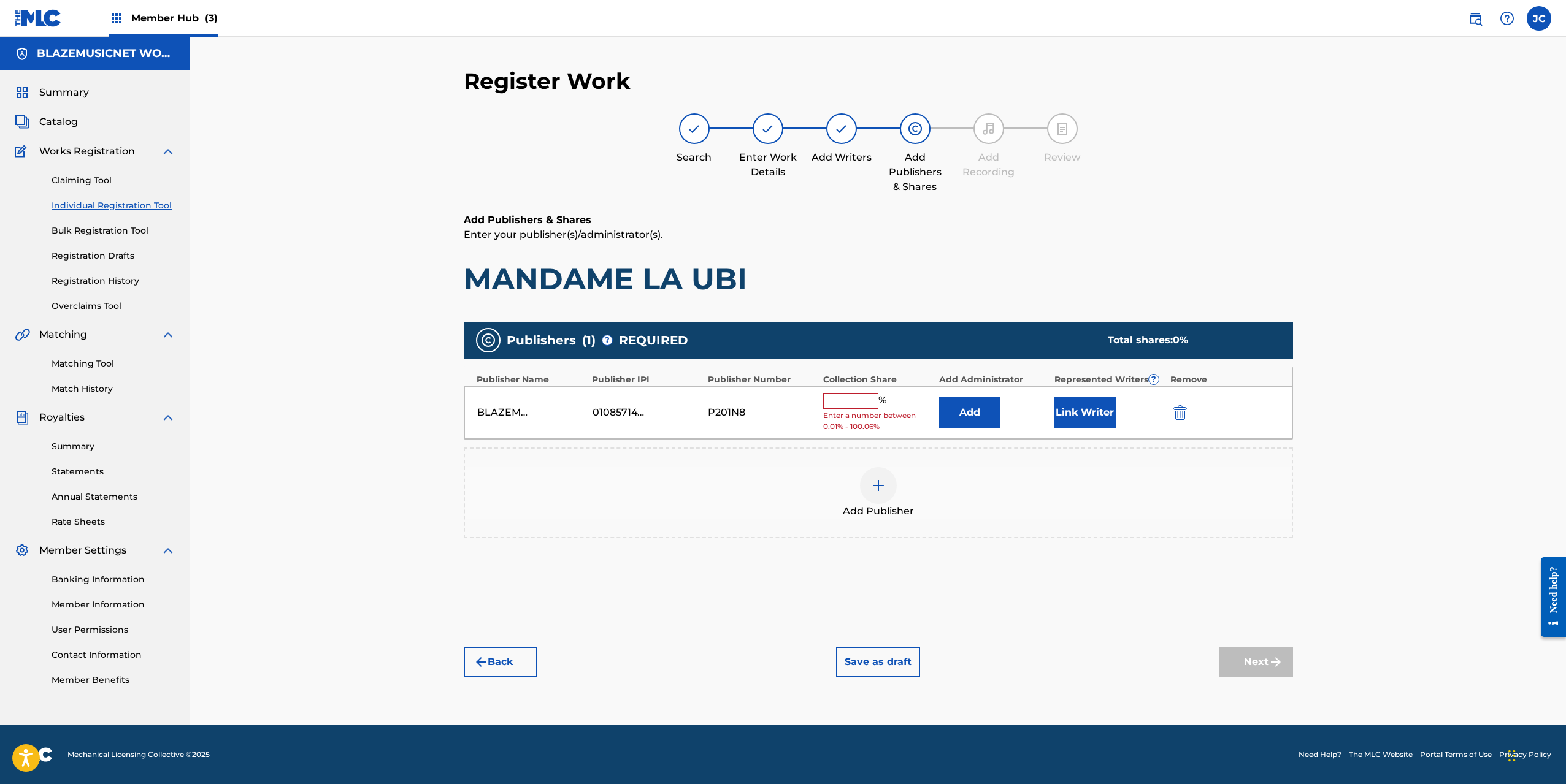
click at [846, 400] on input "text" at bounding box center [851, 401] width 55 height 16
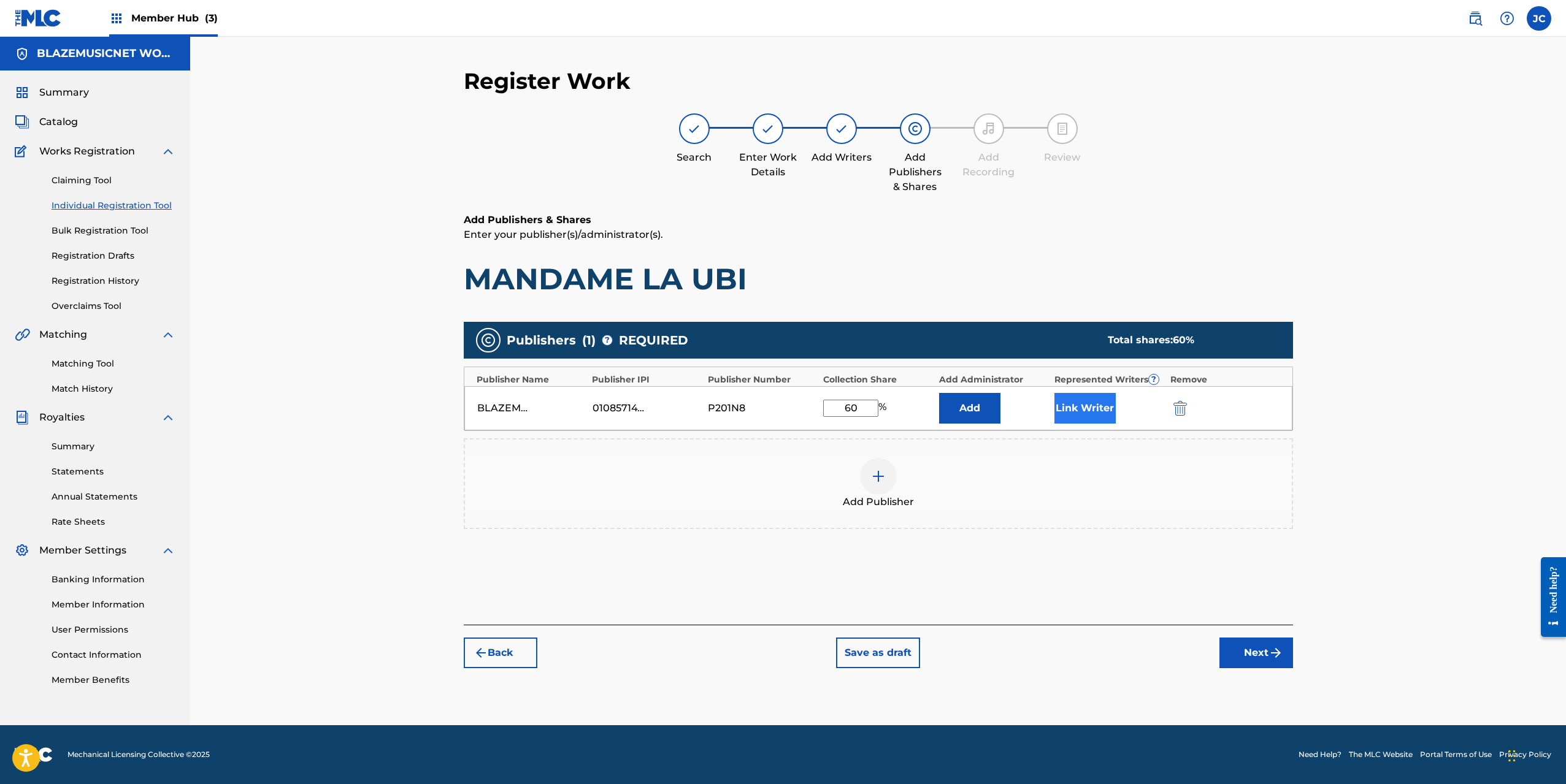
type input "60"
click at [1084, 412] on button "Link Writer" at bounding box center [1085, 408] width 61 height 31
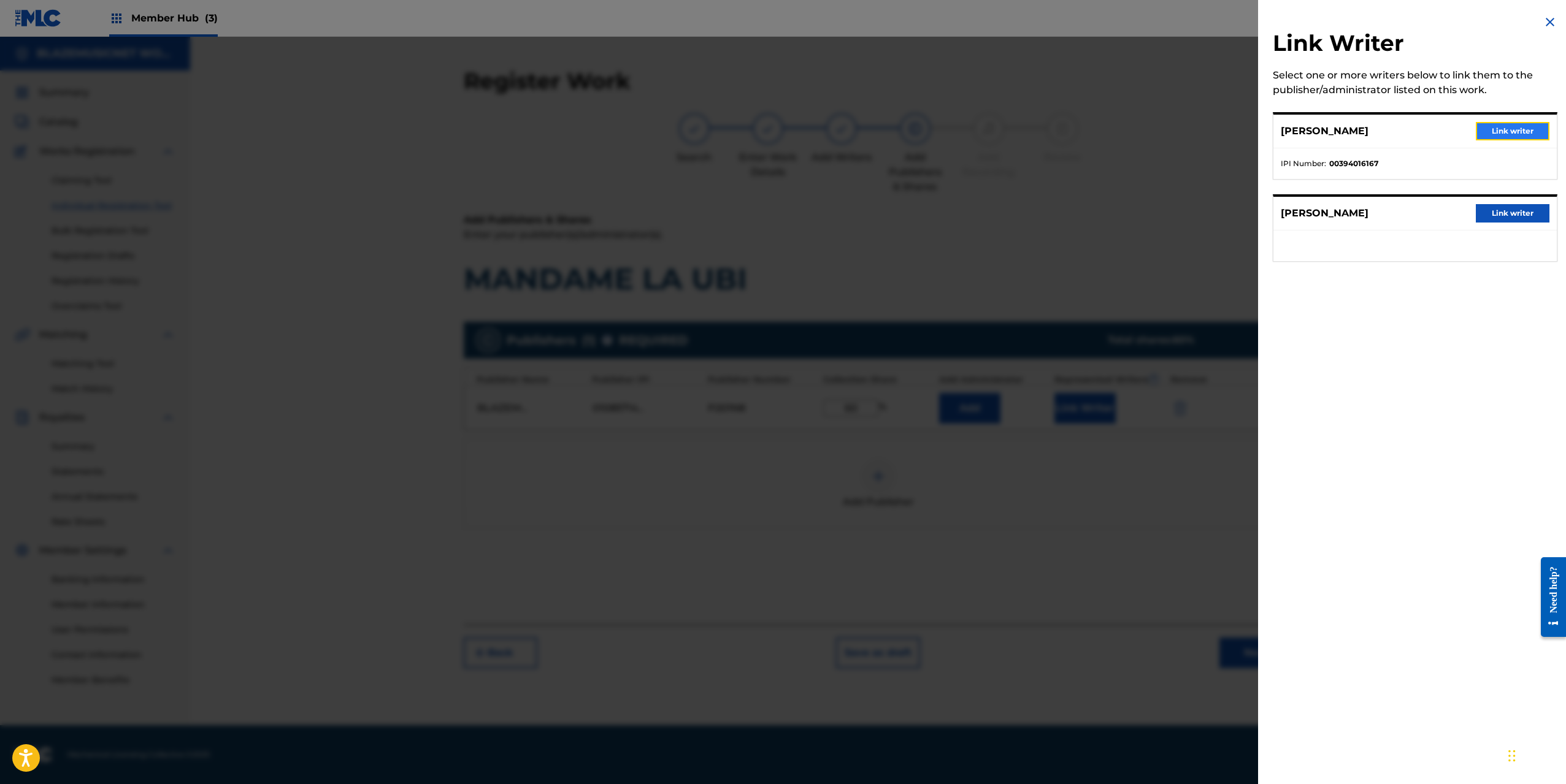
click at [1491, 132] on button "Link writer" at bounding box center [1513, 132] width 73 height 19
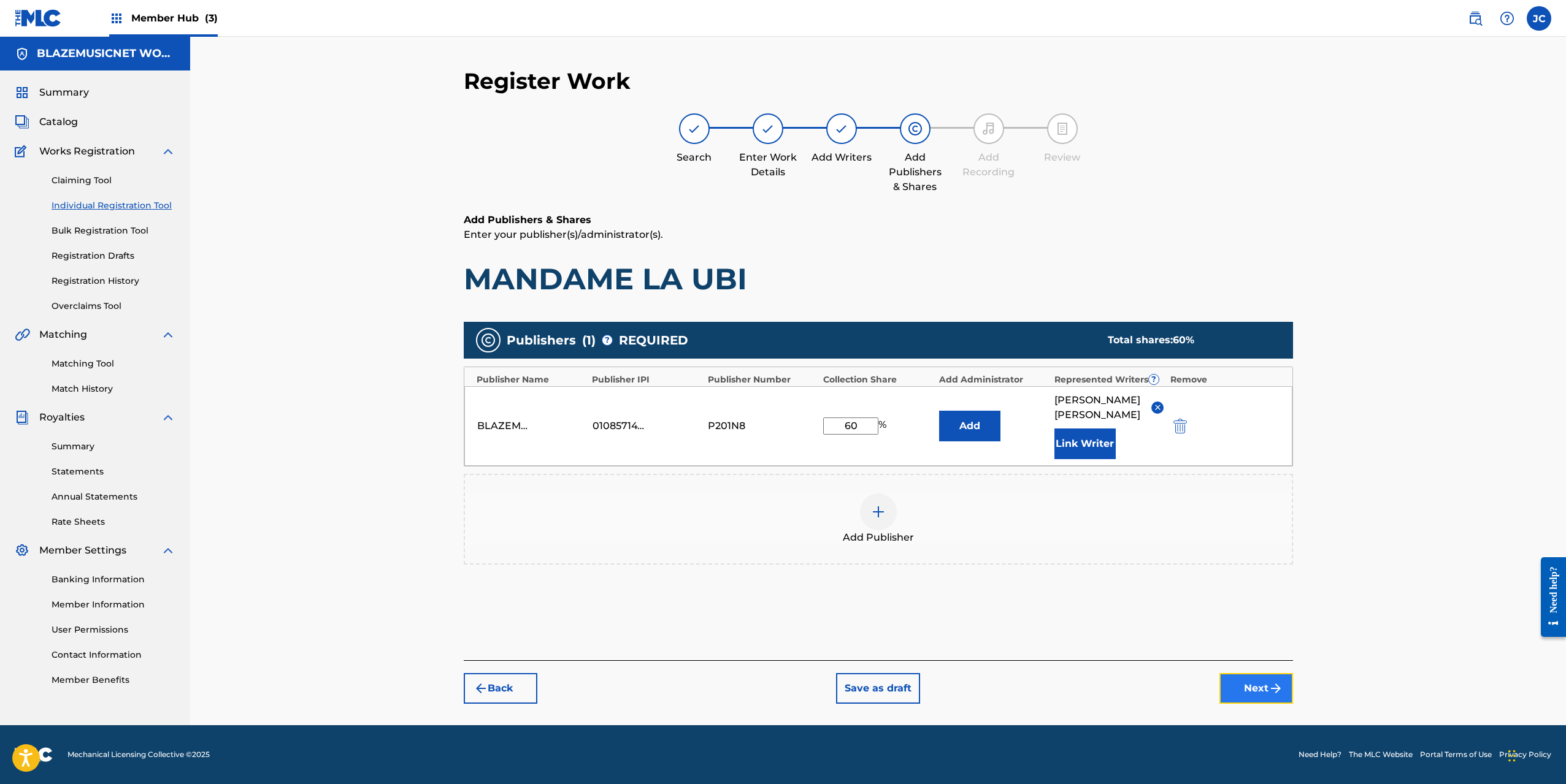
click at [1256, 704] on button "Next" at bounding box center [1256, 688] width 73 height 31
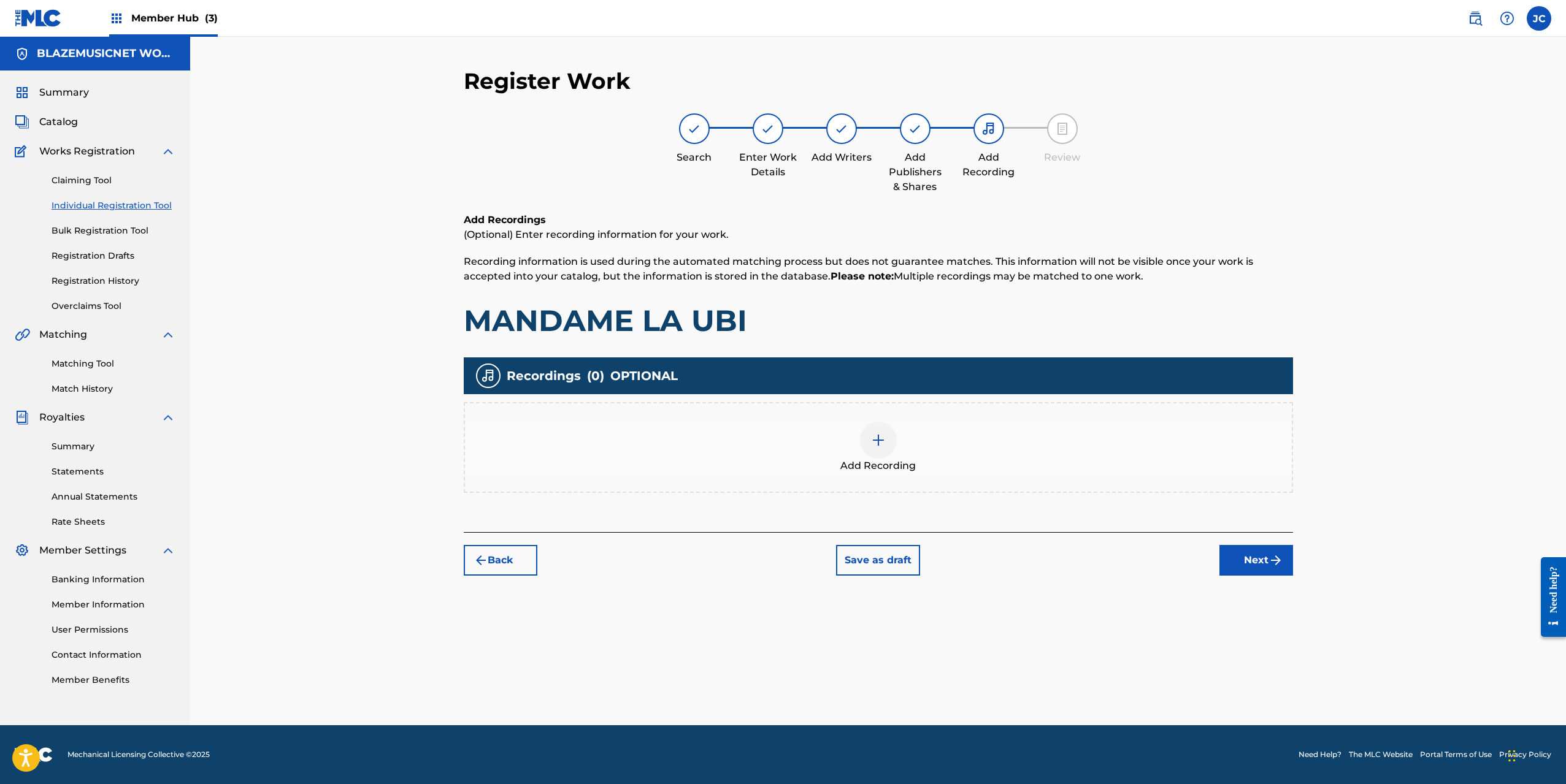
click at [848, 441] on div "Add Recording" at bounding box center [879, 448] width 827 height 52
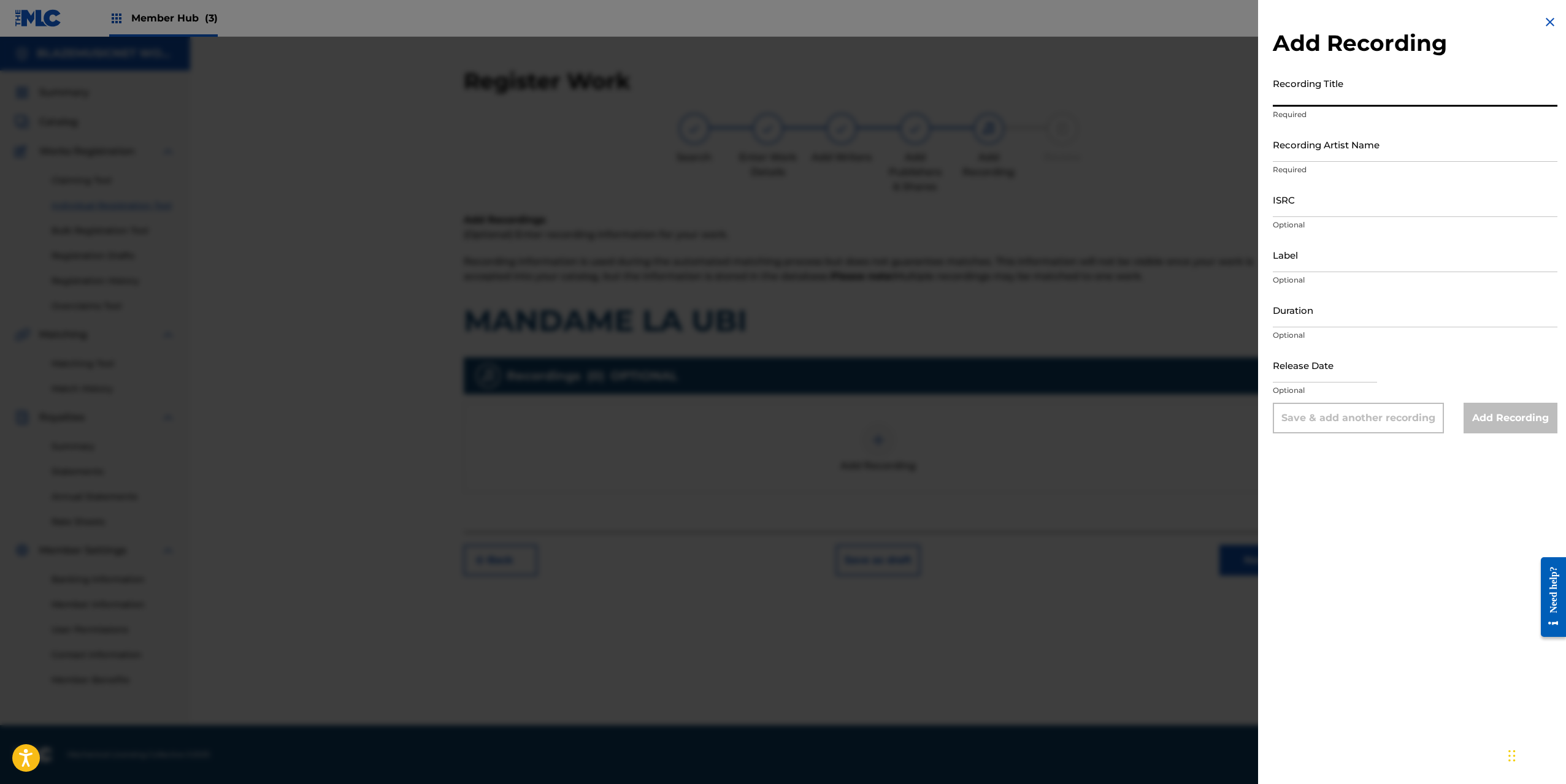
click at [1309, 98] on input "Recording Title" at bounding box center [1416, 89] width 285 height 35
type input "MANDAME LA UBI"
click at [1313, 157] on input "Recording Artist Name" at bounding box center [1416, 144] width 285 height 35
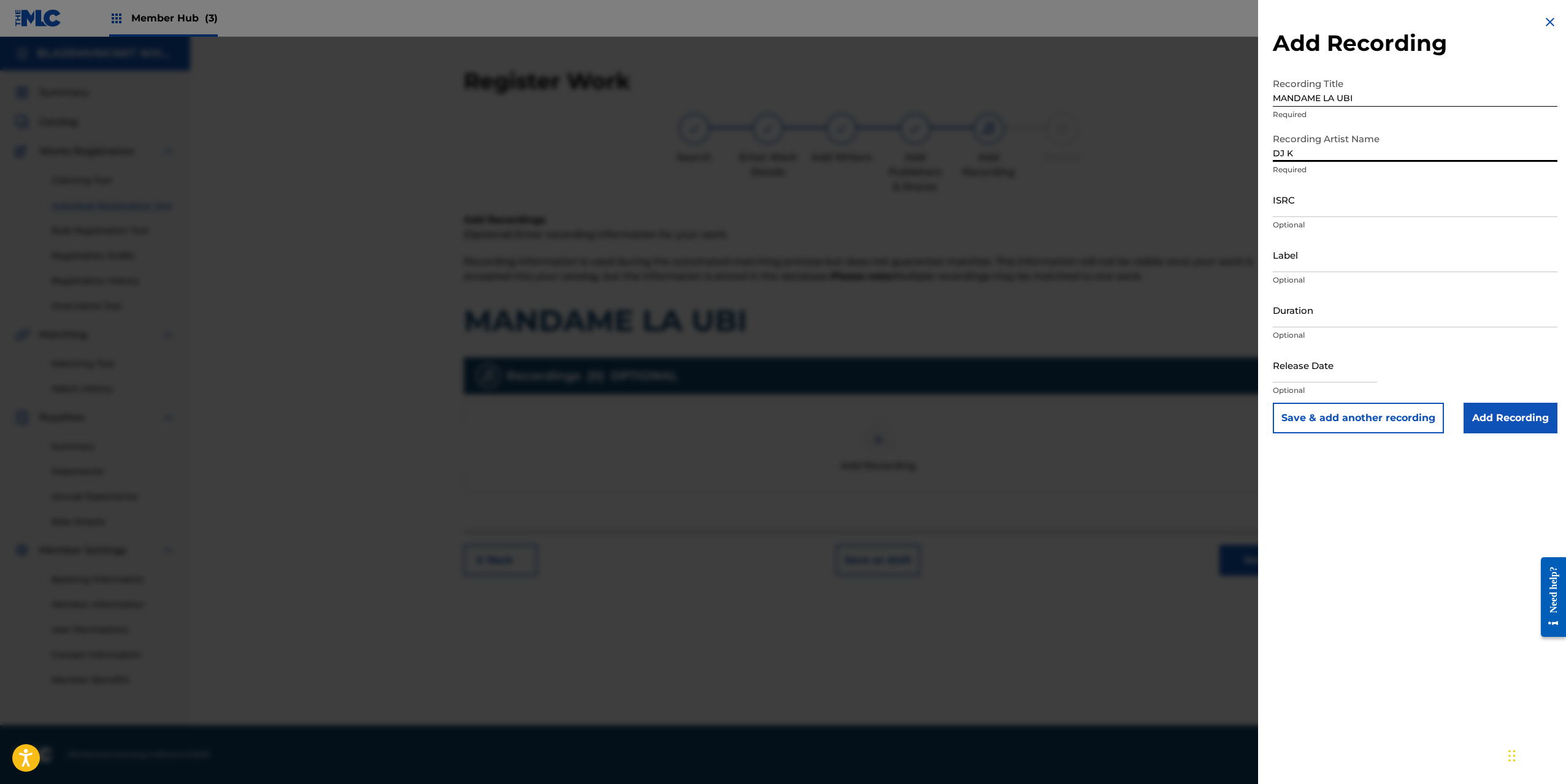
type input "DJ [PERSON_NAME]"
click at [1294, 207] on input "ISRC" at bounding box center [1416, 199] width 285 height 35
paste input "QZS7J2510209"
type input "QZS7J2510209"
click at [1304, 257] on input "Label" at bounding box center [1416, 254] width 285 height 35
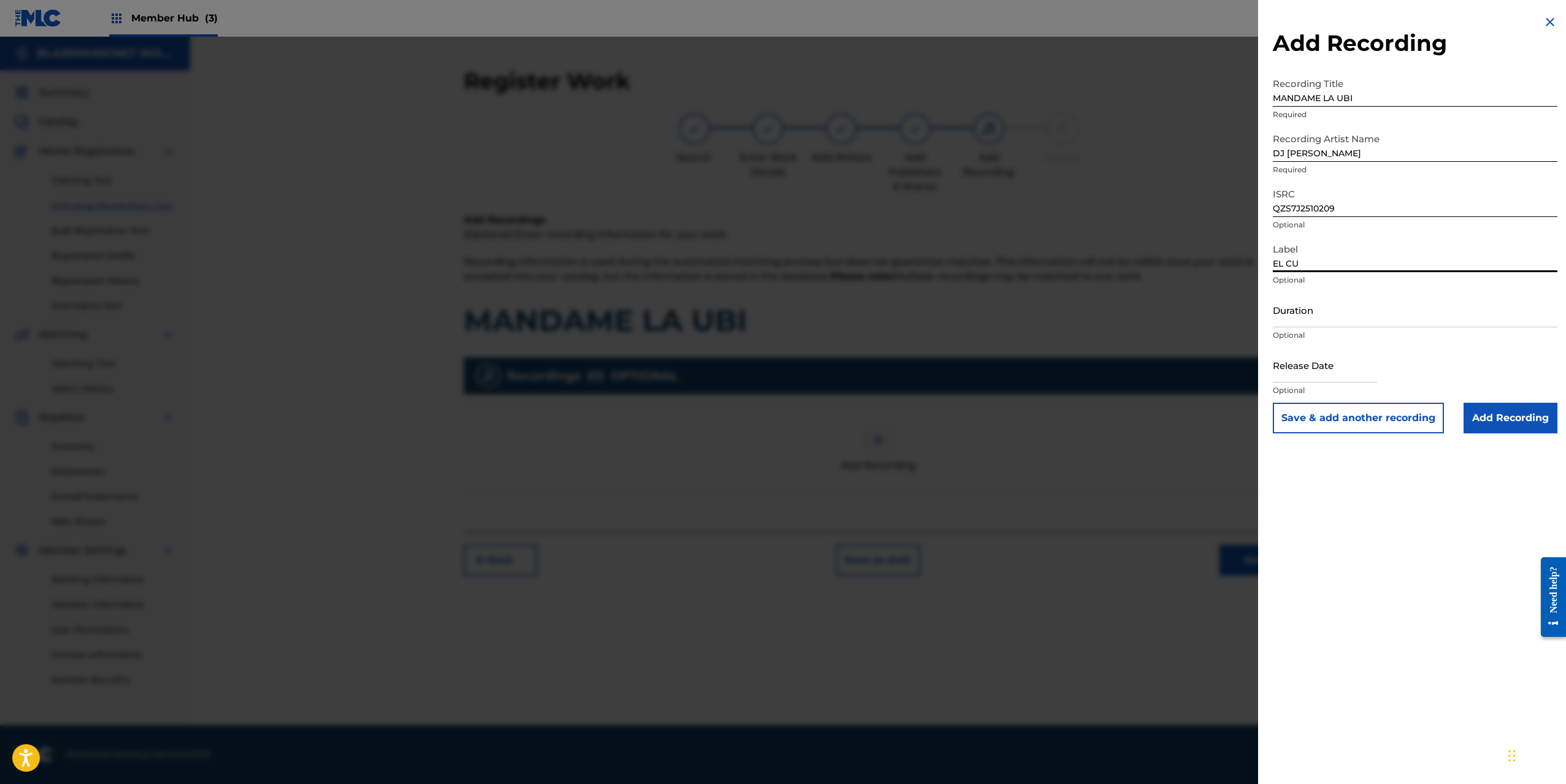
type input "EL CUARTEL MUSIC"
click at [1313, 315] on input "Duration" at bounding box center [1416, 310] width 285 height 35
type input "03:07"
click at [1303, 374] on input "text" at bounding box center [1325, 365] width 104 height 35
select select "8"
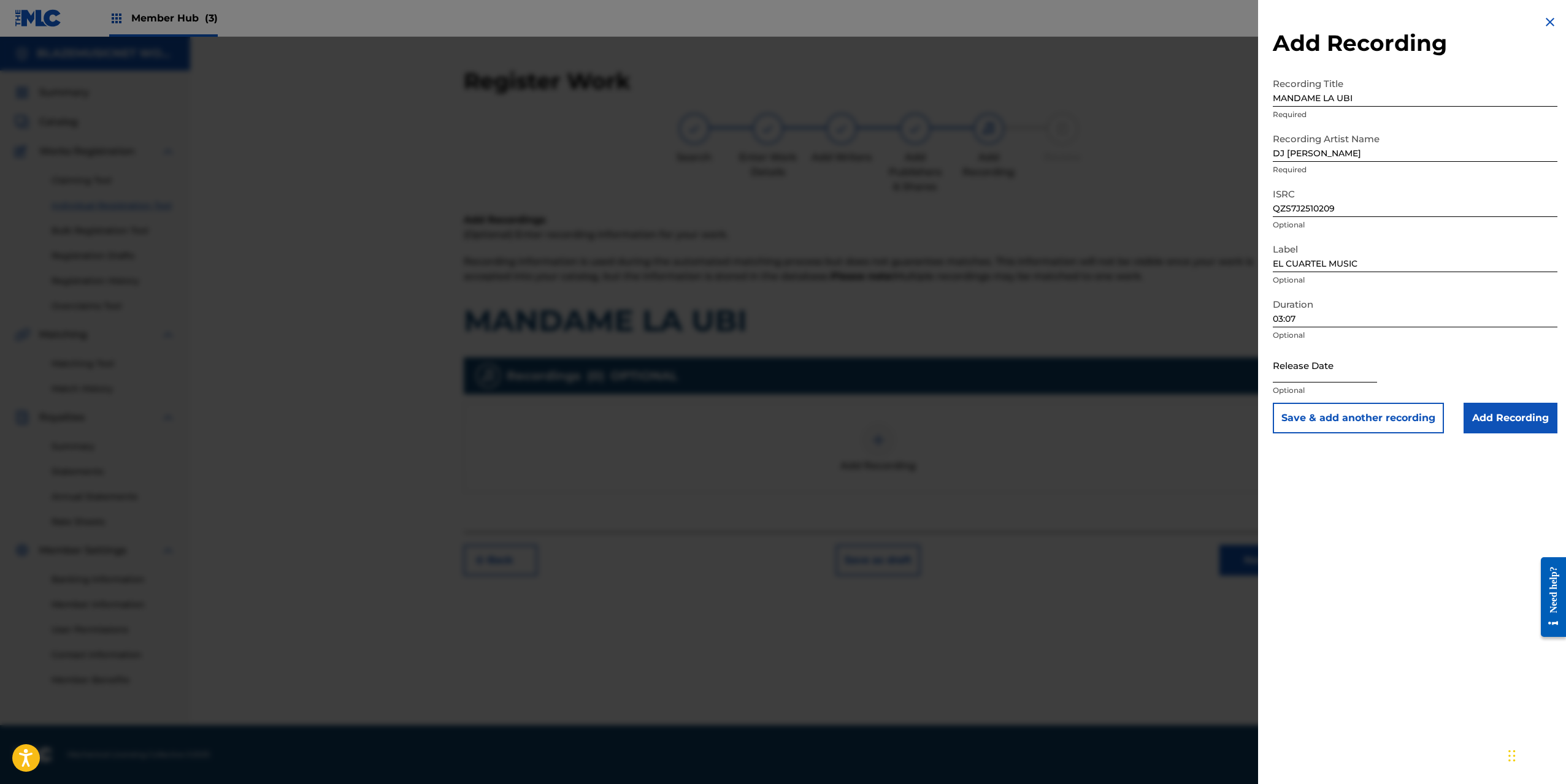
select select "2025"
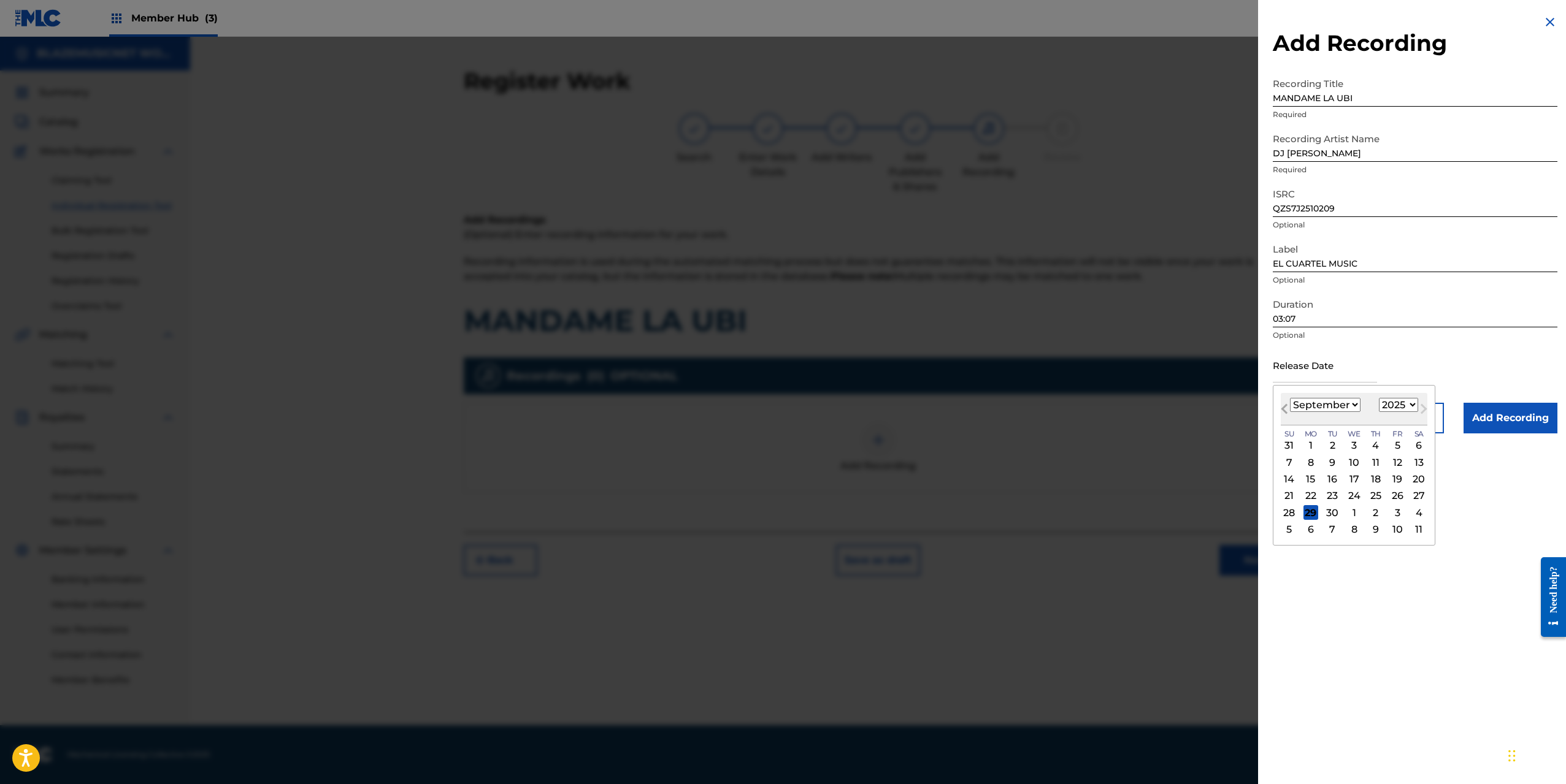
click at [1286, 405] on span "Previous Month" at bounding box center [1286, 411] width 0 height 19
select select "7"
click at [1398, 492] on div "22" at bounding box center [1398, 496] width 14 height 14
type input "[DATE]"
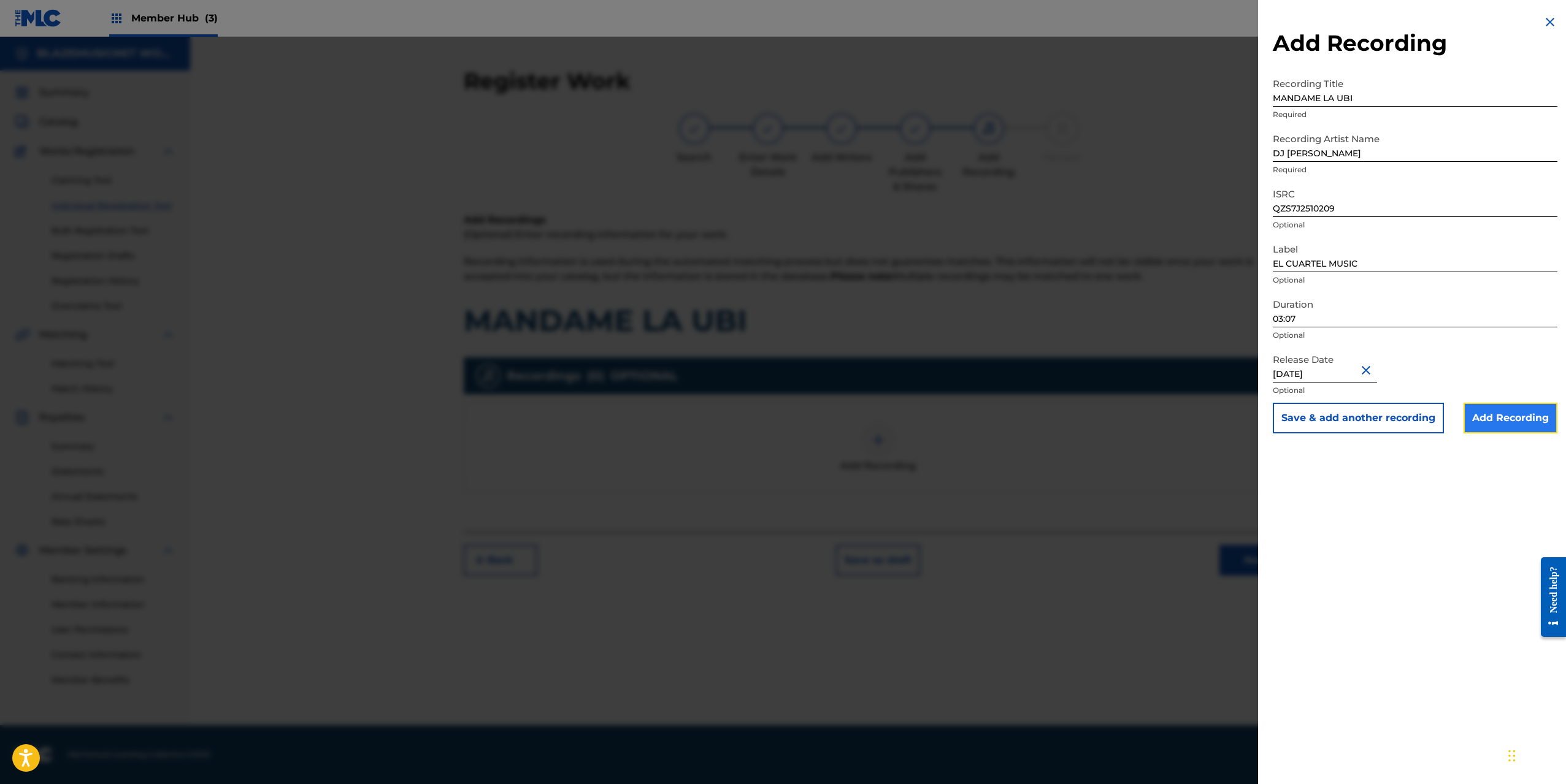
click at [1503, 420] on input "Add Recording" at bounding box center [1511, 418] width 94 height 31
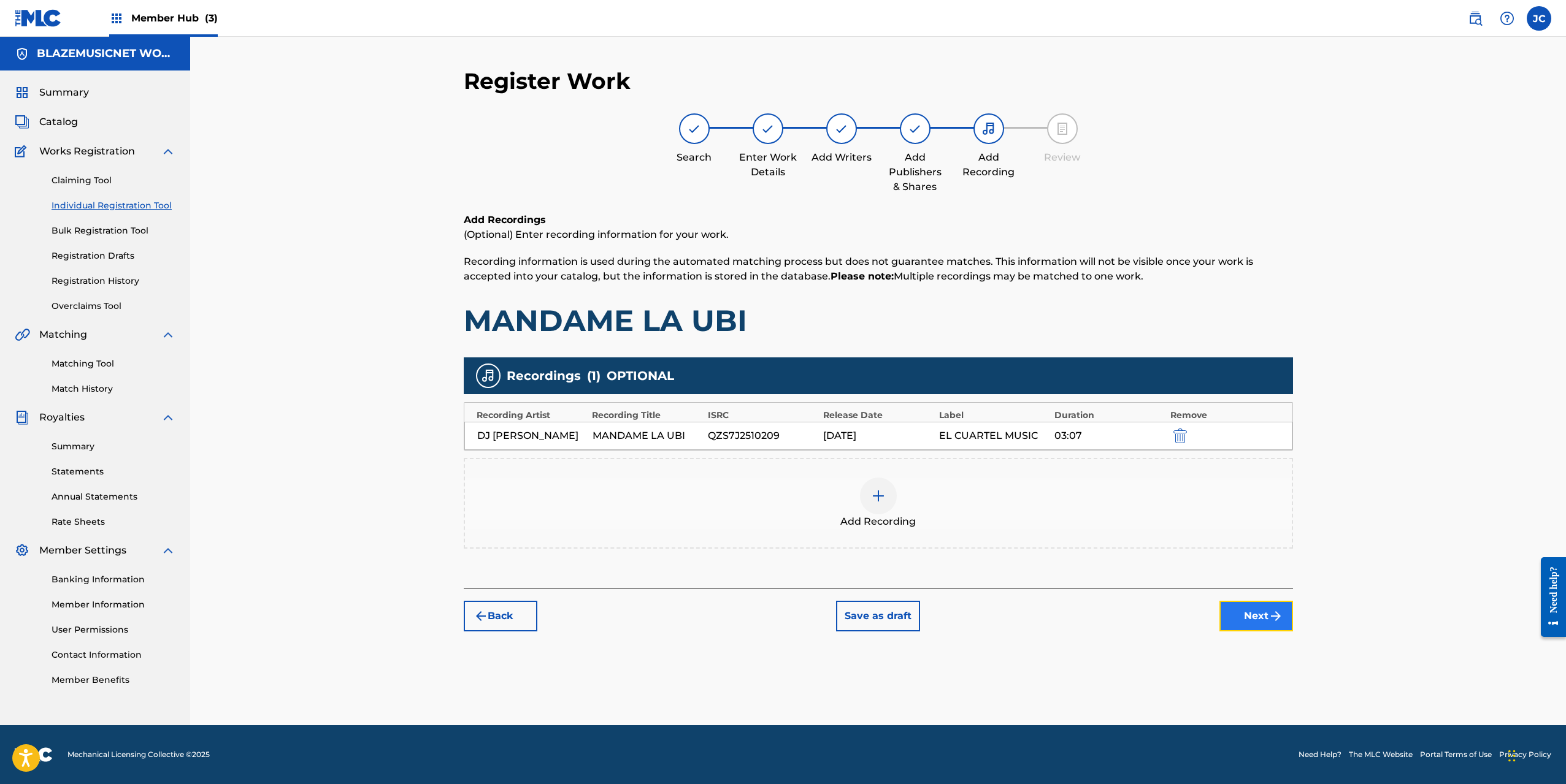
click at [1250, 615] on button "Next" at bounding box center [1256, 616] width 73 height 31
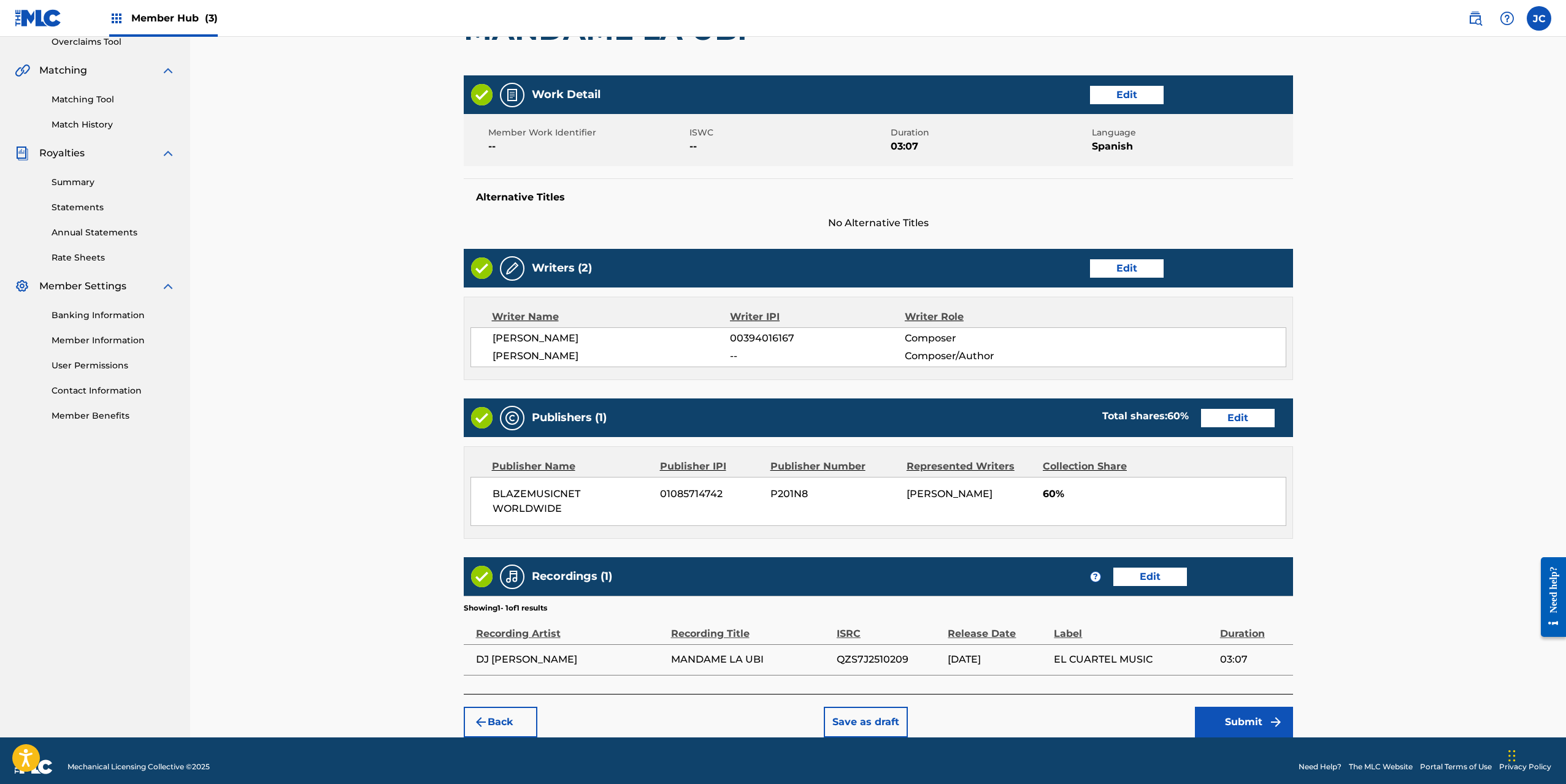
scroll to position [277, 0]
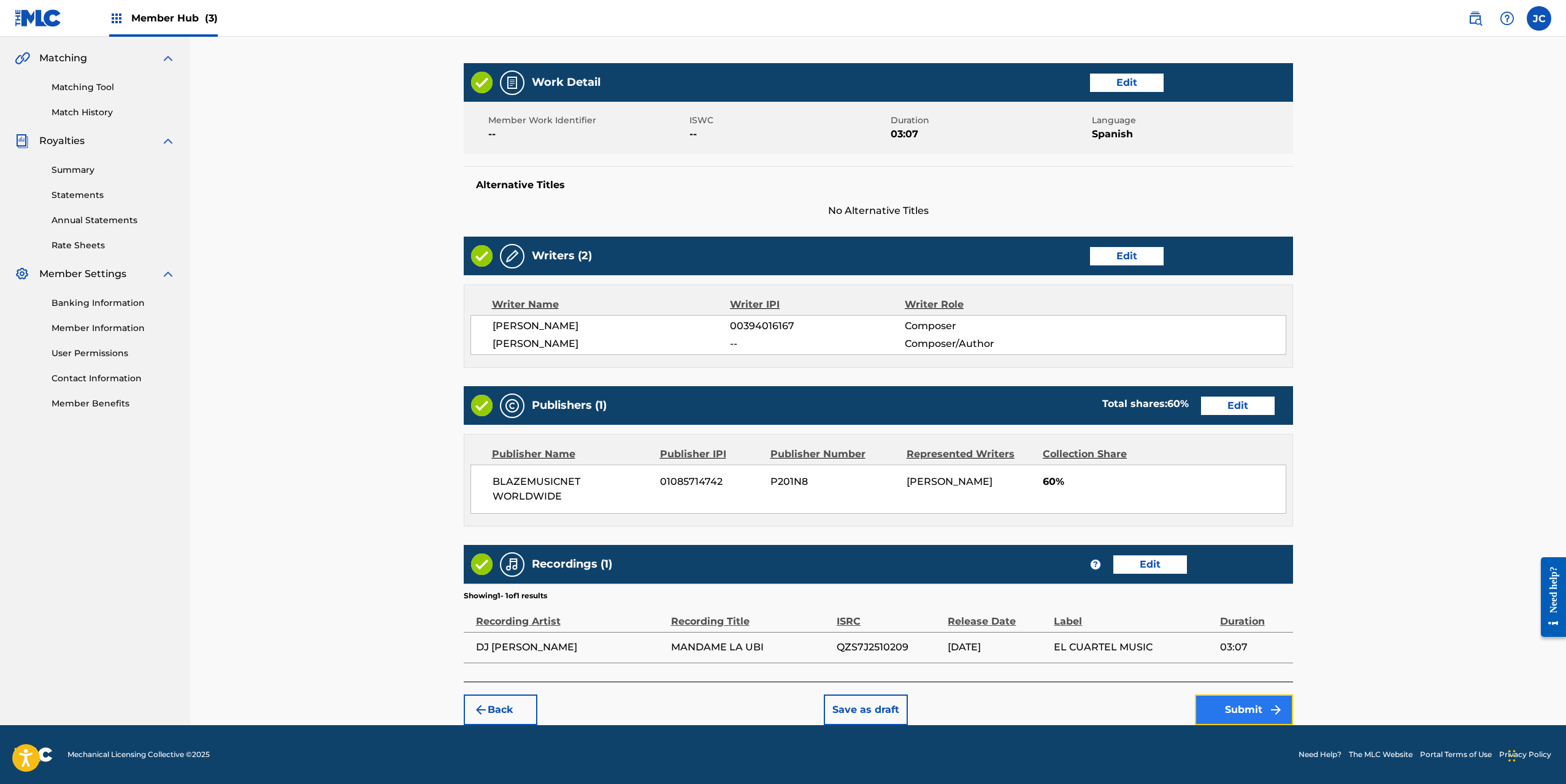
click at [1248, 708] on button "Submit" at bounding box center [1244, 710] width 99 height 31
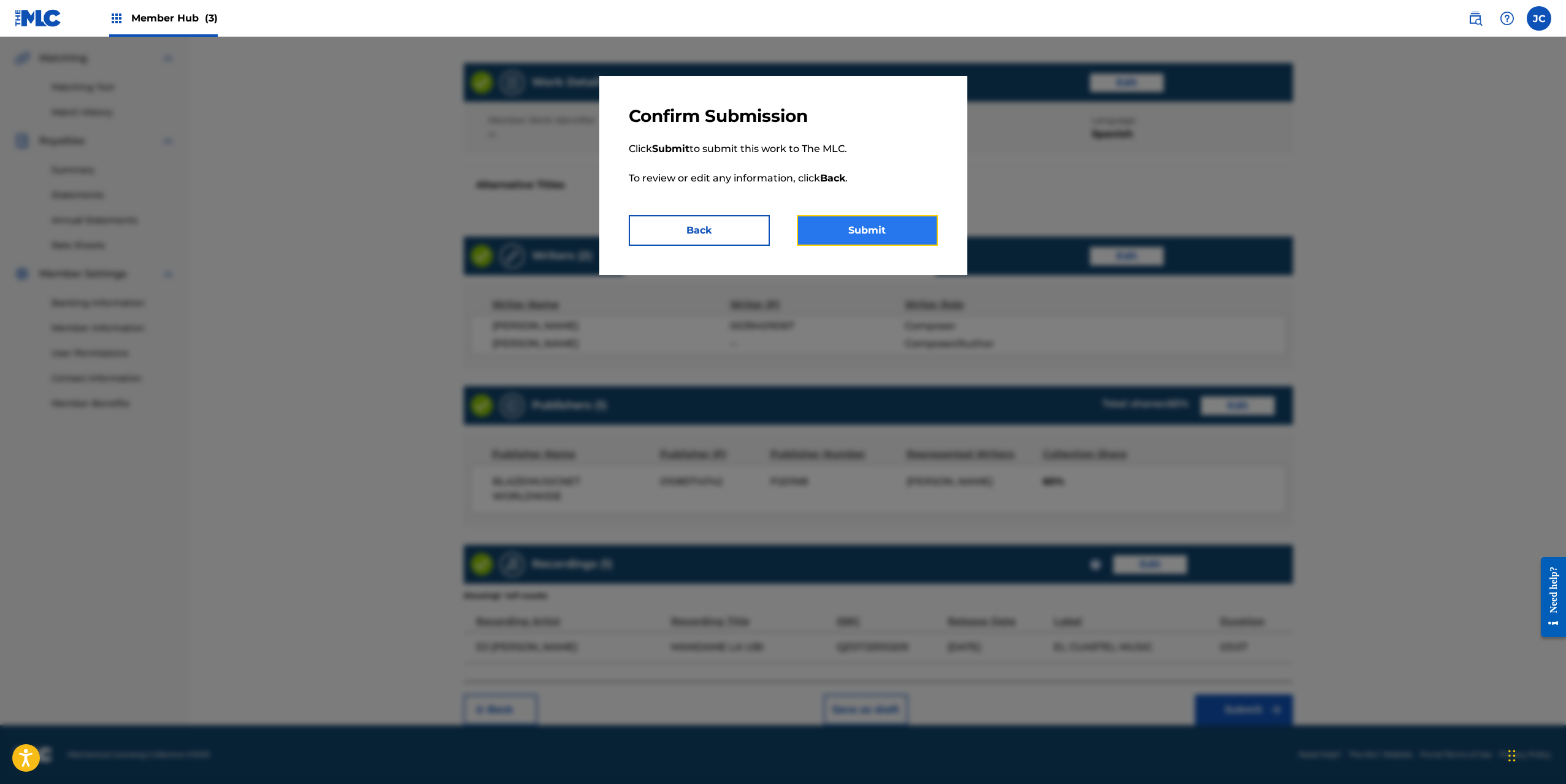
click at [894, 234] on button "Submit" at bounding box center [867, 231] width 141 height 31
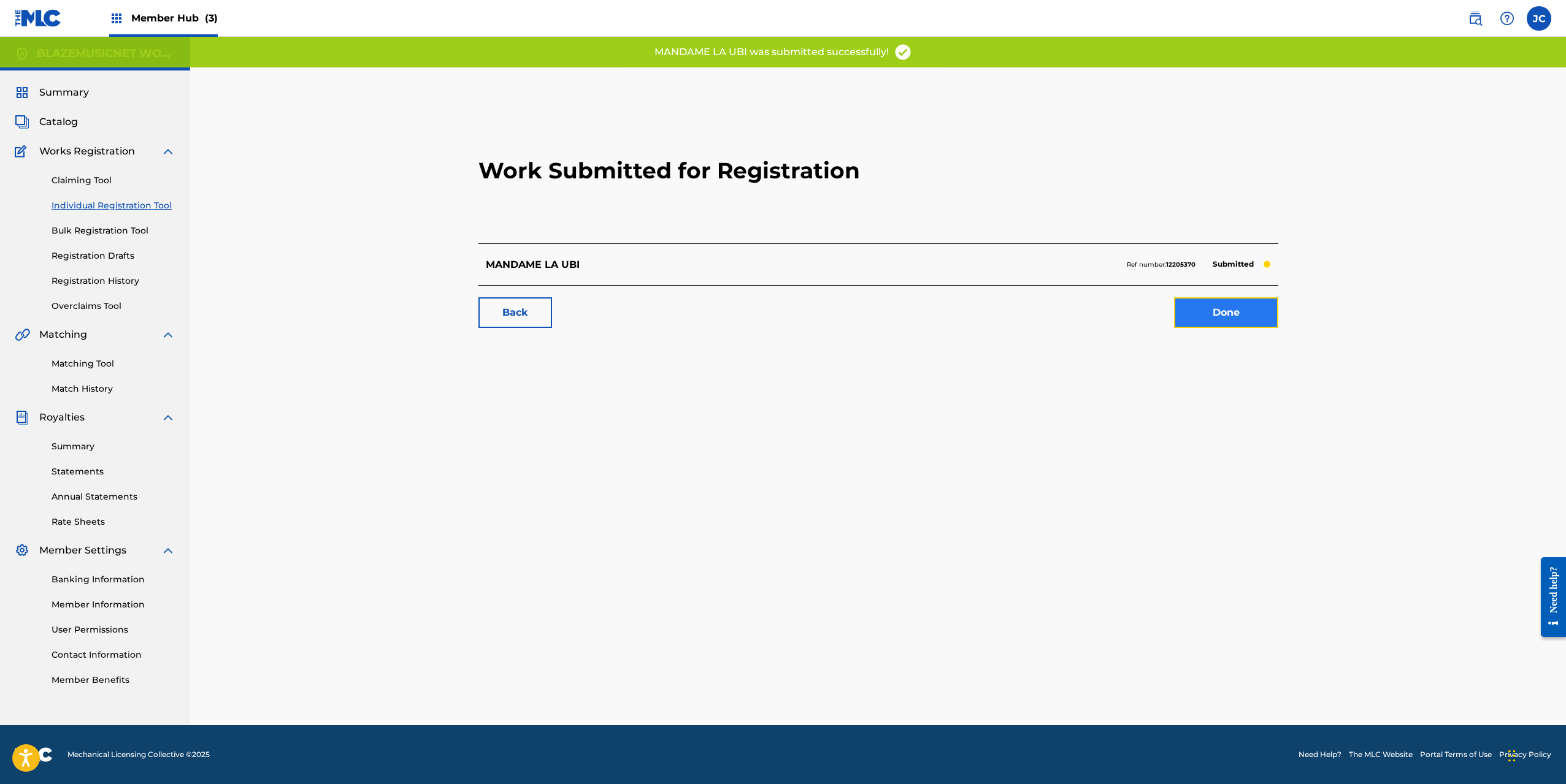
click at [1202, 305] on link "Done" at bounding box center [1226, 313] width 104 height 31
